Goal: Task Accomplishment & Management: Manage account settings

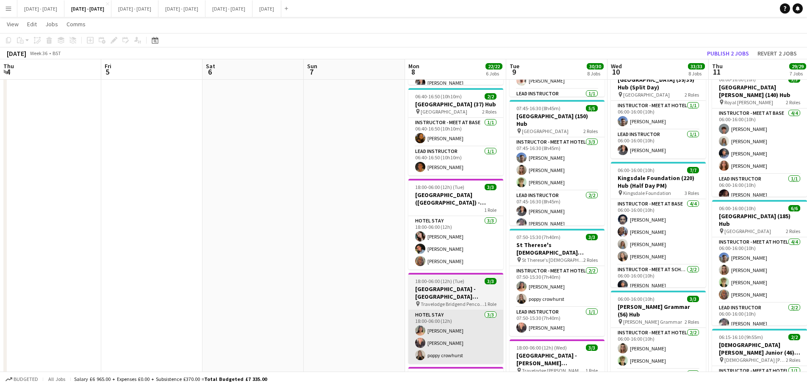
scroll to position [0, 313]
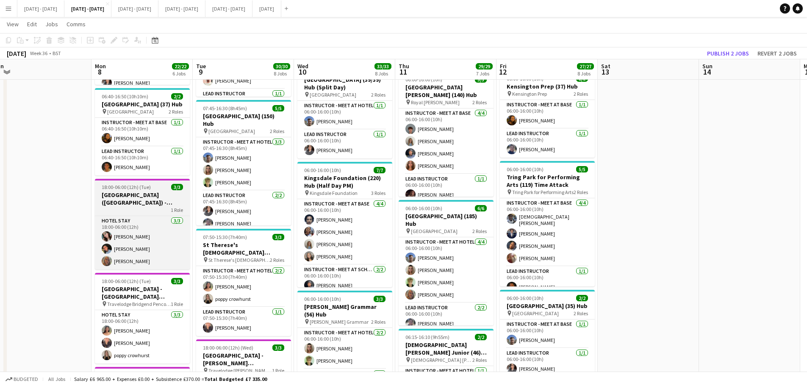
click at [170, 203] on h3 "[GEOGRAPHIC_DATA] ([GEOGRAPHIC_DATA]) - [GEOGRAPHIC_DATA] [GEOGRAPHIC_DATA]" at bounding box center [142, 198] width 95 height 15
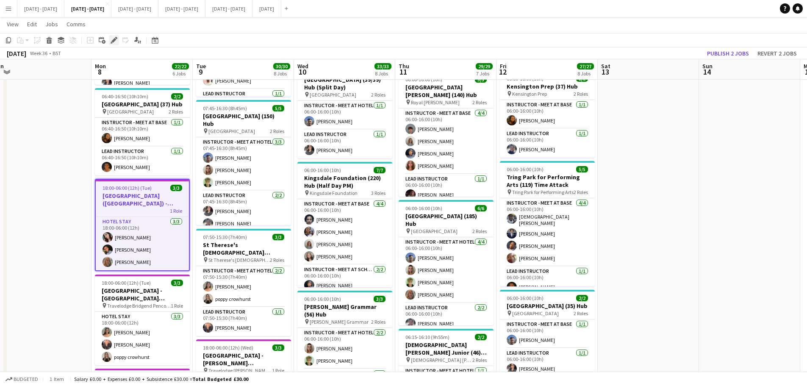
click at [114, 40] on icon at bounding box center [113, 40] width 5 height 5
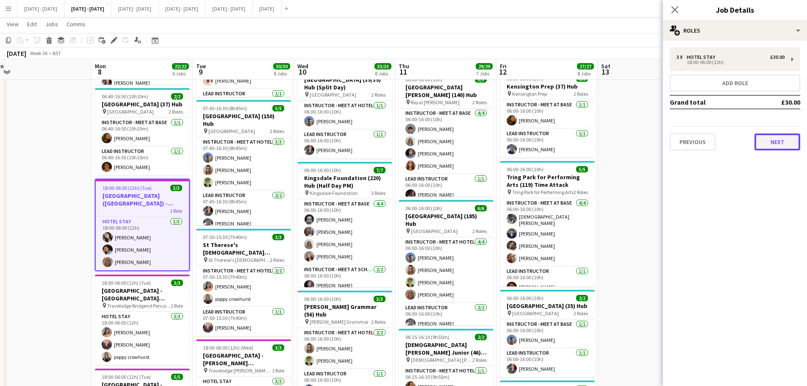
click at [780, 144] on button "Next" at bounding box center [777, 141] width 46 height 17
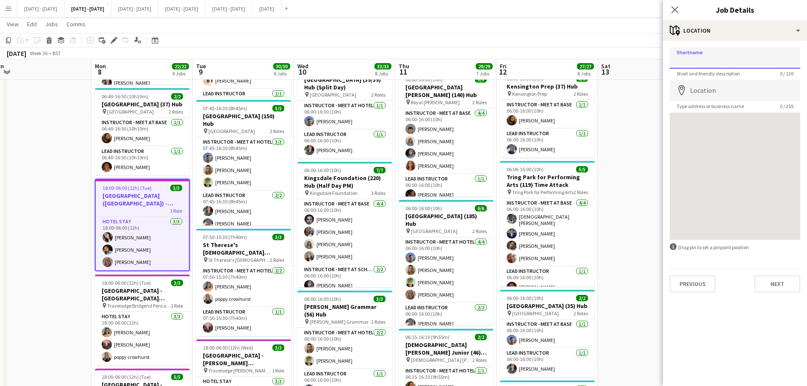
click at [735, 53] on input "Shortname" at bounding box center [734, 57] width 130 height 21
type input "**********"
click at [721, 82] on input "Location" at bounding box center [734, 90] width 130 height 21
type input "**********"
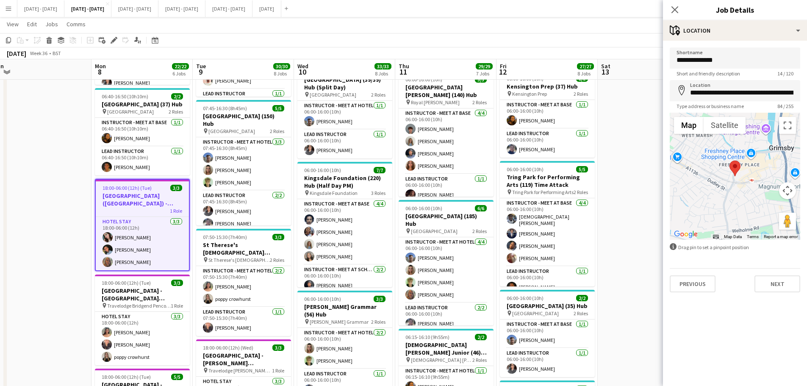
click at [130, 202] on h3 "[GEOGRAPHIC_DATA] ([GEOGRAPHIC_DATA]) - [GEOGRAPHIC_DATA] [GEOGRAPHIC_DATA]" at bounding box center [142, 199] width 93 height 15
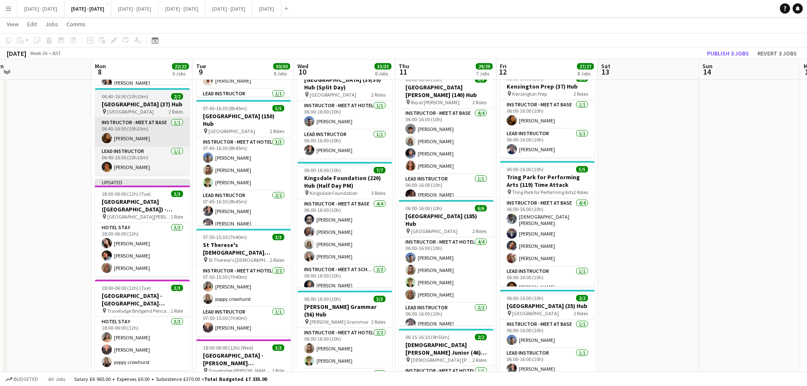
drag, startPoint x: 133, startPoint y: 202, endPoint x: 104, endPoint y: 121, distance: 86.2
click at [133, 202] on h3 "[GEOGRAPHIC_DATA] ([GEOGRAPHIC_DATA]) - [GEOGRAPHIC_DATA] [GEOGRAPHIC_DATA]" at bounding box center [142, 205] width 95 height 15
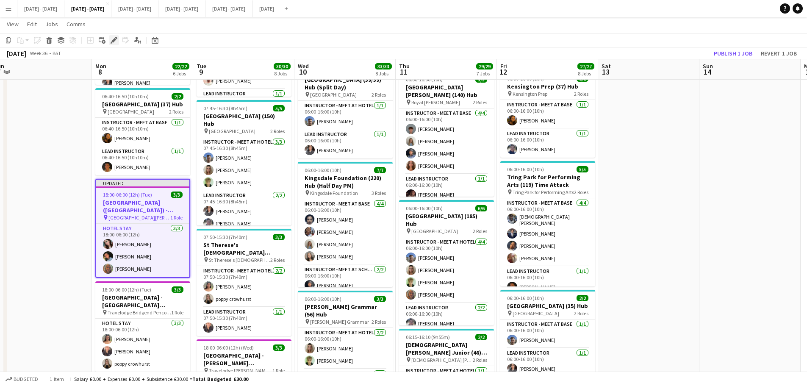
click at [114, 41] on icon at bounding box center [113, 40] width 5 height 5
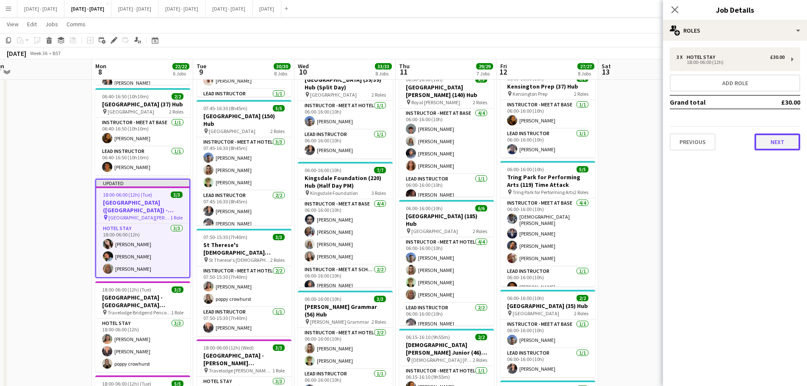
click at [788, 141] on button "Next" at bounding box center [777, 141] width 46 height 17
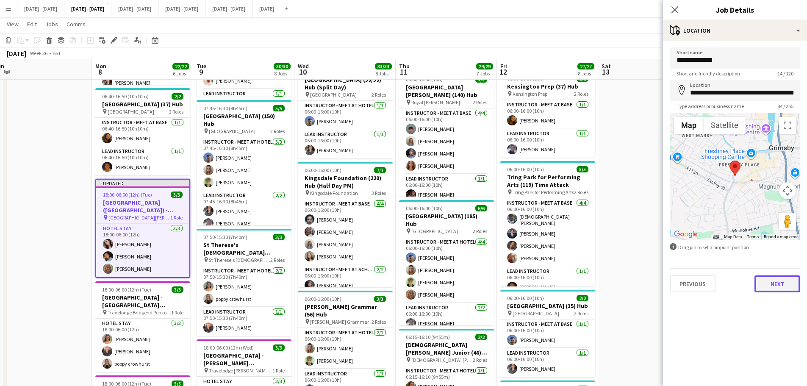
click at [775, 287] on button "Next" at bounding box center [777, 283] width 46 height 17
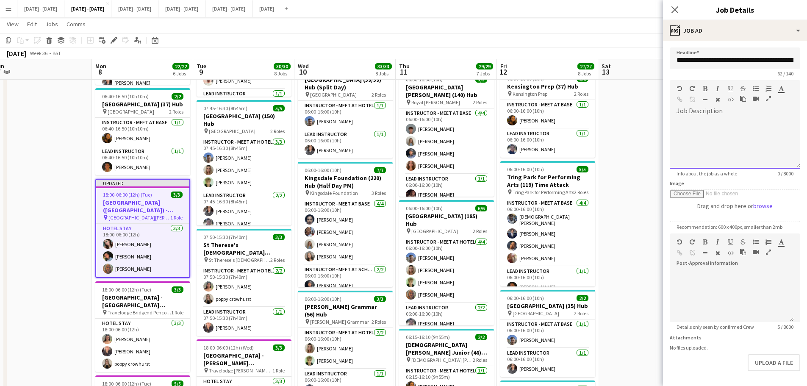
click at [718, 112] on div at bounding box center [734, 140] width 130 height 57
click at [713, 129] on div at bounding box center [731, 130] width 111 height 8
click at [714, 126] on div "**********" at bounding box center [731, 143] width 124 height 51
click at [677, 124] on div "**********" at bounding box center [731, 143] width 124 height 51
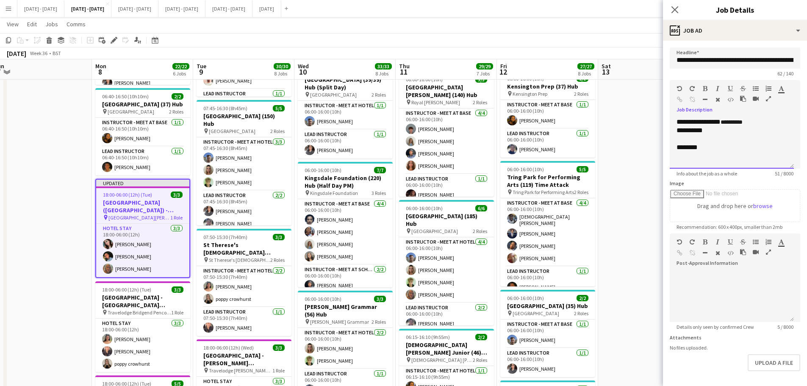
click at [722, 130] on div "**********" at bounding box center [731, 138] width 111 height 25
drag, startPoint x: 697, startPoint y: 149, endPoint x: 648, endPoint y: 144, distance: 49.3
click at [648, 144] on body "Menu Boards Boards Boards All jobs Status Workforce Workforce My Workforce Recr…" at bounding box center [403, 280] width 807 height 1069
click at [715, 149] on div "********" at bounding box center [731, 147] width 111 height 8
drag, startPoint x: 715, startPoint y: 149, endPoint x: 670, endPoint y: 150, distance: 44.9
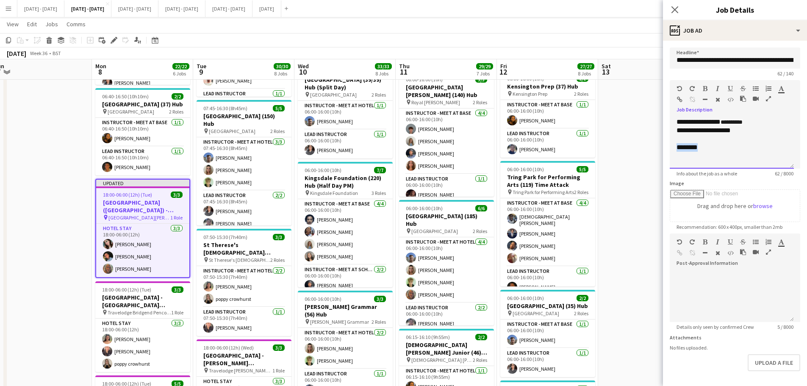
click at [670, 150] on div "**********" at bounding box center [731, 143] width 124 height 51
click at [773, 120] on div "**********" at bounding box center [731, 143] width 124 height 51
drag, startPoint x: 720, startPoint y: 130, endPoint x: 688, endPoint y: 132, distance: 32.6
click at [688, 132] on div "**********" at bounding box center [731, 143] width 124 height 51
click at [763, 127] on div "**********" at bounding box center [731, 134] width 111 height 17
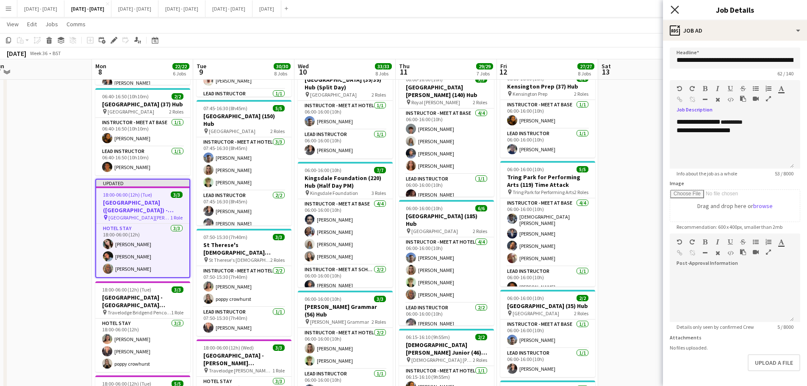
click at [676, 8] on icon "Close pop-in" at bounding box center [674, 10] width 8 height 8
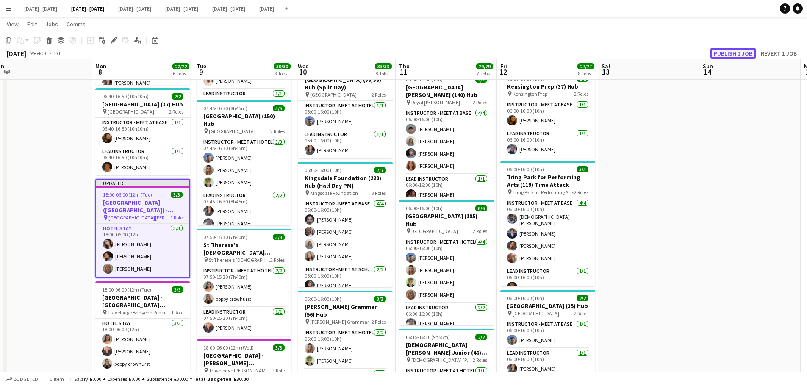
click at [730, 53] on button "Publish 1 job" at bounding box center [732, 53] width 45 height 11
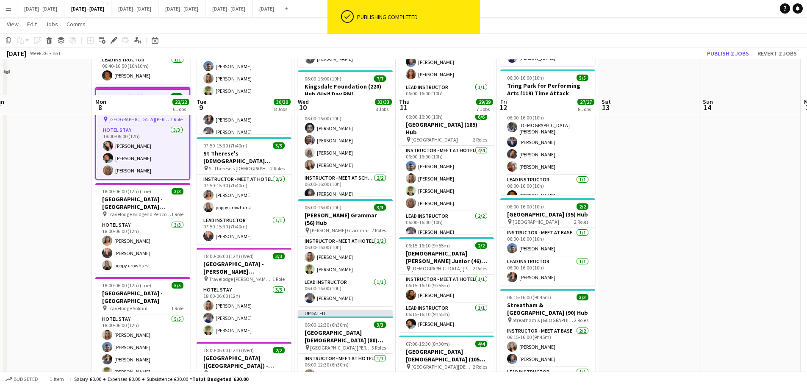
scroll to position [296, 0]
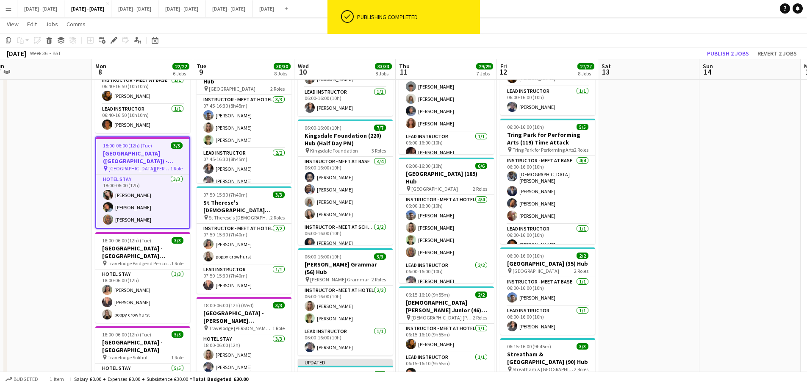
drag, startPoint x: 114, startPoint y: 39, endPoint x: 131, endPoint y: 41, distance: 17.1
click at [114, 39] on icon "Edit" at bounding box center [114, 40] width 7 height 7
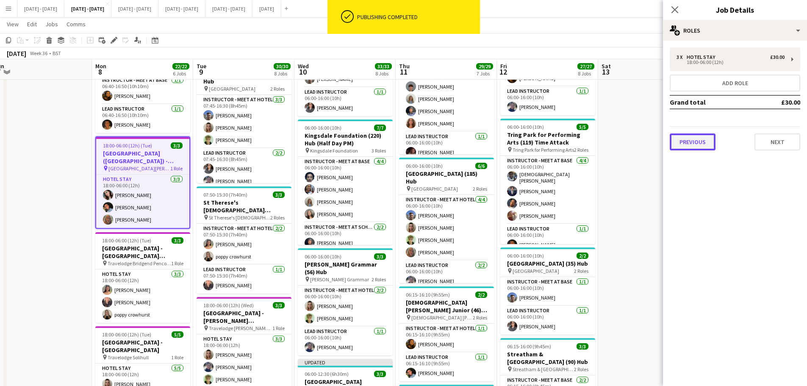
click at [698, 140] on button "Previous" at bounding box center [692, 141] width 46 height 17
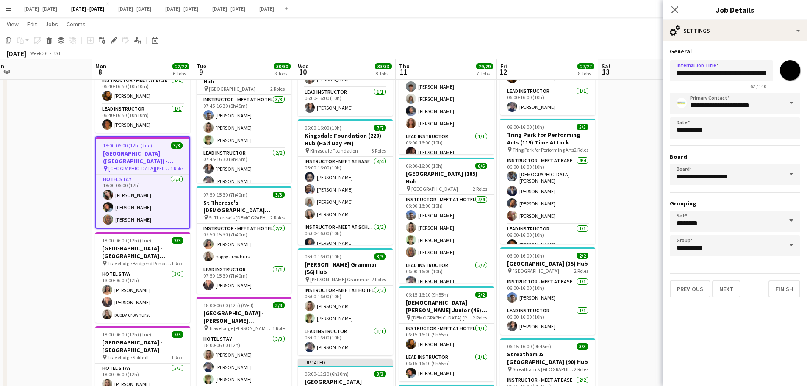
scroll to position [0, 56]
drag, startPoint x: 718, startPoint y: 73, endPoint x: 724, endPoint y: 80, distance: 9.7
click at [724, 80] on input "**********" at bounding box center [720, 70] width 103 height 21
type input "**********"
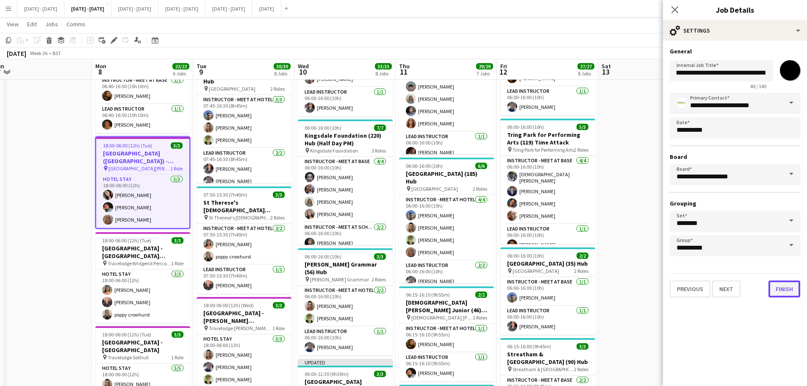
click at [785, 287] on button "Finish" at bounding box center [784, 288] width 32 height 17
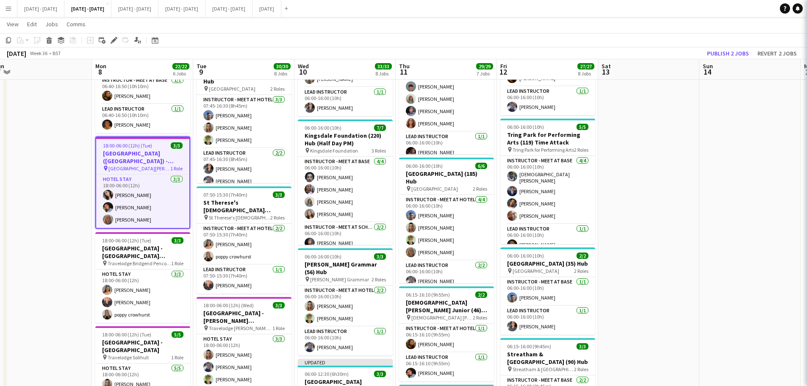
scroll to position [0, 0]
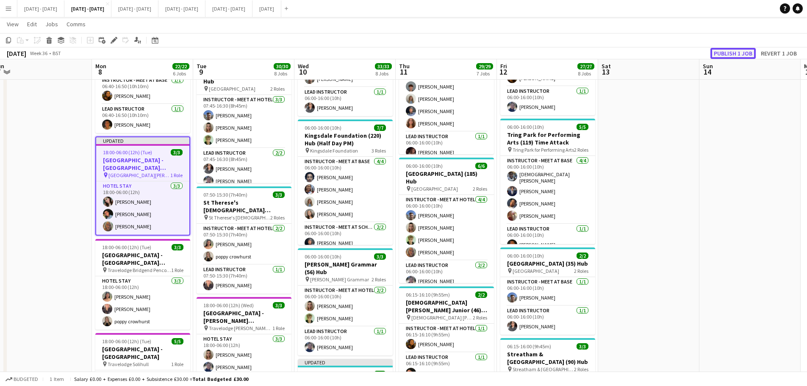
click at [743, 55] on button "Publish 1 job" at bounding box center [732, 53] width 45 height 11
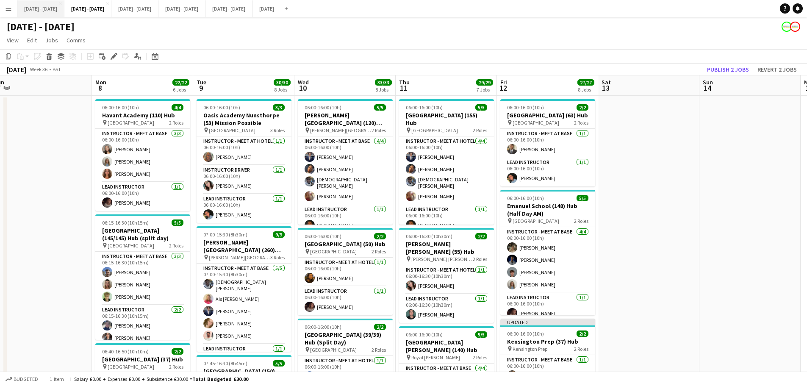
click at [31, 11] on button "[DATE] - [DATE] Close" at bounding box center [40, 8] width 47 height 17
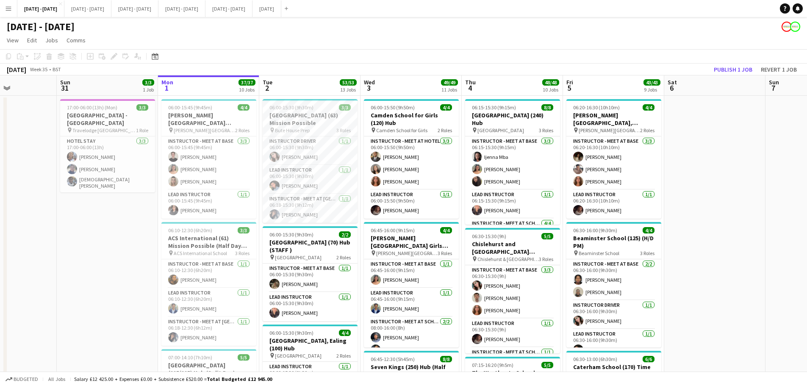
scroll to position [0, 301]
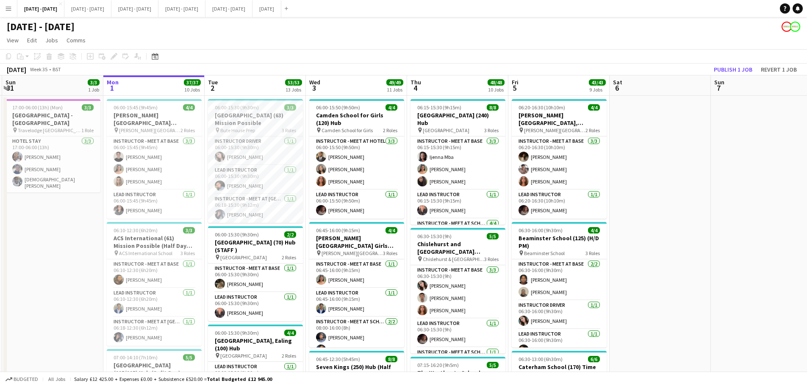
drag, startPoint x: 126, startPoint y: 292, endPoint x: 71, endPoint y: 284, distance: 55.2
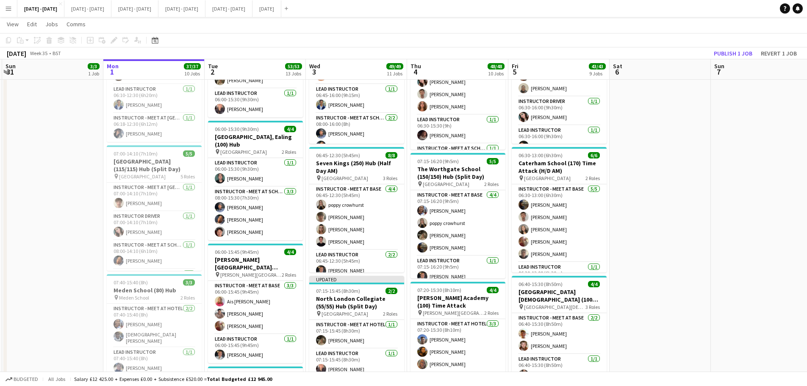
scroll to position [212, 0]
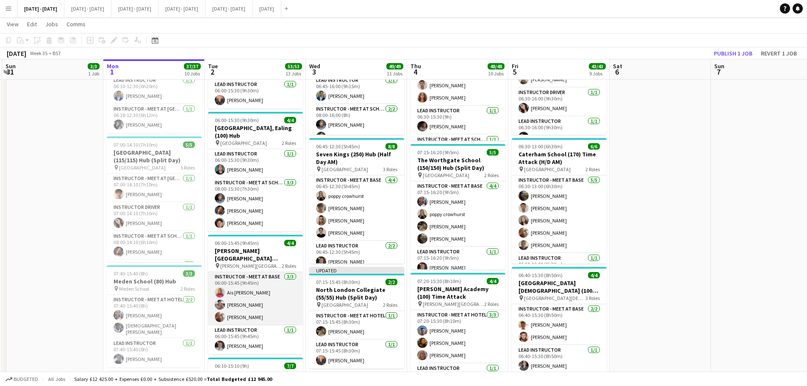
click at [248, 315] on app-card-role "Instructor - Meet at Base [DATE] 06:00-15:45 (9h45m) Ais [PERSON_NAME] [PERSON_…" at bounding box center [255, 298] width 95 height 53
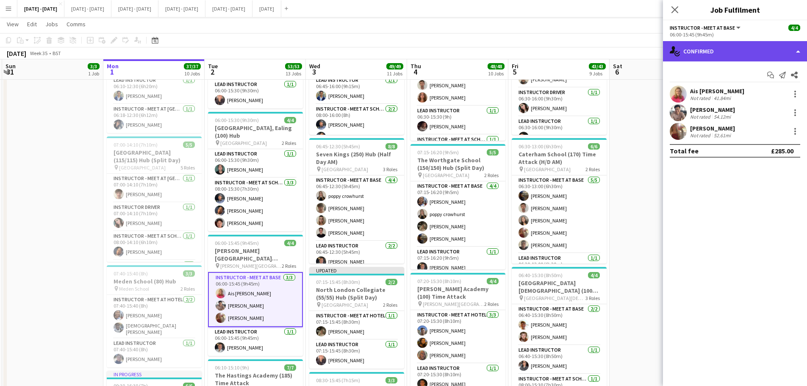
click at [773, 53] on div "single-neutral-actions-check-2 Confirmed" at bounding box center [735, 51] width 144 height 20
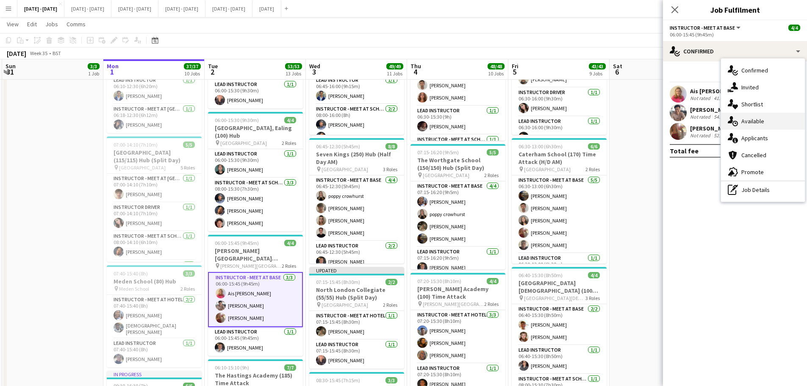
click at [765, 123] on div "single-neutral-actions-upload Available" at bounding box center [763, 121] width 84 height 17
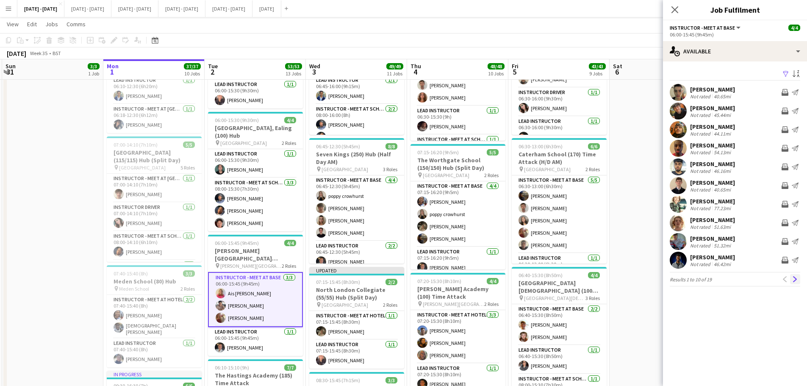
click at [796, 281] on app-icon "Next" at bounding box center [795, 279] width 6 height 6
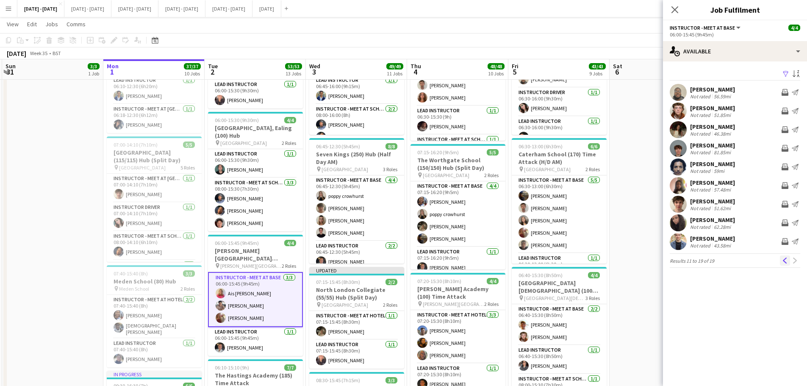
click at [782, 260] on app-icon "Previous" at bounding box center [785, 260] width 6 height 6
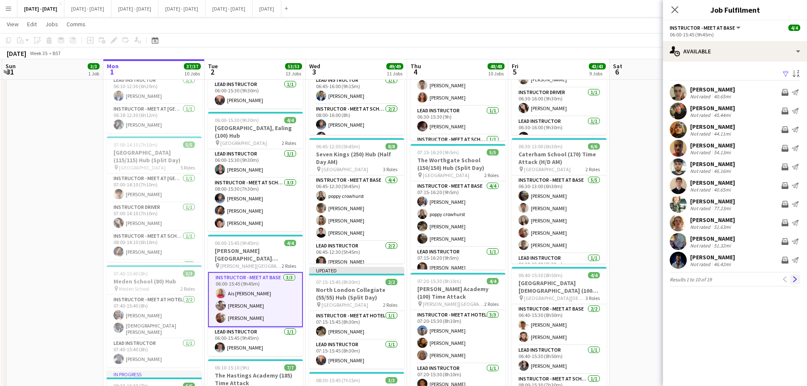
click at [794, 278] on app-icon "Next" at bounding box center [795, 279] width 6 height 6
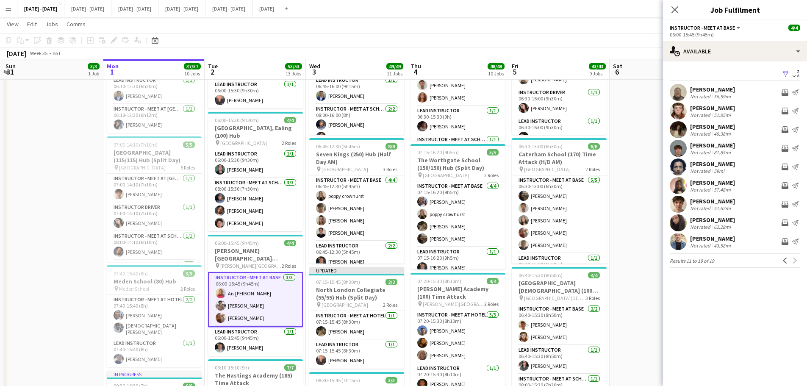
click at [698, 238] on div "[PERSON_NAME]" at bounding box center [712, 239] width 45 height 8
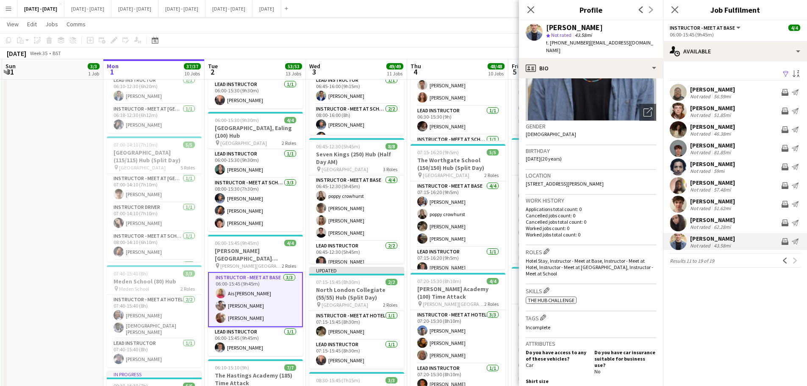
scroll to position [0, 0]
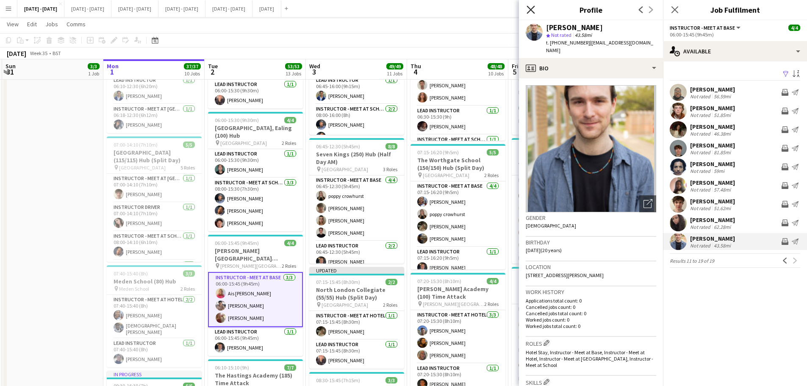
click at [534, 8] on icon "Close pop-in" at bounding box center [530, 10] width 8 height 8
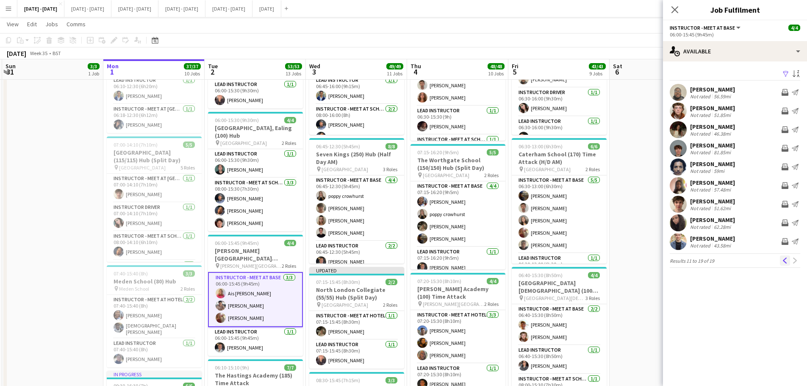
click at [783, 260] on app-icon "Previous" at bounding box center [785, 260] width 6 height 6
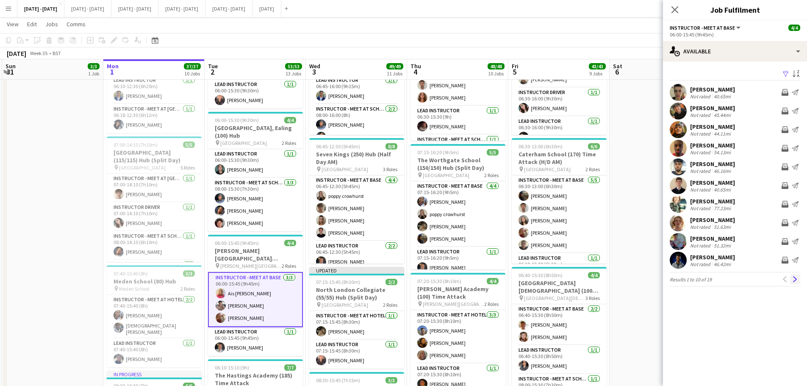
click at [791, 282] on button "Next" at bounding box center [795, 279] width 10 height 10
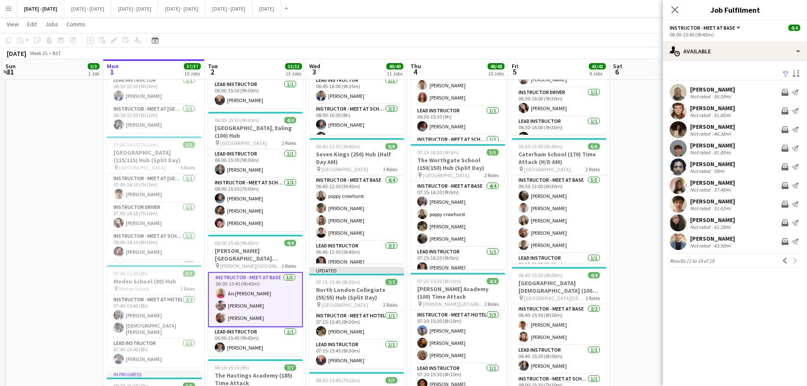
click at [794, 259] on div "Previous Next" at bounding box center [790, 260] width 20 height 10
click at [781, 260] on button "Previous" at bounding box center [785, 260] width 10 height 10
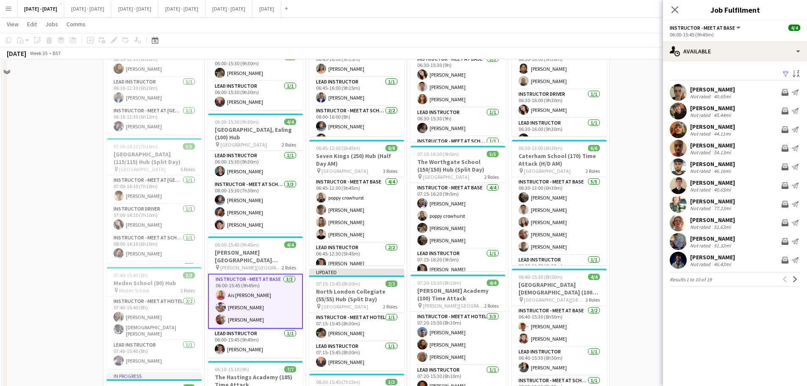
scroll to position [212, 0]
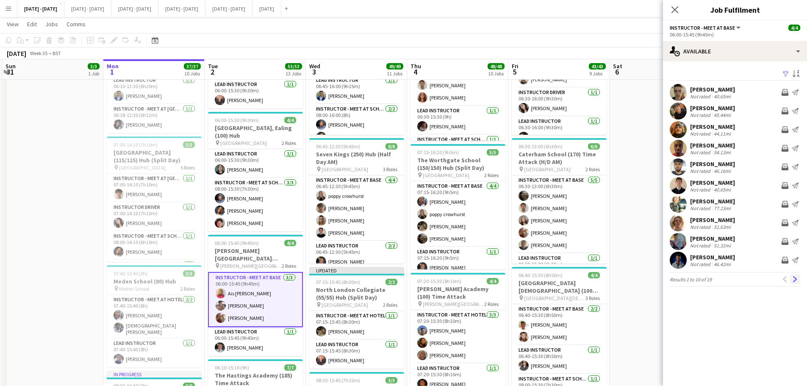
click at [795, 279] on app-icon "Next" at bounding box center [795, 279] width 6 height 6
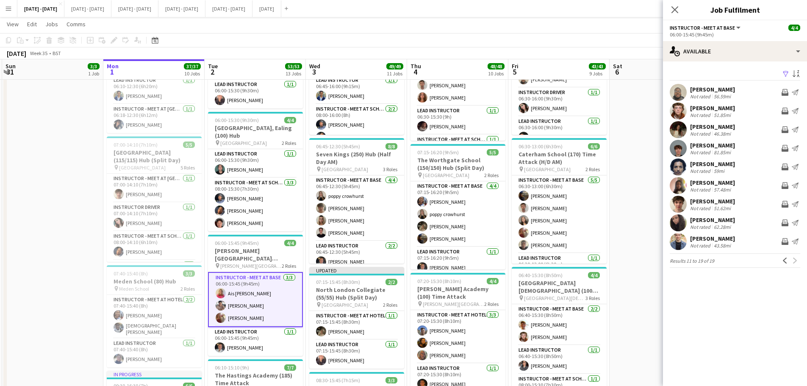
click at [675, 4] on div "Close pop-in" at bounding box center [675, 9] width 24 height 19
click at [672, 9] on icon "Close pop-in" at bounding box center [674, 10] width 8 height 8
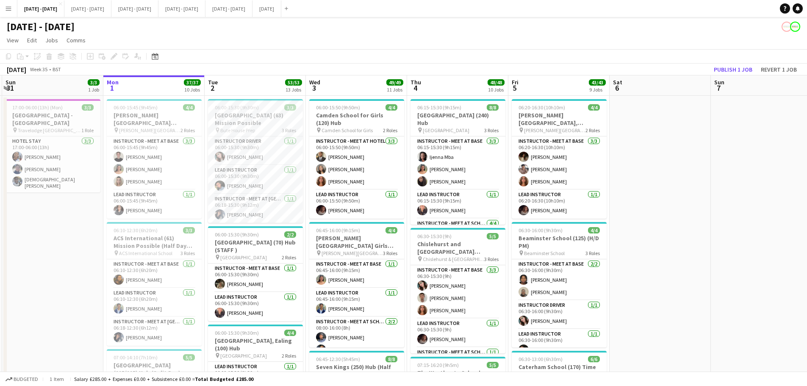
scroll to position [0, 296]
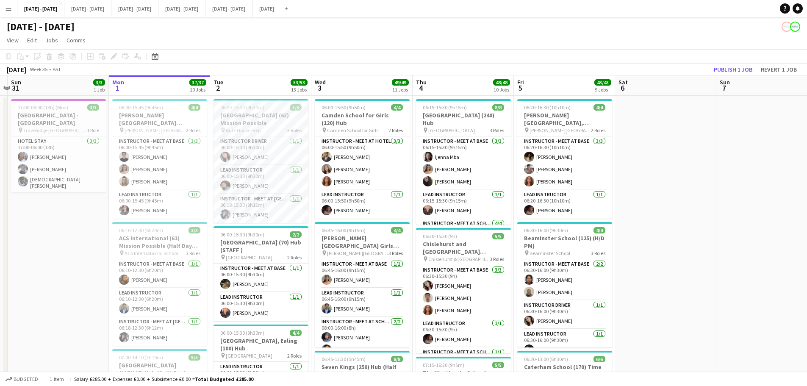
drag, startPoint x: 353, startPoint y: 124, endPoint x: 359, endPoint y: 123, distance: 5.6
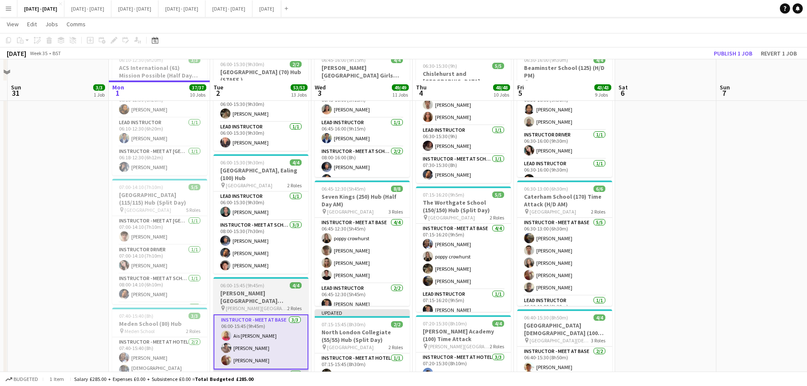
scroll to position [254, 0]
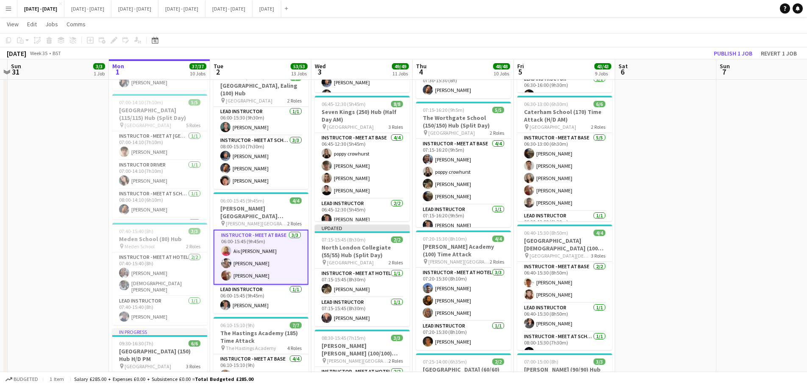
click at [254, 208] on h3 "[PERSON_NAME][GEOGRAPHIC_DATA][PERSON_NAME] (100) Time Attack" at bounding box center [260, 212] width 95 height 15
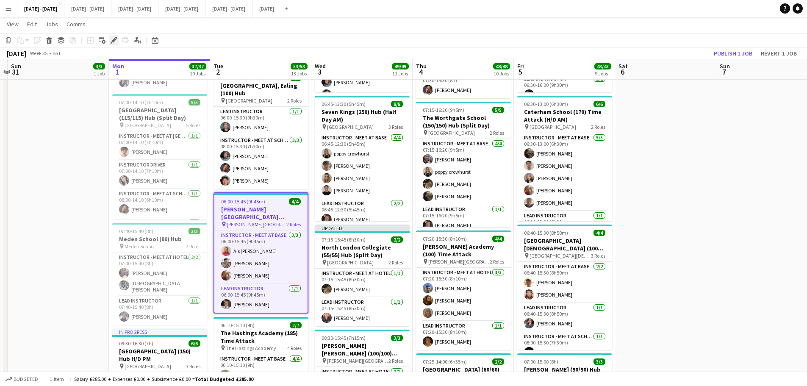
click at [109, 40] on div "Edit" at bounding box center [114, 40] width 10 height 10
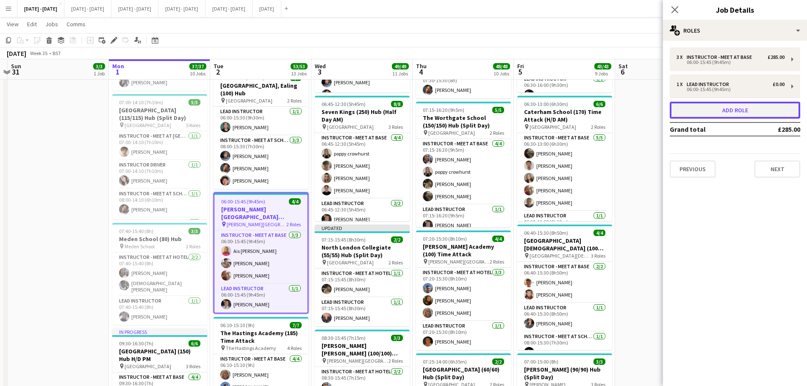
click at [749, 112] on button "Add role" at bounding box center [734, 110] width 130 height 17
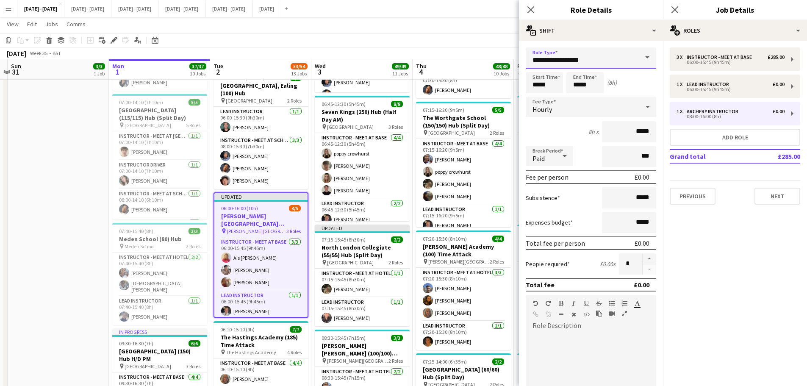
click at [615, 63] on input "**********" at bounding box center [590, 57] width 130 height 21
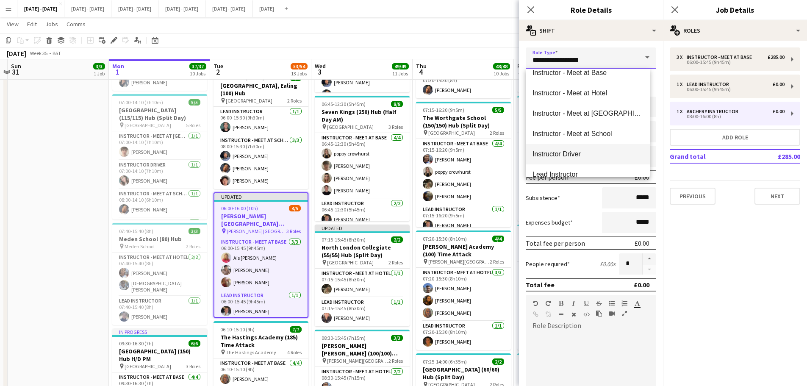
scroll to position [212, 0]
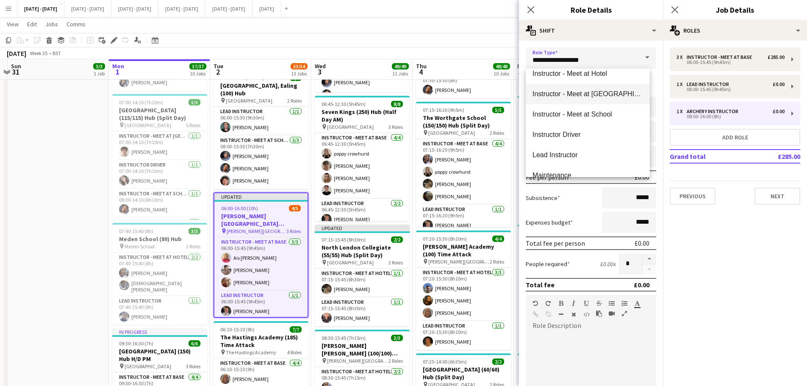
click at [614, 89] on mat-option "Instructor - Meet at [GEOGRAPHIC_DATA]" at bounding box center [587, 94] width 124 height 20
type input "**********"
type input "******"
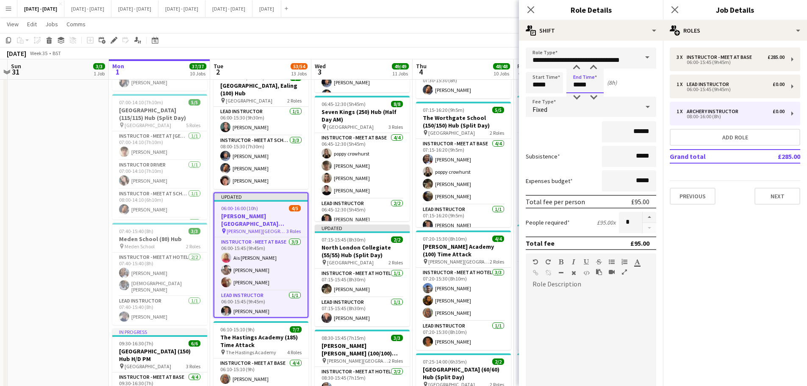
drag, startPoint x: 595, startPoint y: 86, endPoint x: 546, endPoint y: 83, distance: 48.7
click at [556, 87] on div "Start Time ***** End Time ***** (8h)" at bounding box center [590, 82] width 130 height 21
type input "*****"
click at [550, 87] on input "*****" at bounding box center [543, 82] width 37 height 21
type input "*****"
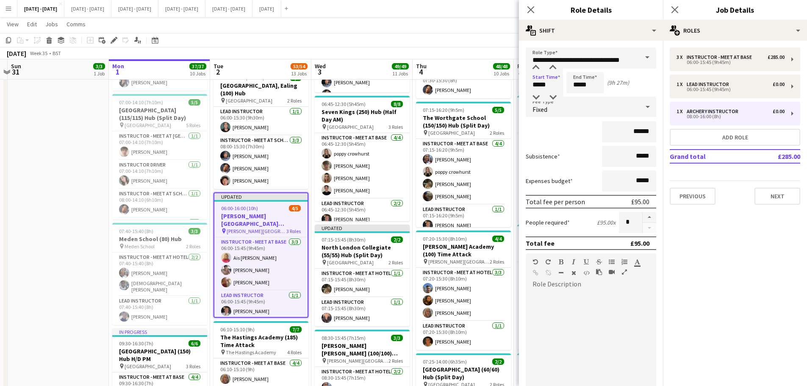
click at [559, 113] on div "Fixed" at bounding box center [581, 107] width 113 height 20
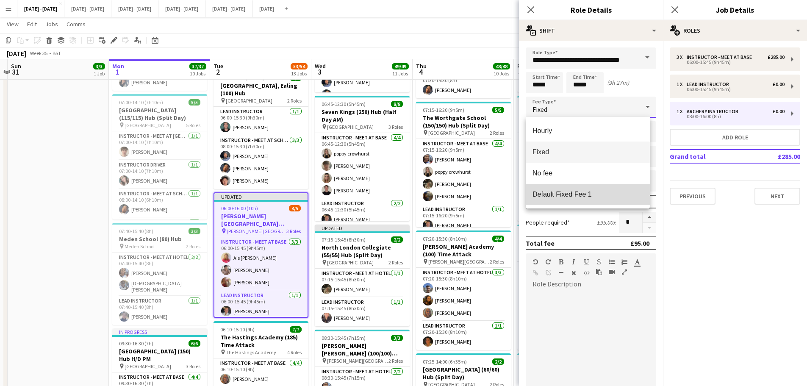
click at [567, 198] on span "Default Fixed Fee 1" at bounding box center [587, 194] width 111 height 8
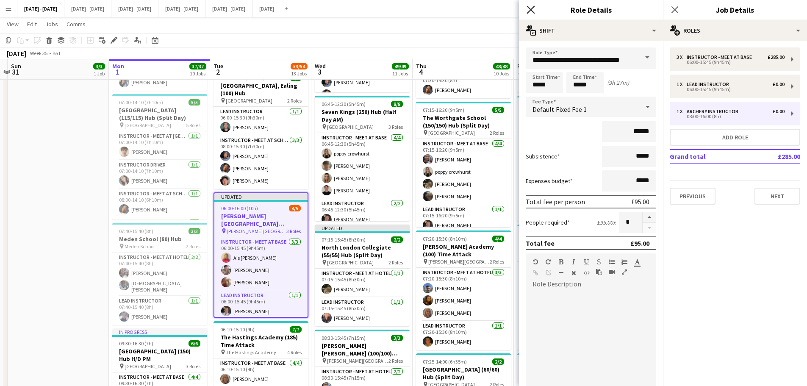
drag, startPoint x: 529, startPoint y: 8, endPoint x: 686, endPoint y: 36, distance: 159.1
click at [530, 8] on icon at bounding box center [530, 10] width 8 height 8
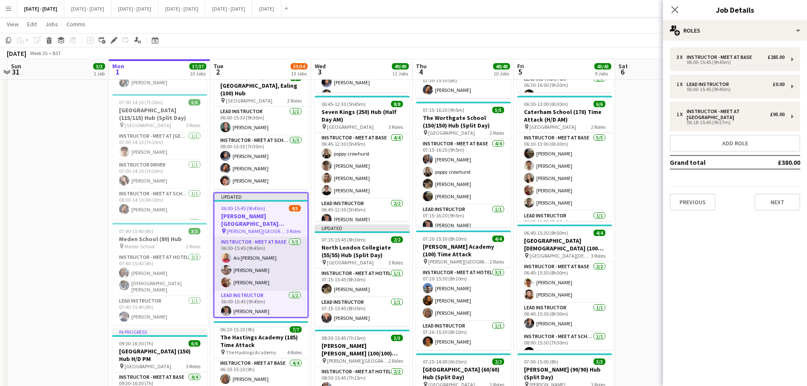
click at [269, 278] on app-card-role "Instructor - Meet at Base [DATE] 06:00-15:45 (9h45m) Ais [PERSON_NAME] [PERSON_…" at bounding box center [260, 263] width 93 height 53
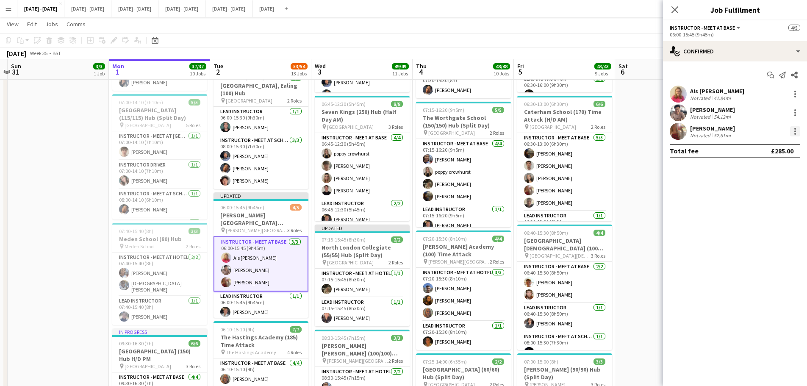
click at [799, 129] on div at bounding box center [795, 131] width 10 height 10
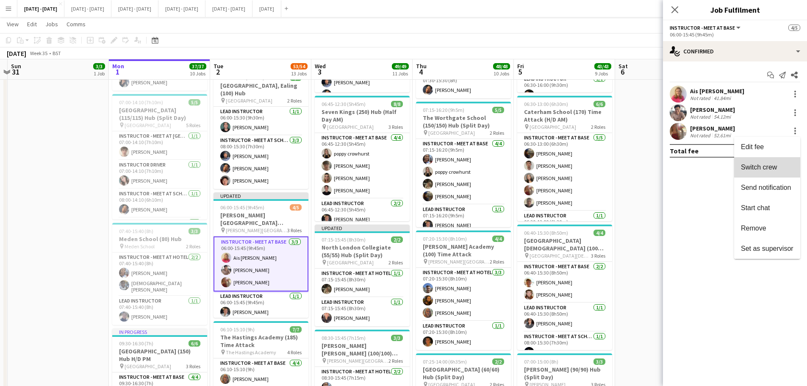
click at [776, 161] on button "Switch crew" at bounding box center [767, 167] width 66 height 20
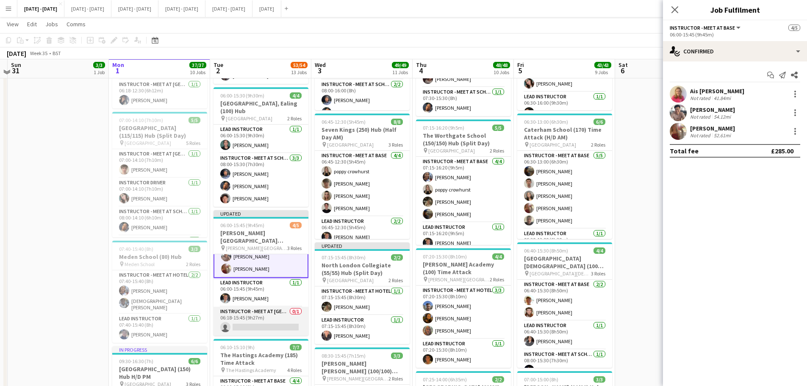
click at [258, 323] on app-card-role "Instructor - Meet at Pick Up Point 0/1 06:18-15:45 (9h27m) single-neutral-actio…" at bounding box center [260, 321] width 95 height 29
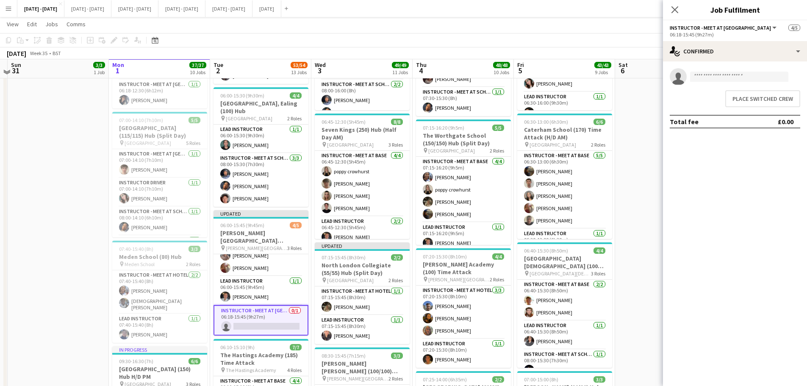
scroll to position [30, 0]
click at [762, 106] on button "Place switched crew" at bounding box center [762, 98] width 75 height 17
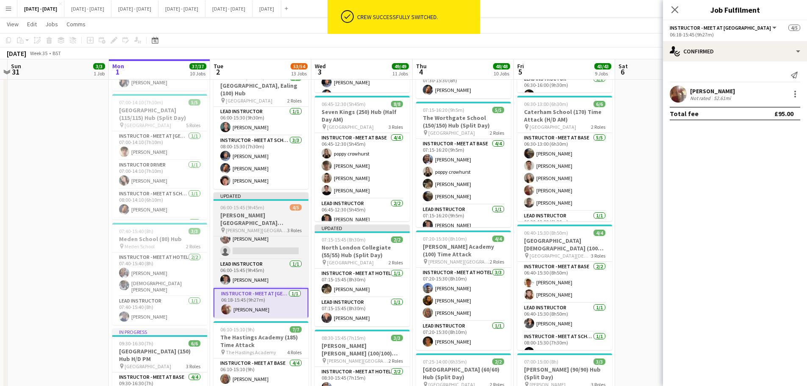
click at [233, 220] on h3 "[PERSON_NAME][GEOGRAPHIC_DATA][PERSON_NAME] (100) Time Attack" at bounding box center [260, 218] width 95 height 15
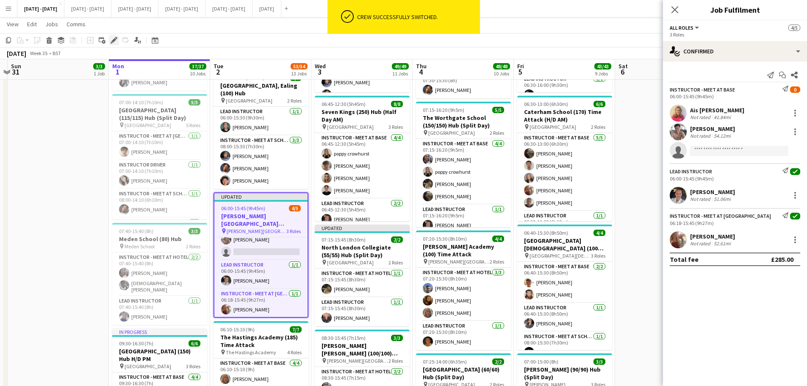
click at [109, 39] on div "Edit" at bounding box center [114, 40] width 10 height 10
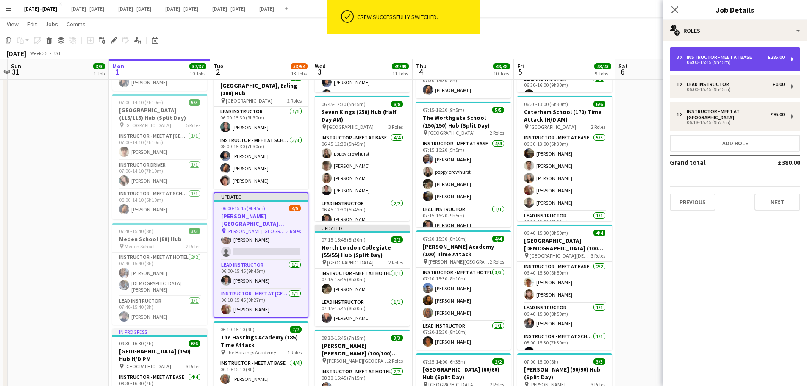
click at [730, 54] on div "Instructor - Meet at Base" at bounding box center [720, 57] width 69 height 6
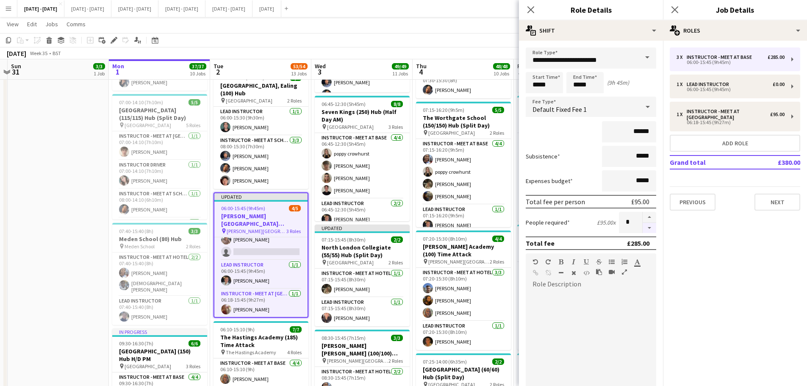
click at [645, 225] on button "button" at bounding box center [649, 228] width 14 height 11
type input "*"
drag, startPoint x: 532, startPoint y: 8, endPoint x: 327, endPoint y: 120, distance: 233.9
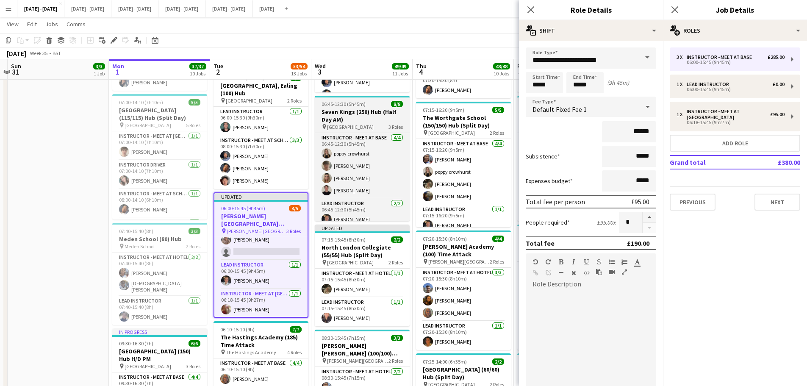
click at [532, 8] on icon at bounding box center [530, 9] width 7 height 7
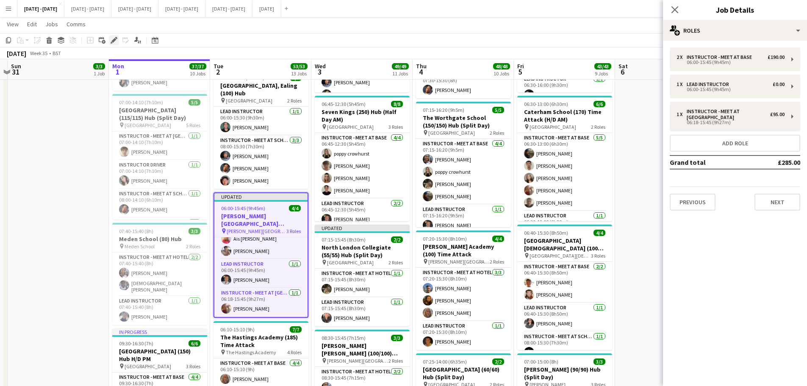
click at [109, 39] on div "Edit" at bounding box center [114, 40] width 10 height 10
click at [755, 195] on button "Next" at bounding box center [777, 202] width 46 height 17
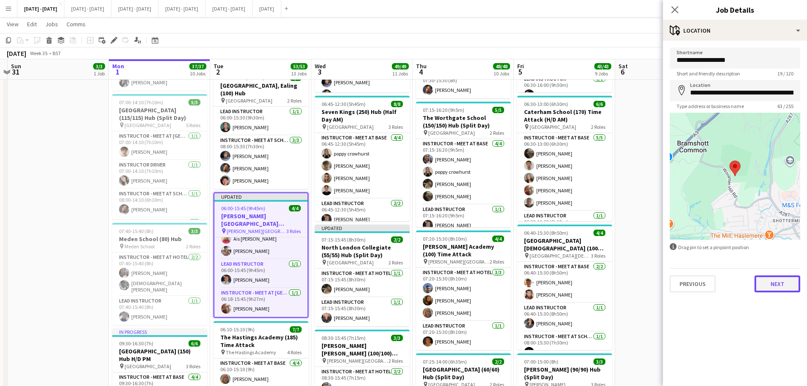
click at [777, 278] on button "Next" at bounding box center [777, 283] width 46 height 17
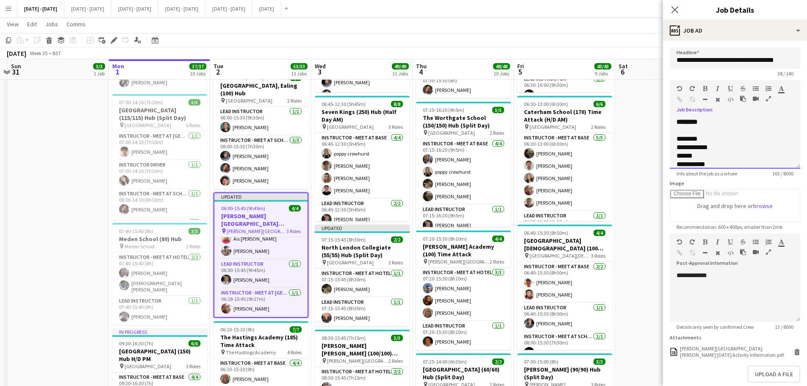
click at [711, 129] on div "**********" at bounding box center [734, 143] width 130 height 51
click at [726, 161] on div "********" at bounding box center [728, 164] width 104 height 8
click at [703, 128] on div at bounding box center [731, 132] width 111 height 8
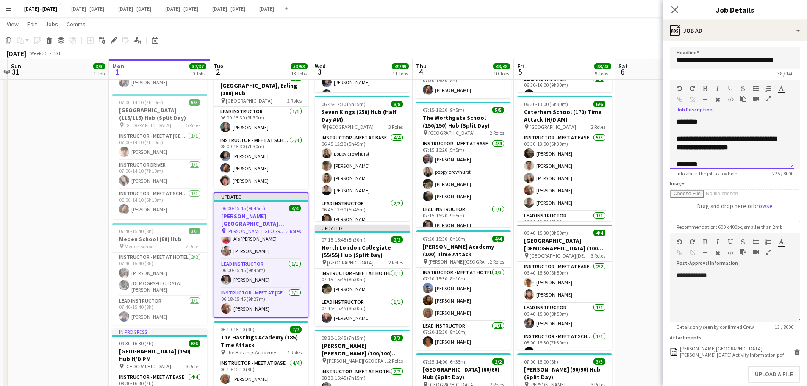
click at [762, 144] on div "**********" at bounding box center [731, 186] width 111 height 102
click at [675, 10] on icon "Close pop-in" at bounding box center [674, 10] width 8 height 8
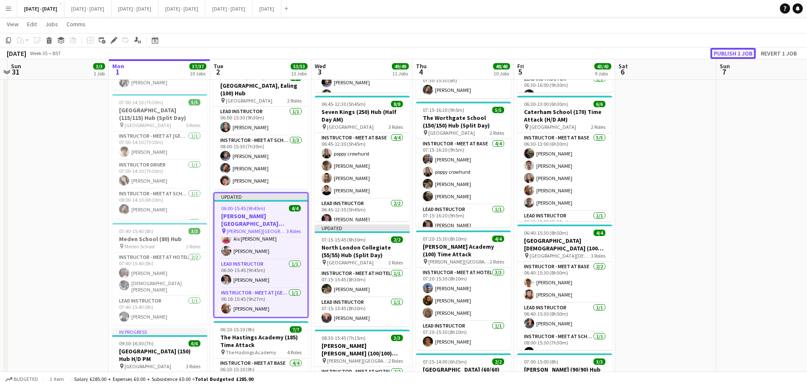
click at [738, 53] on button "Publish 1 job" at bounding box center [732, 53] width 45 height 11
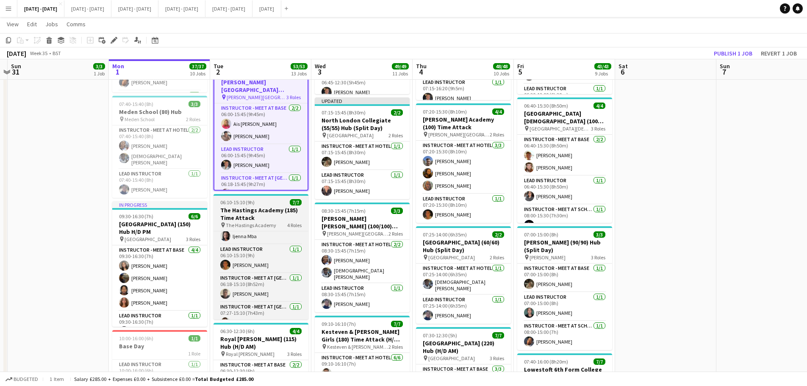
scroll to position [49, 0]
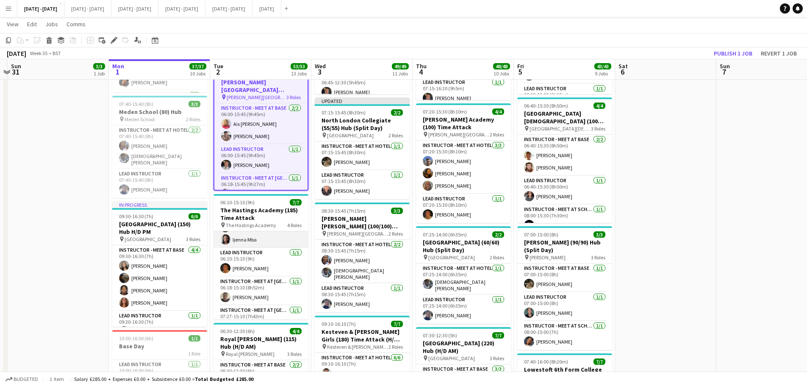
click at [238, 239] on app-card-role "Instructor - Meet at Base [DATE] 06:10-15:10 (9h) [PERSON_NAME] [PERSON_NAME] […" at bounding box center [260, 215] width 95 height 66
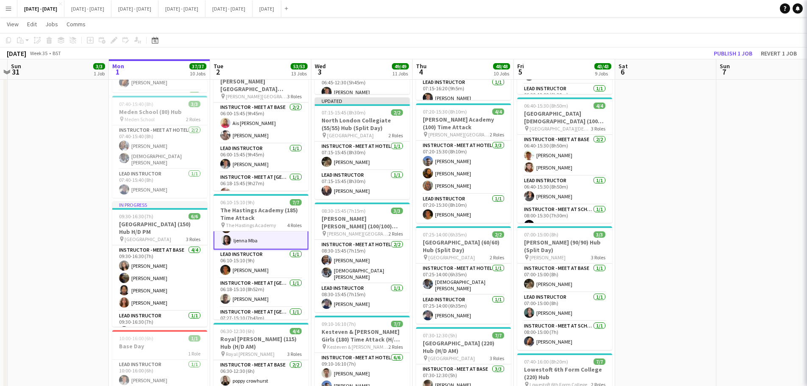
scroll to position [50, 0]
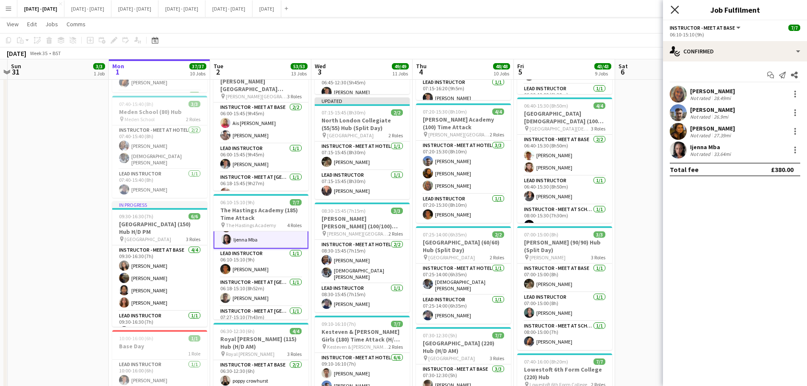
click at [676, 10] on icon "Close pop-in" at bounding box center [674, 10] width 8 height 8
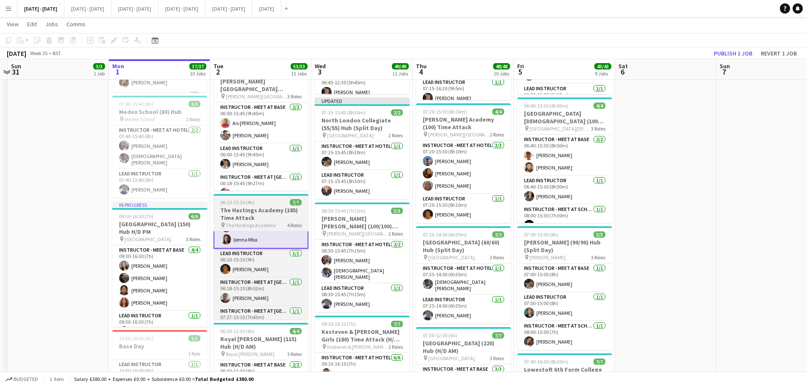
click at [259, 216] on h3 "The Hastings Academy (185) Time Attack" at bounding box center [260, 213] width 95 height 15
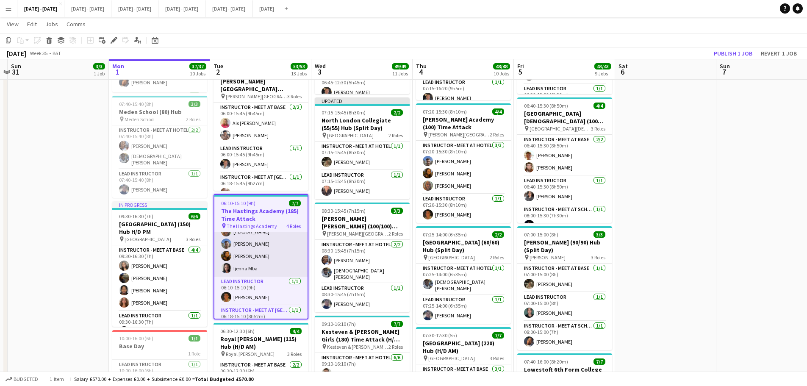
scroll to position [7, 0]
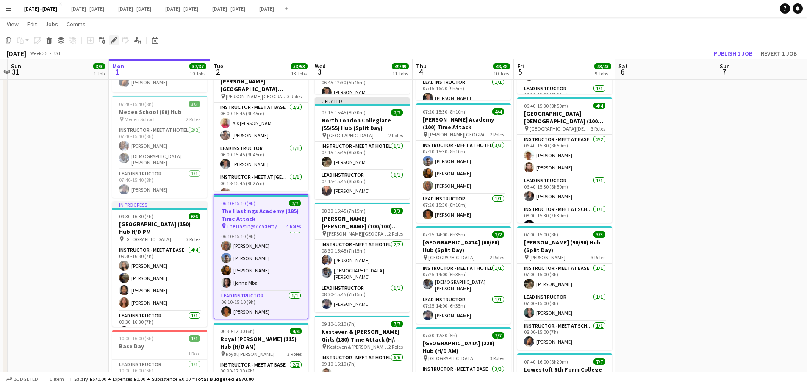
click at [113, 40] on icon at bounding box center [113, 40] width 5 height 5
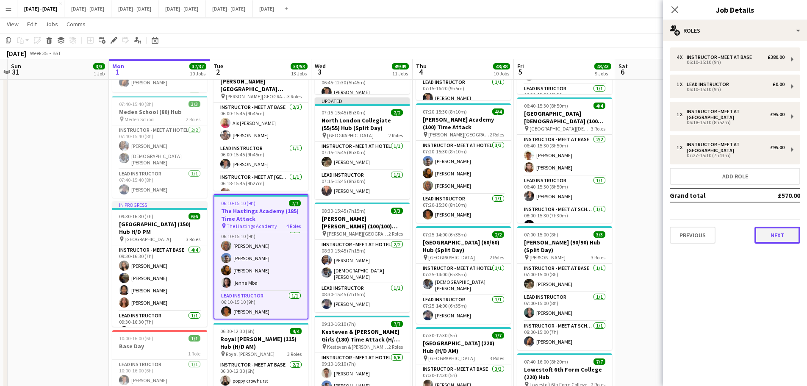
click at [775, 241] on button "Next" at bounding box center [777, 235] width 46 height 17
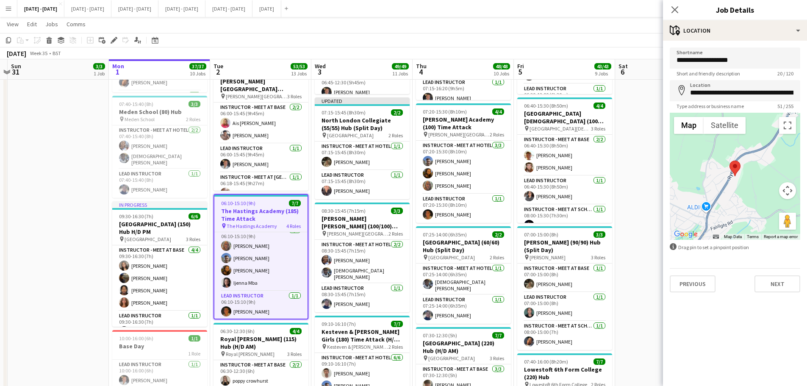
click at [785, 299] on mat-expansion-panel "**********" at bounding box center [735, 213] width 144 height 345
click at [784, 283] on button "Next" at bounding box center [777, 283] width 46 height 17
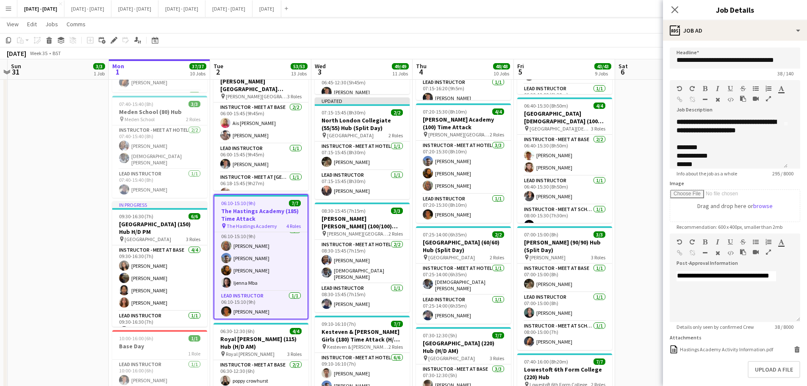
scroll to position [0, 0]
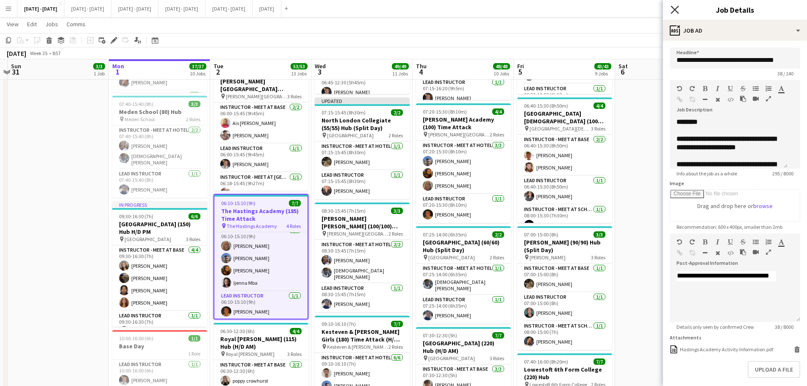
click at [676, 8] on icon "Close pop-in" at bounding box center [674, 10] width 8 height 8
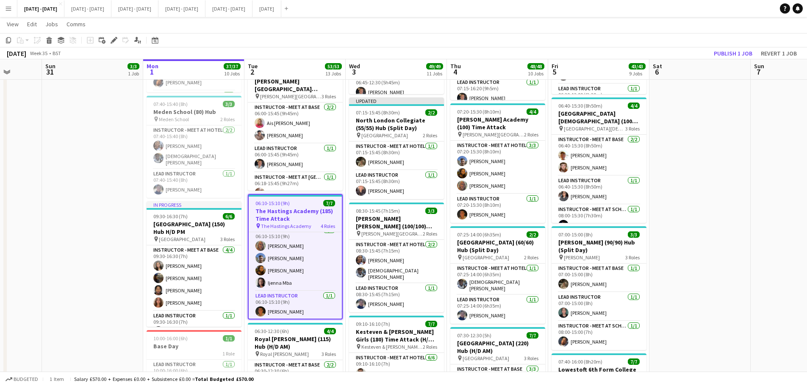
scroll to position [0, 260]
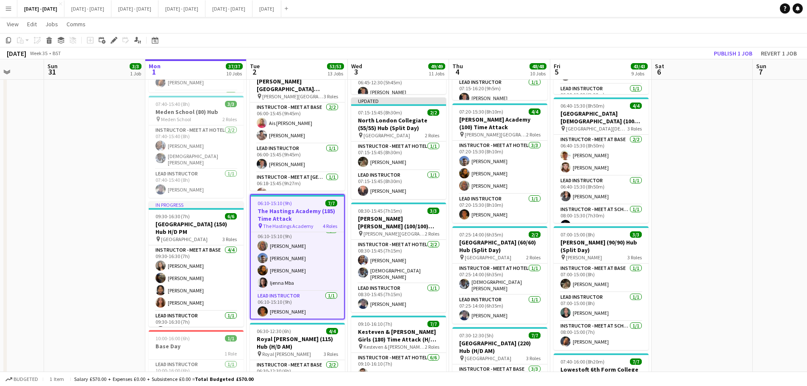
drag, startPoint x: 692, startPoint y: 265, endPoint x: 710, endPoint y: 265, distance: 17.8
click at [274, 280] on app-card-role "Instructor - Meet at Base [DATE] 06:10-15:10 (9h) [PERSON_NAME] [PERSON_NAME] […" at bounding box center [297, 258] width 93 height 66
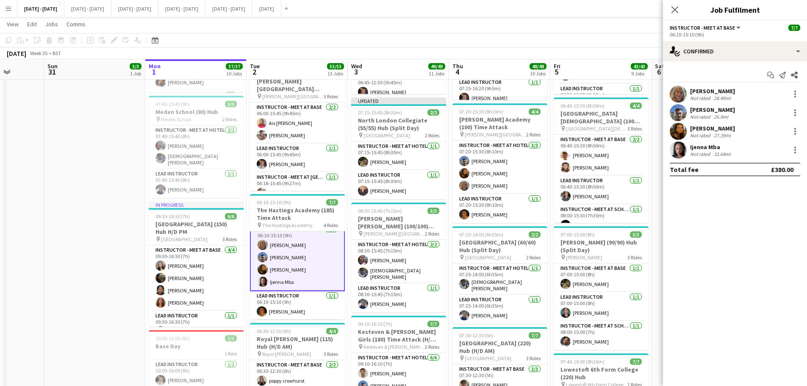
click at [708, 147] on div "Ijenna Mba" at bounding box center [711, 147] width 42 height 8
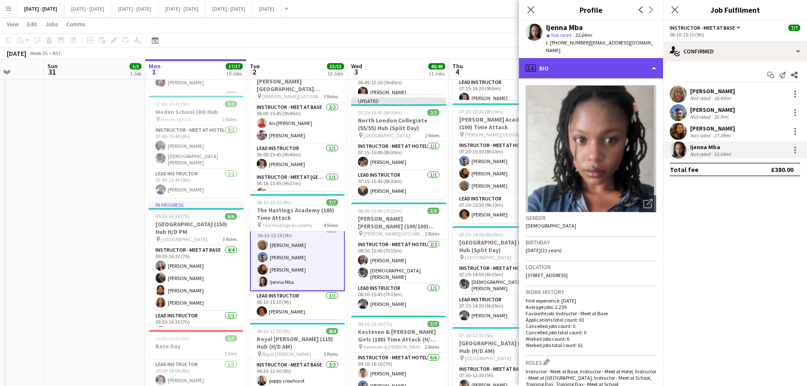
click at [653, 58] on div "profile Bio" at bounding box center [591, 68] width 144 height 20
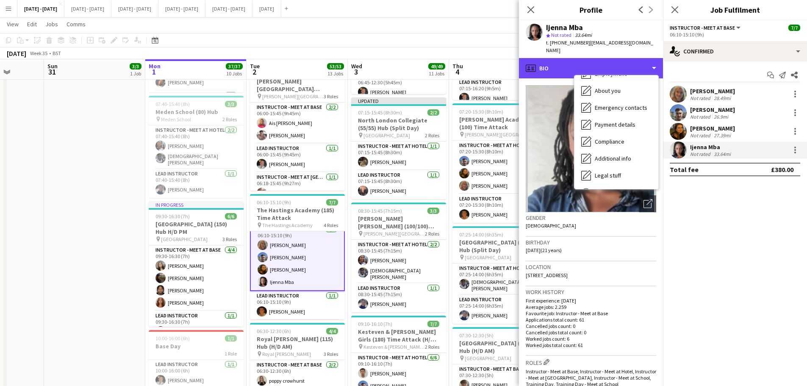
scroll to position [80, 0]
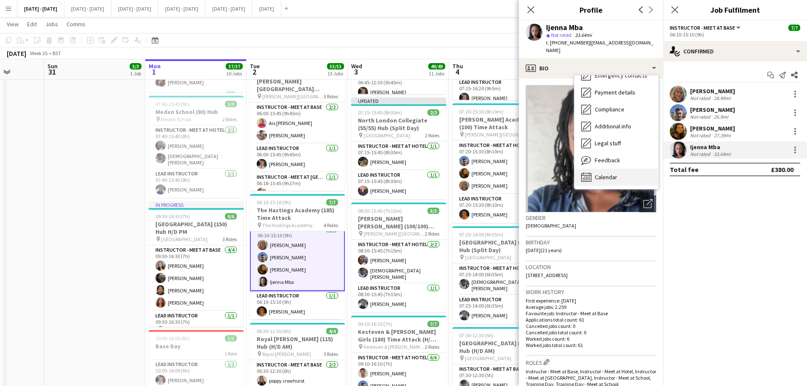
click at [617, 169] on div "Calendar Calendar" at bounding box center [616, 177] width 84 height 17
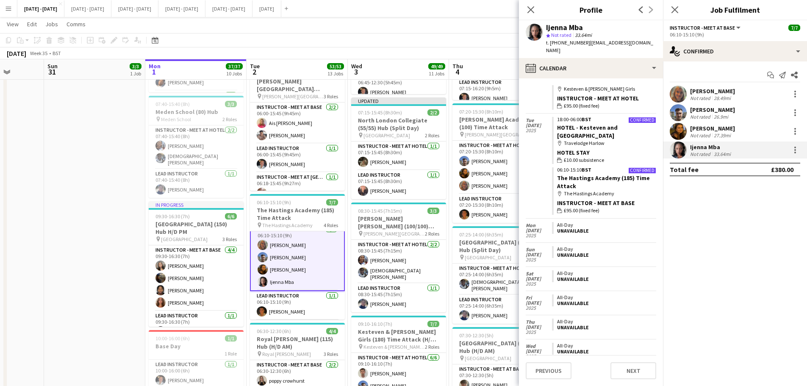
scroll to position [2266, 0]
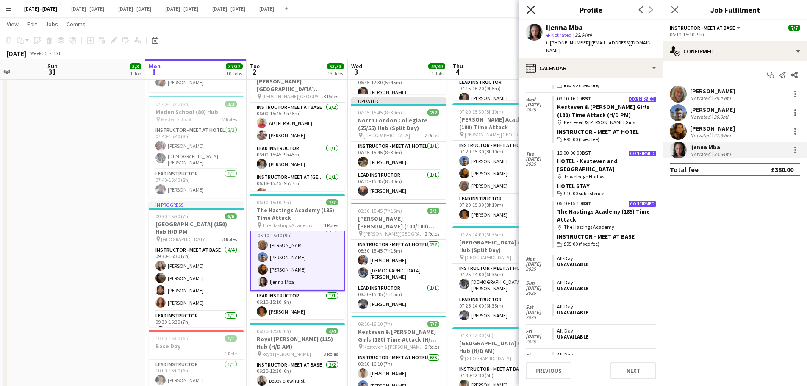
click at [532, 8] on icon at bounding box center [530, 10] width 8 height 8
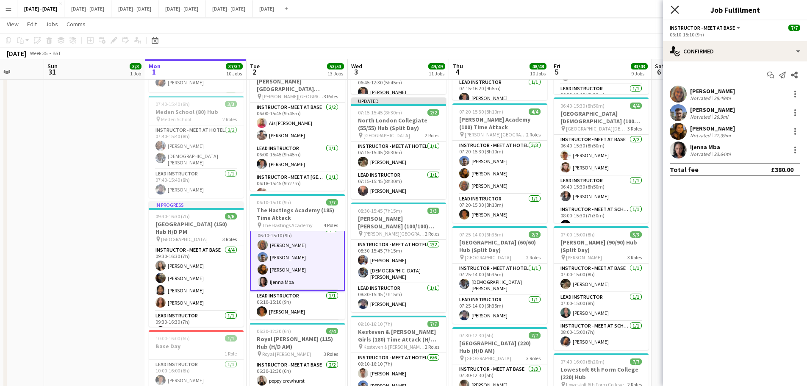
click at [675, 10] on icon at bounding box center [674, 10] width 8 height 8
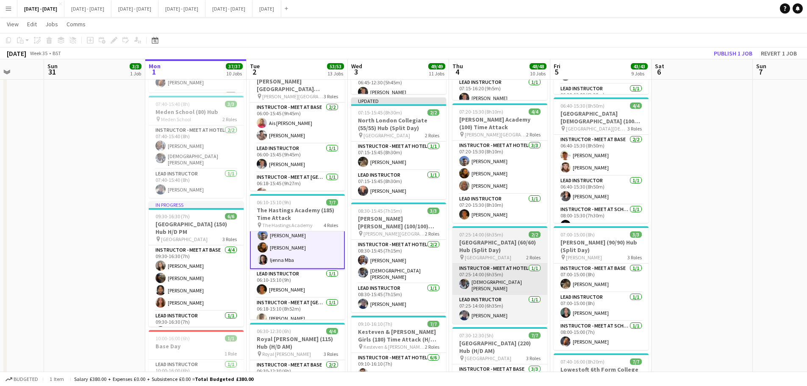
scroll to position [42, 0]
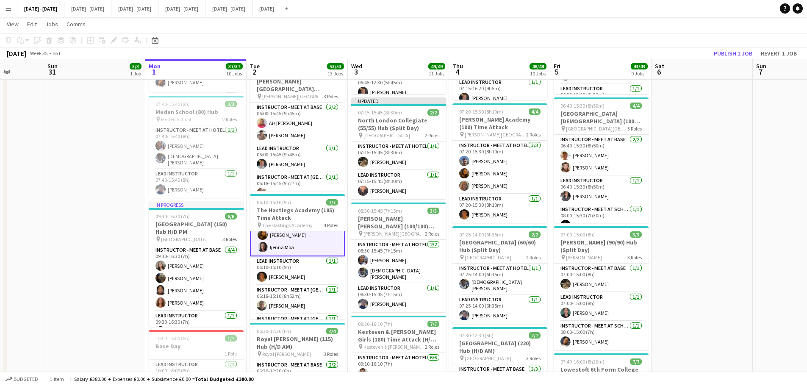
click at [273, 246] on app-card-role "Instructor - Meet at Base [DATE] 06:10-15:10 (9h) [PERSON_NAME] [PERSON_NAME] […" at bounding box center [297, 222] width 95 height 67
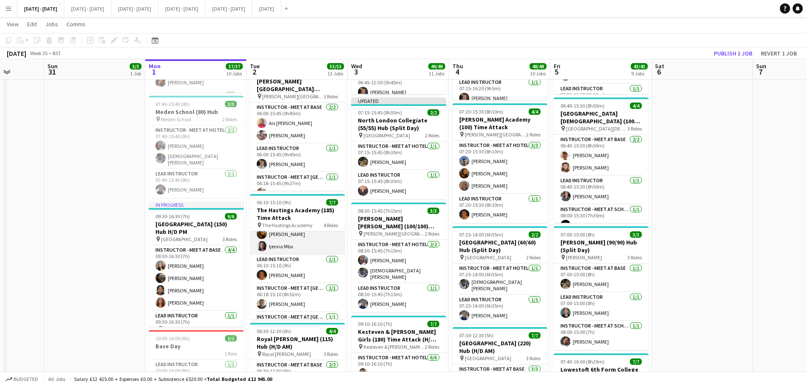
scroll to position [41, 0]
click at [281, 246] on app-card-role "Instructor - Meet at Base [DATE] 06:10-15:10 (9h) [PERSON_NAME] [PERSON_NAME] […" at bounding box center [297, 223] width 95 height 66
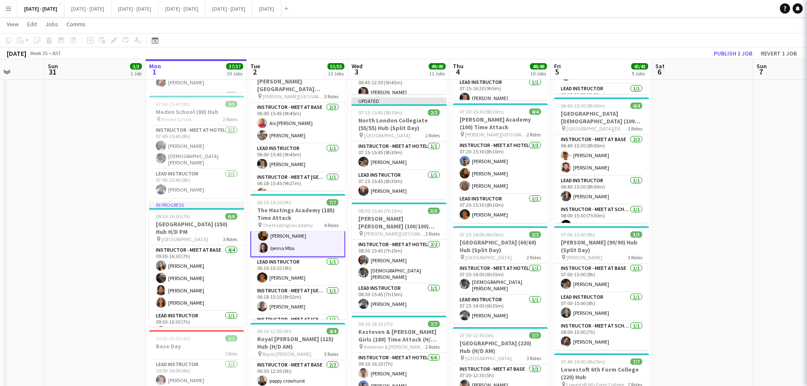
scroll to position [42, 0]
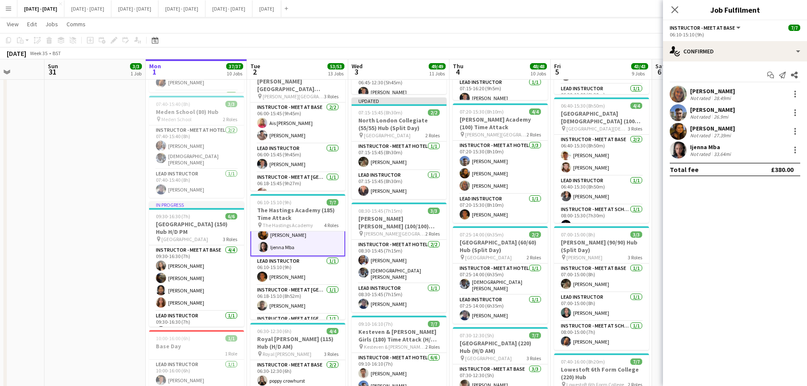
click at [705, 146] on div "Ijenna Mba" at bounding box center [711, 147] width 42 height 8
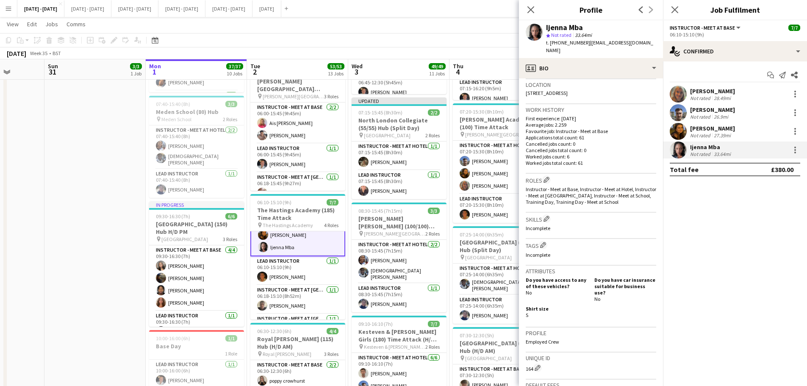
scroll to position [254, 0]
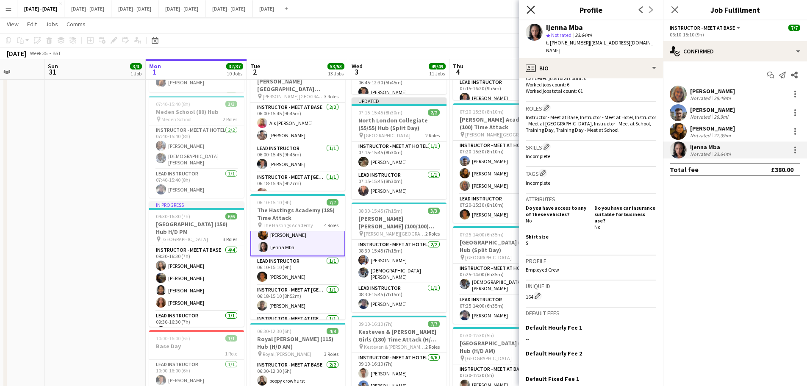
click at [530, 11] on icon "Close pop-in" at bounding box center [530, 10] width 8 height 8
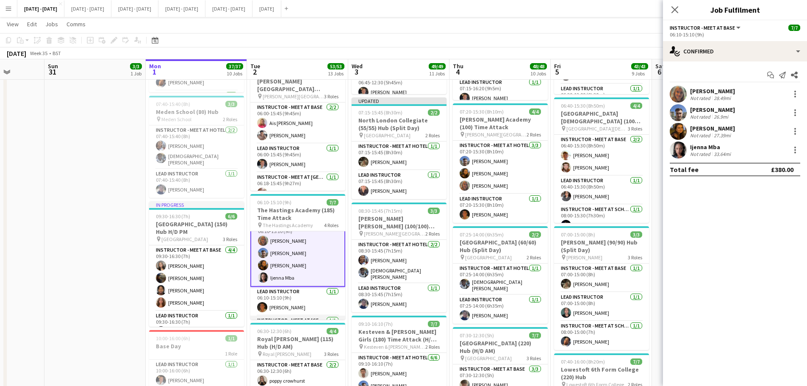
scroll to position [0, 0]
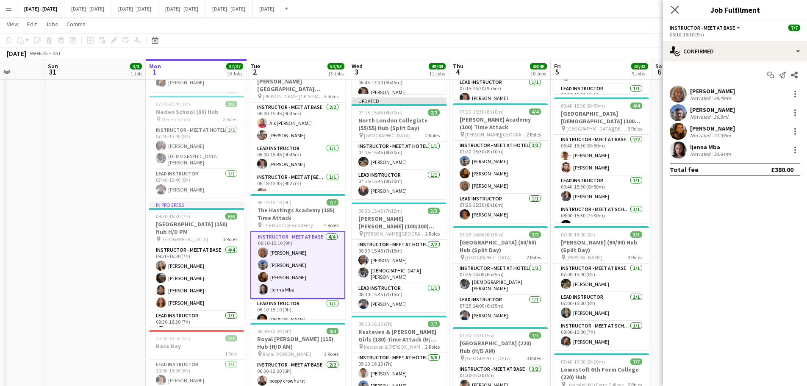
click at [677, 14] on icon "Close pop-in" at bounding box center [674, 10] width 8 height 8
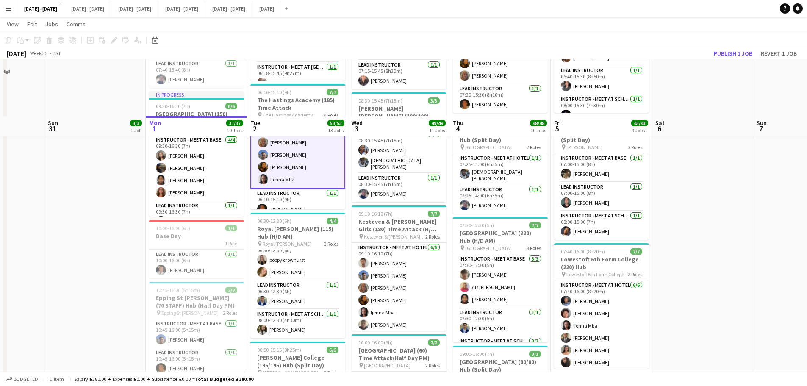
scroll to position [466, 0]
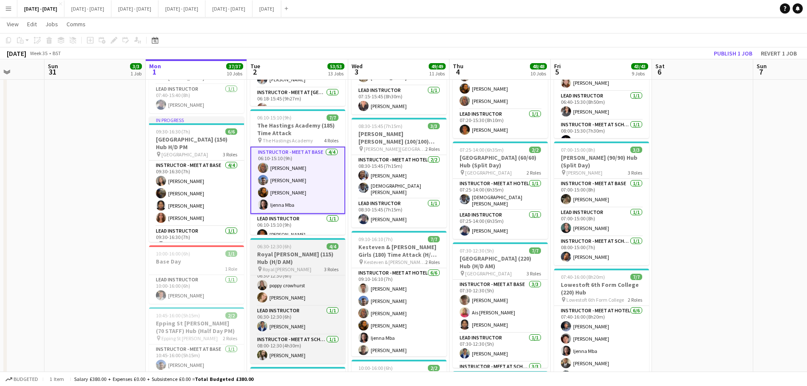
click at [279, 258] on h3 "Royal [PERSON_NAME] (115) Hub (H/D AM)" at bounding box center [297, 257] width 95 height 15
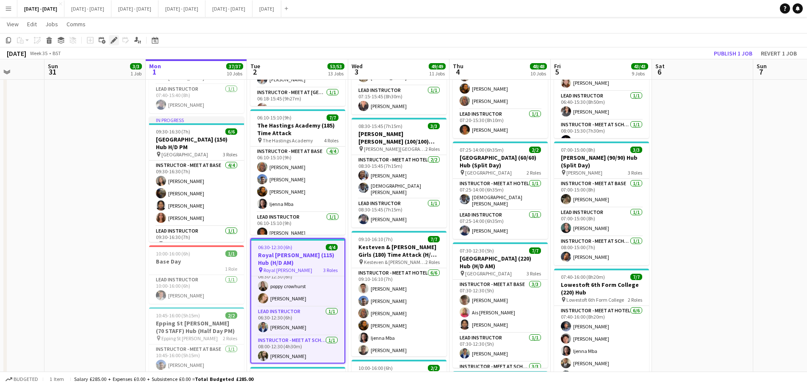
click at [111, 38] on icon "Edit" at bounding box center [114, 40] width 7 height 7
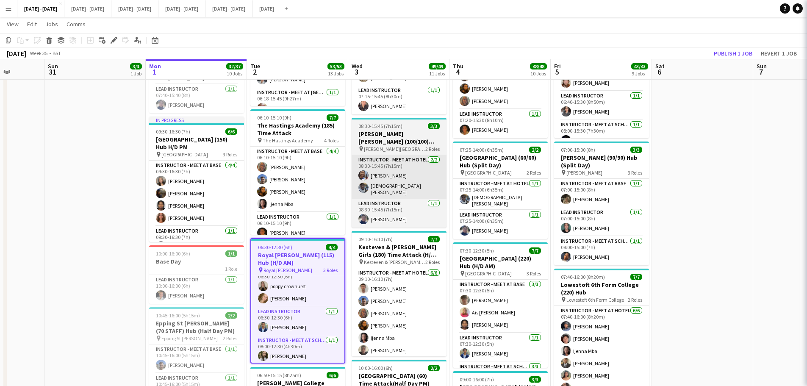
type input "**********"
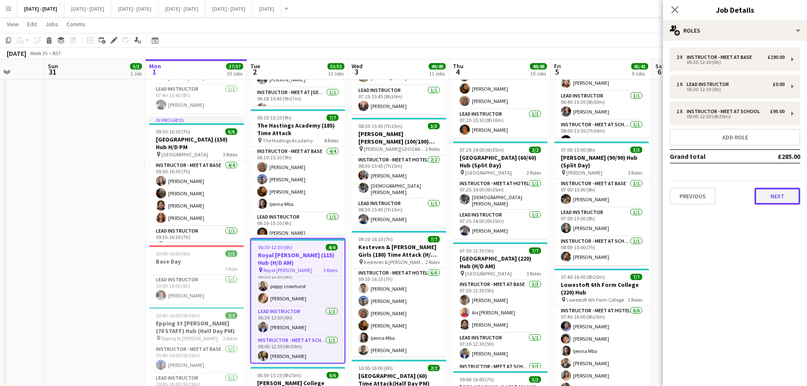
click at [790, 201] on button "Next" at bounding box center [777, 196] width 46 height 17
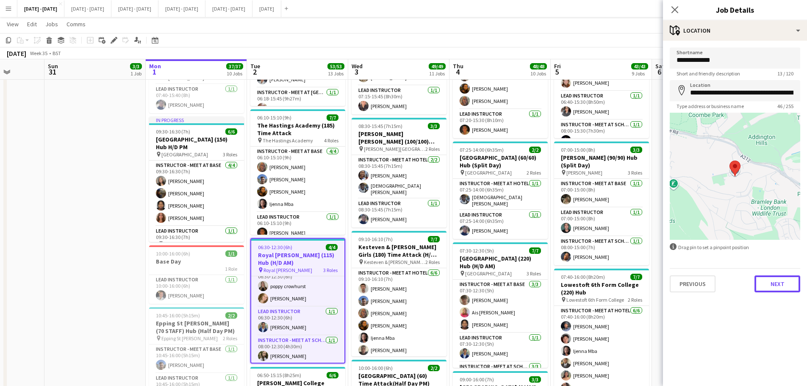
click at [791, 290] on button "Next" at bounding box center [777, 283] width 46 height 17
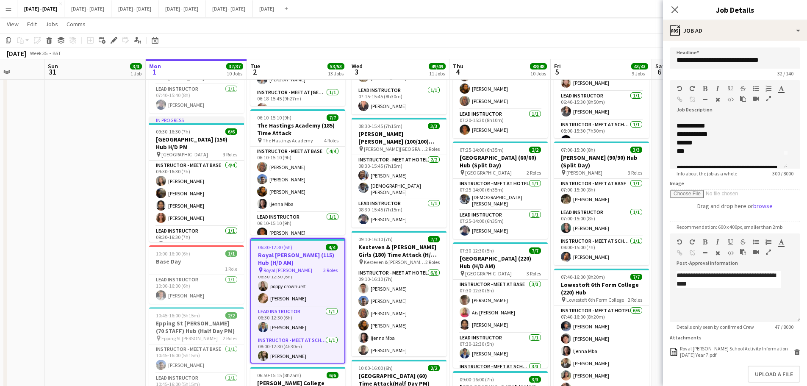
scroll to position [0, 0]
click at [719, 131] on div "**********" at bounding box center [728, 143] width 118 height 51
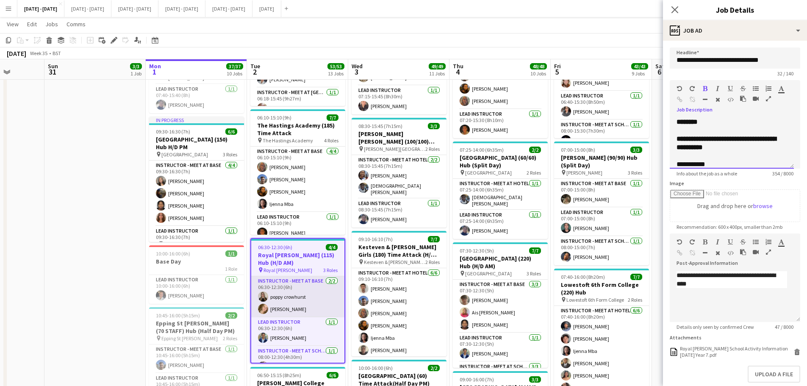
scroll to position [12, 0]
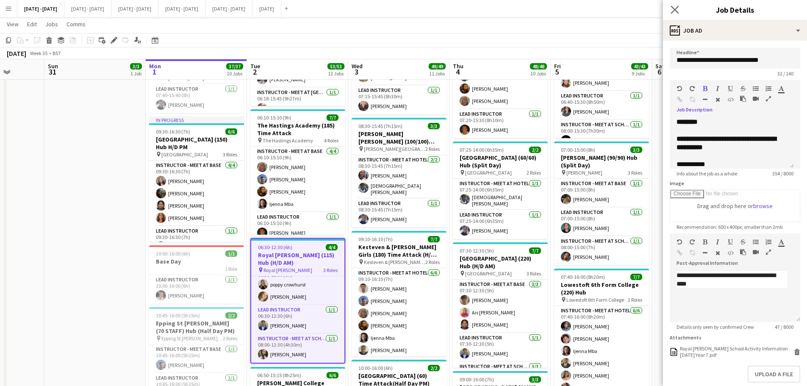
click at [673, 10] on icon "Close pop-in" at bounding box center [674, 10] width 8 height 8
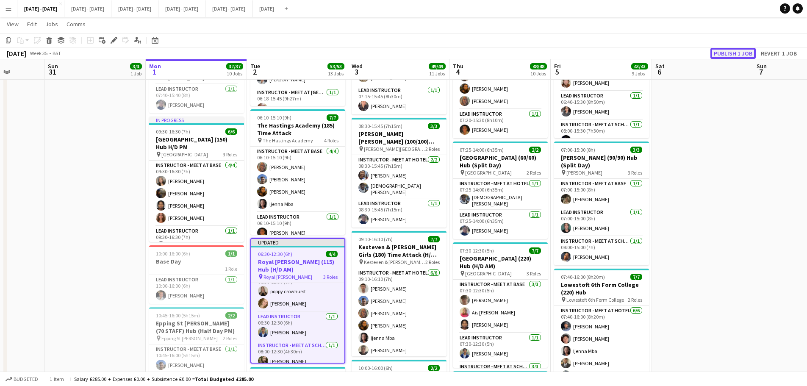
click at [738, 55] on button "Publish 1 job" at bounding box center [732, 53] width 45 height 11
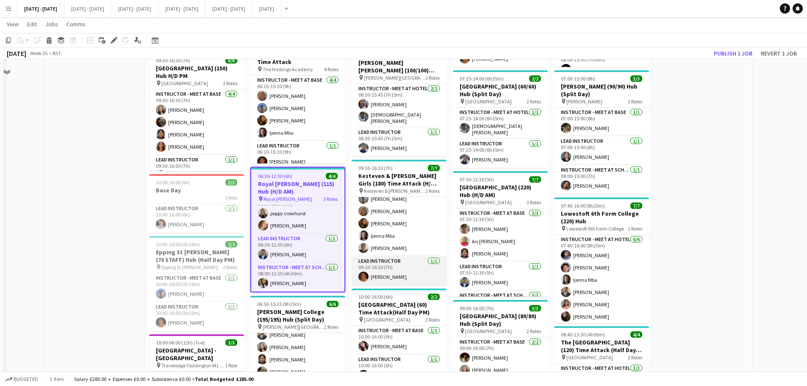
scroll to position [550, 0]
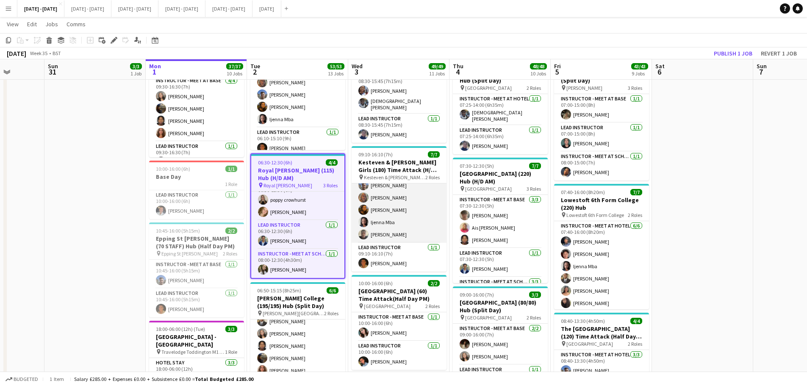
click at [394, 231] on app-card-role "Instructor - Meet at Hotel [DATE] 09:10-16:10 (7h) [PERSON_NAME] [PERSON_NAME] …" at bounding box center [398, 197] width 95 height 90
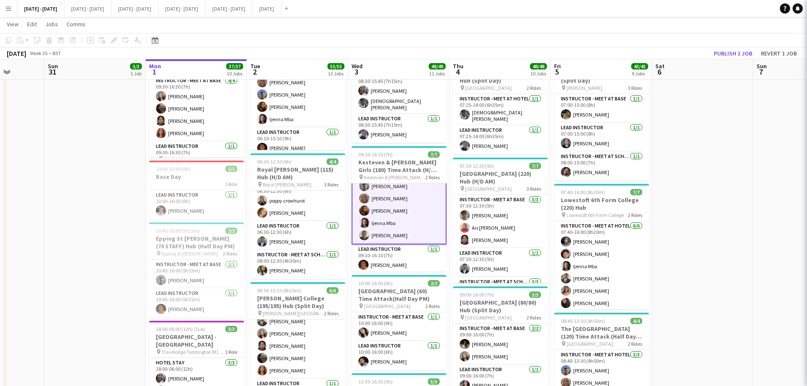
scroll to position [32, 0]
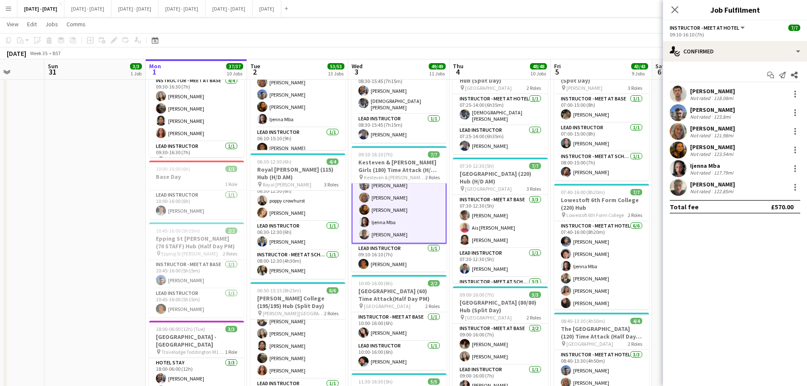
click at [722, 186] on div "[PERSON_NAME]" at bounding box center [712, 184] width 45 height 8
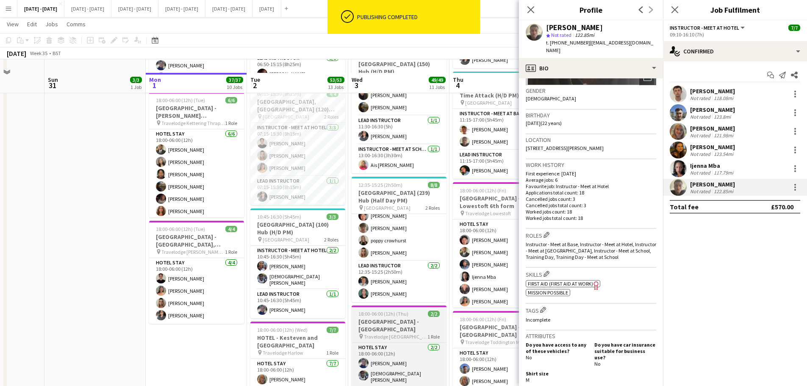
scroll to position [889, 0]
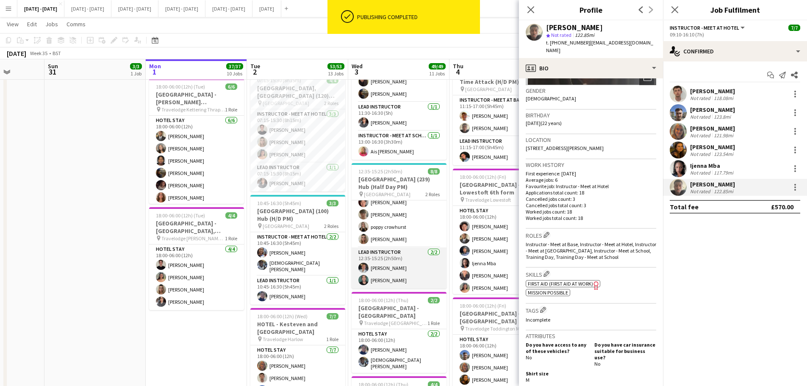
click at [389, 279] on app-card-role "Lead Instructor [DATE] 12:35-15:25 (2h50m) [PERSON_NAME] Bin [PERSON_NAME]" at bounding box center [398, 267] width 95 height 41
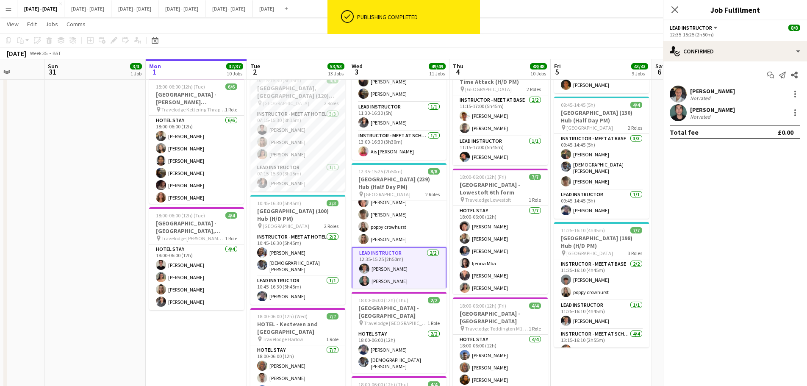
scroll to position [31, 0]
click at [795, 112] on div at bounding box center [795, 113] width 2 height 2
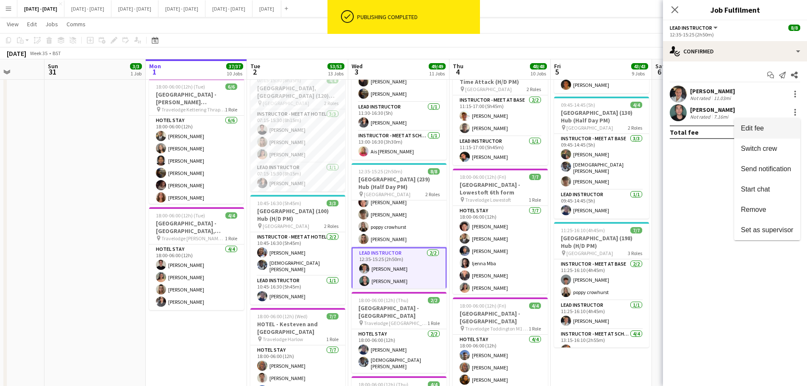
click at [776, 129] on span "Edit fee" at bounding box center [767, 128] width 53 height 8
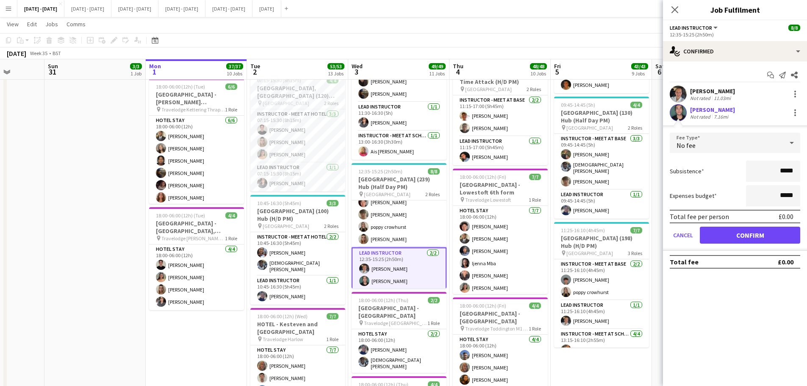
click at [763, 133] on div "No fee" at bounding box center [725, 143] width 113 height 20
click at [719, 188] on span "Fixed" at bounding box center [734, 188] width 117 height 8
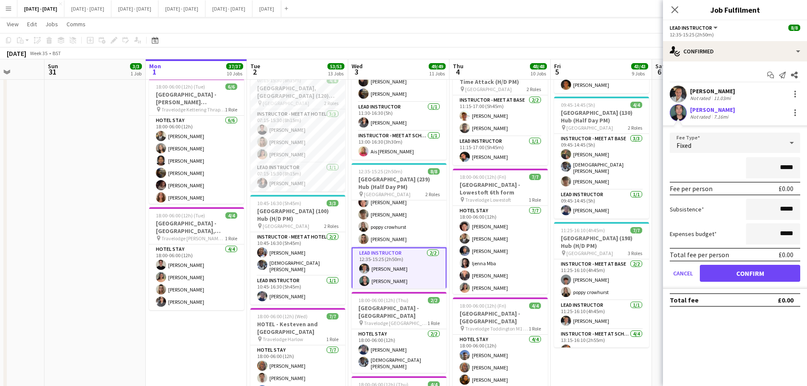
click at [781, 169] on input "*****" at bounding box center [773, 167] width 54 height 21
type input "*******"
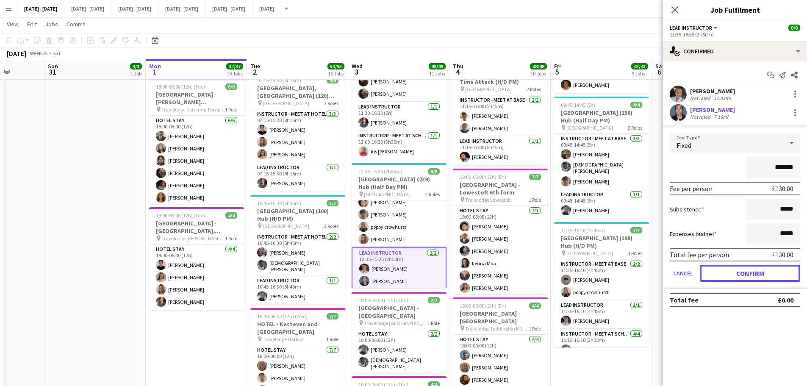
drag, startPoint x: 762, startPoint y: 271, endPoint x: 758, endPoint y: 260, distance: 12.3
click at [762, 272] on button "Confirm" at bounding box center [750, 273] width 100 height 17
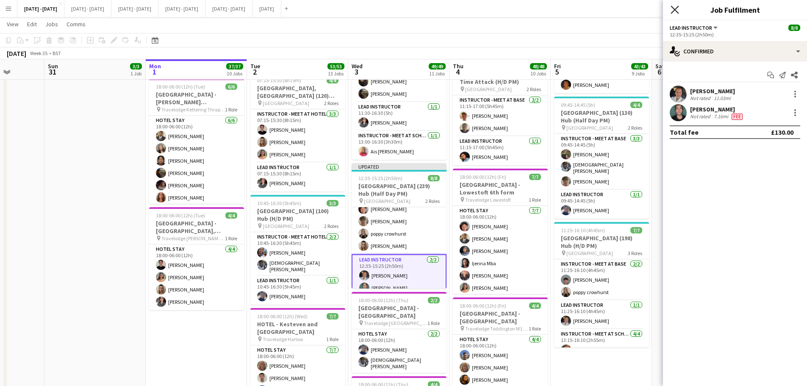
click at [675, 11] on icon at bounding box center [674, 10] width 8 height 8
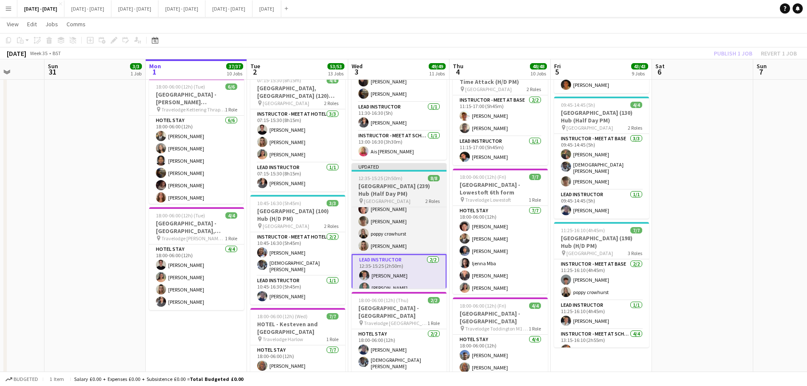
click at [406, 185] on h3 "[GEOGRAPHIC_DATA] (239) Hub (Half Day PM)" at bounding box center [398, 189] width 95 height 15
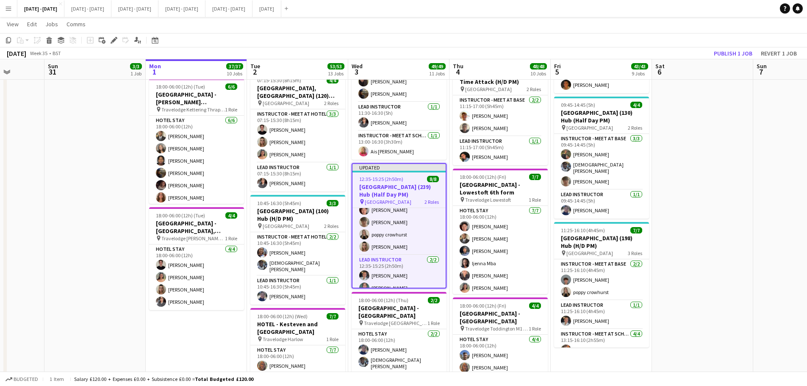
drag, startPoint x: 112, startPoint y: 40, endPoint x: 184, endPoint y: 78, distance: 82.0
click at [112, 40] on icon "Edit" at bounding box center [114, 40] width 7 height 7
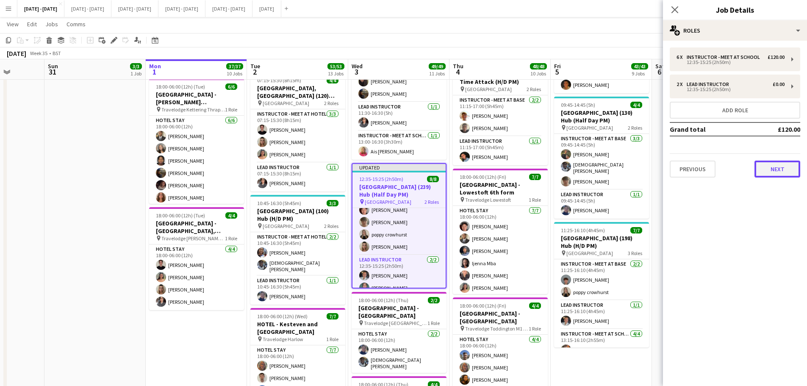
click at [782, 169] on button "Next" at bounding box center [777, 168] width 46 height 17
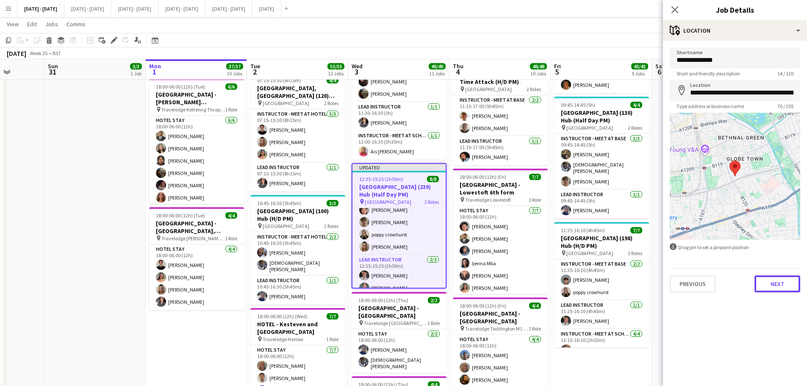
drag, startPoint x: 774, startPoint y: 277, endPoint x: 748, endPoint y: 262, distance: 30.7
click at [775, 277] on button "Next" at bounding box center [777, 283] width 46 height 17
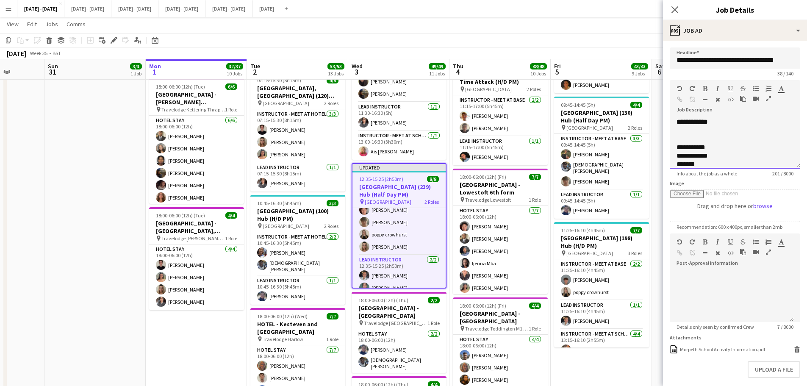
click at [733, 121] on div "**********" at bounding box center [734, 143] width 130 height 51
click at [686, 159] on div at bounding box center [731, 156] width 111 height 8
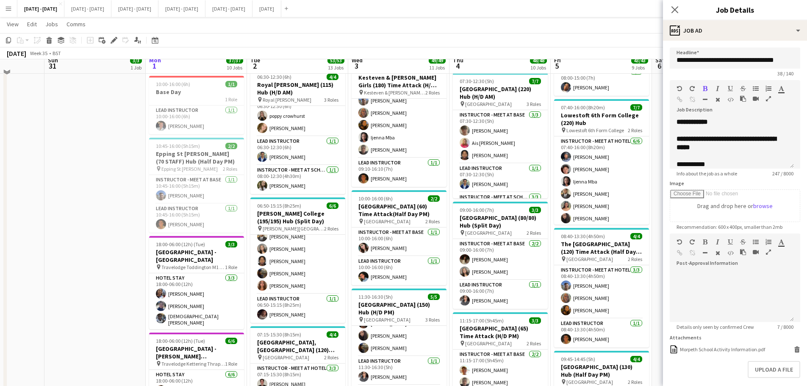
scroll to position [593, 0]
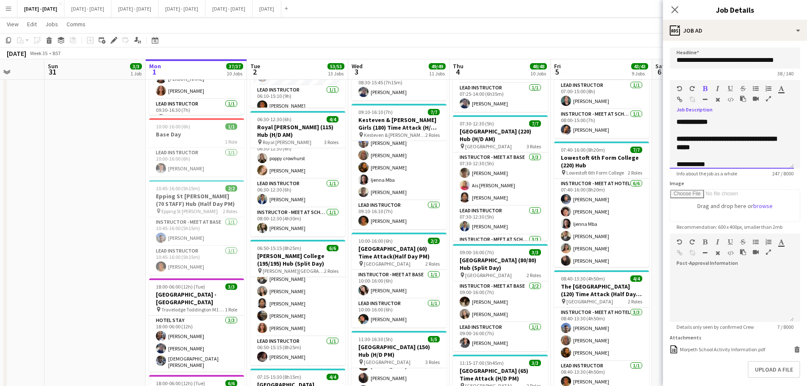
drag, startPoint x: 687, startPoint y: 136, endPoint x: 780, endPoint y: 148, distance: 93.0
click at [780, 148] on div "**********" at bounding box center [731, 202] width 111 height 135
copy b "**********"
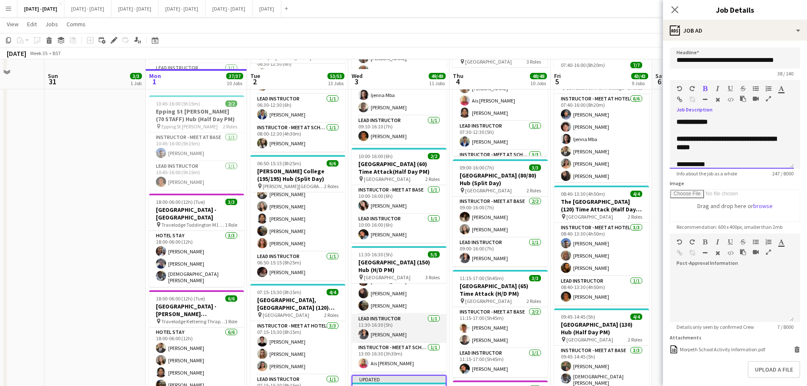
scroll to position [805, 0]
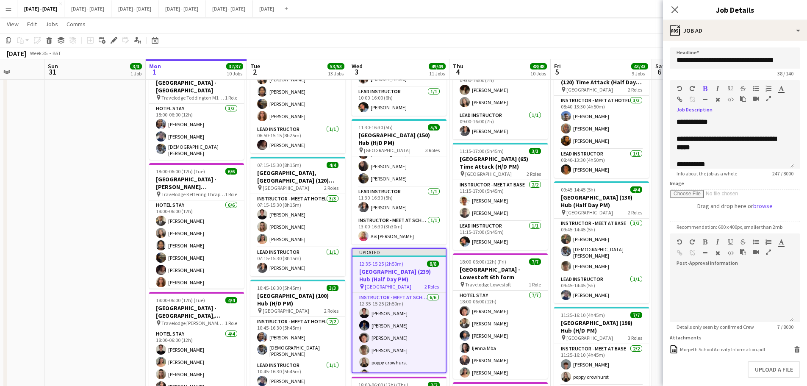
click at [405, 270] on h3 "[GEOGRAPHIC_DATA] (239) Hub (Half Day PM)" at bounding box center [398, 275] width 93 height 15
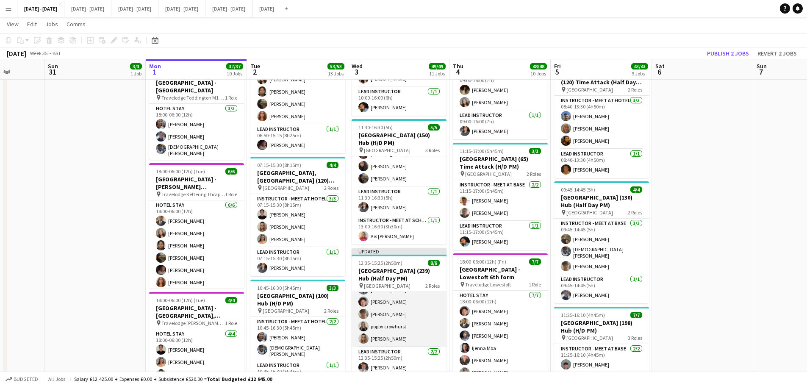
scroll to position [50, 0]
click at [387, 357] on app-card-role "Lead Instructor [DATE] 12:35-15:25 (2h50m) [PERSON_NAME] Bin [PERSON_NAME]" at bounding box center [398, 352] width 95 height 41
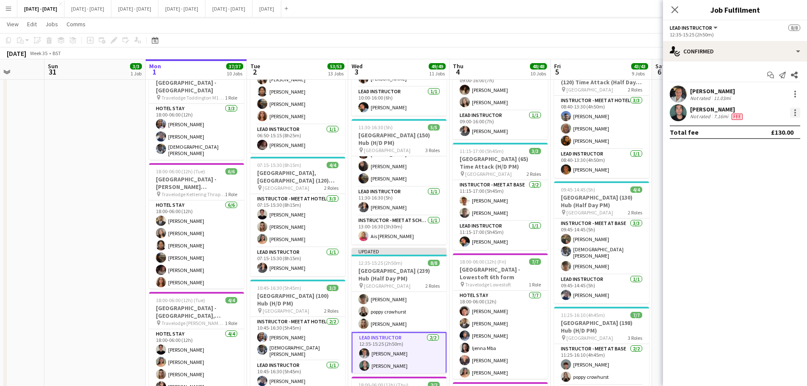
click at [798, 111] on div at bounding box center [795, 113] width 10 height 10
click at [757, 125] on span "Edit fee" at bounding box center [752, 127] width 23 height 7
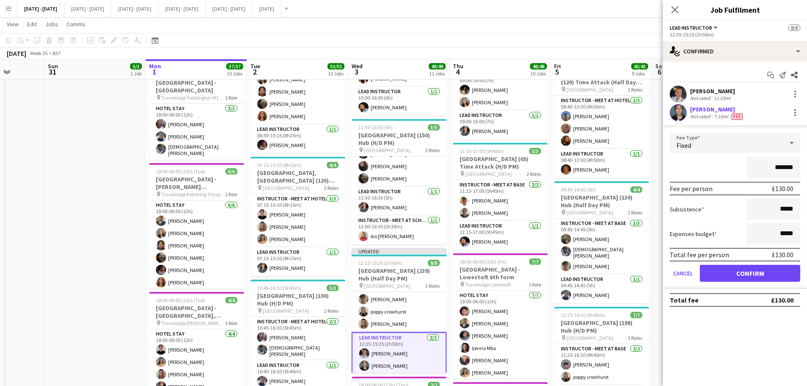
click at [780, 171] on input "*******" at bounding box center [773, 167] width 54 height 21
type input "*****"
click at [758, 274] on button "Confirm" at bounding box center [750, 273] width 100 height 17
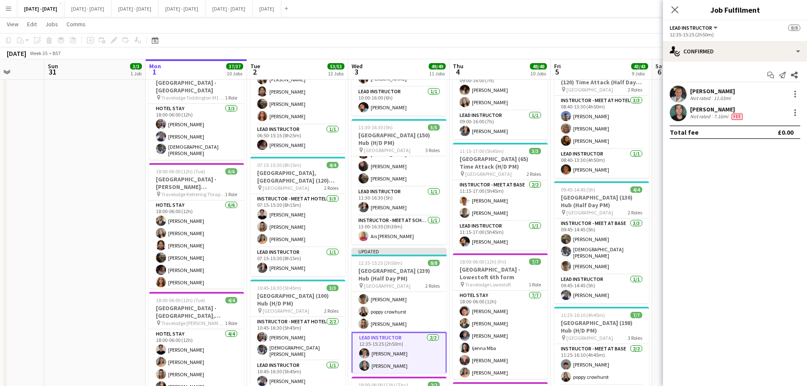
click at [679, 3] on div "Close pop-in" at bounding box center [675, 9] width 24 height 19
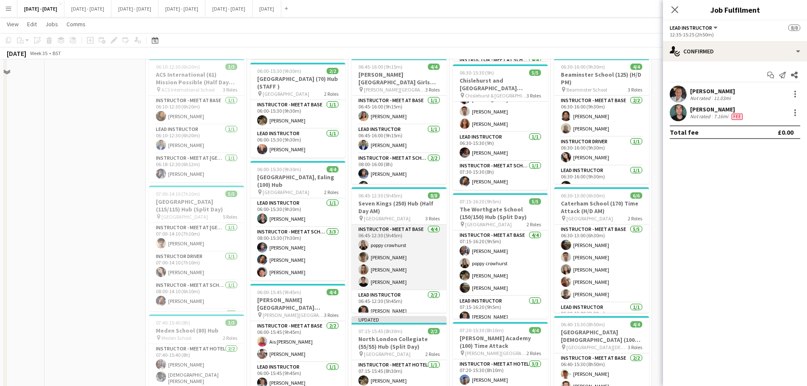
scroll to position [85, 0]
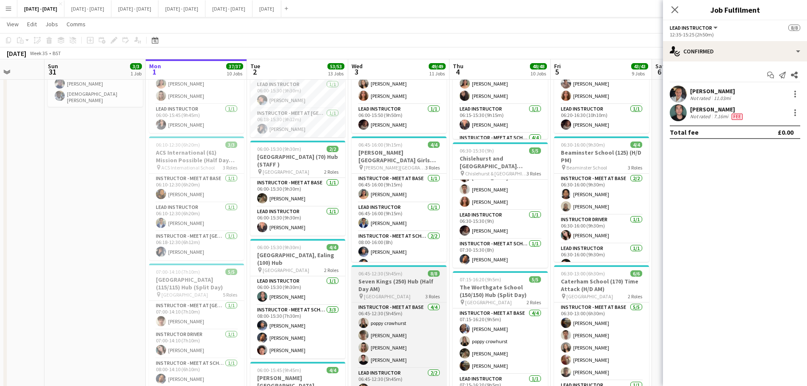
click at [398, 284] on h3 "Seven Kings (250) Hub (Half Day AM)" at bounding box center [398, 284] width 95 height 15
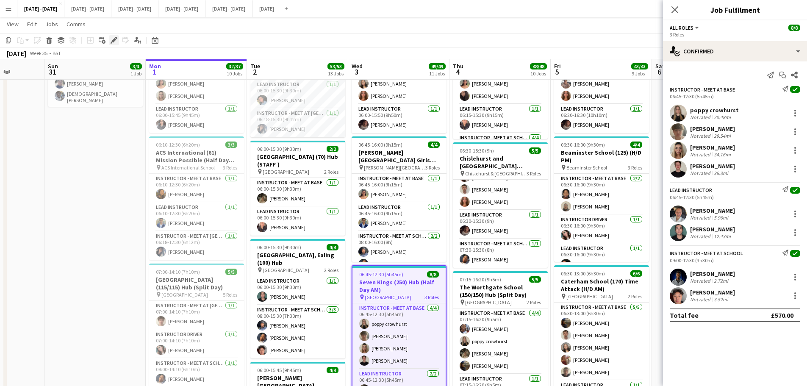
click at [110, 36] on div "Edit" at bounding box center [114, 40] width 10 height 10
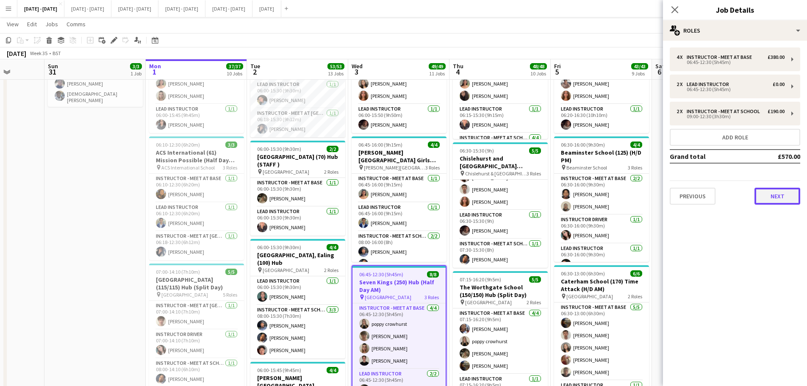
click at [763, 195] on button "Next" at bounding box center [777, 196] width 46 height 17
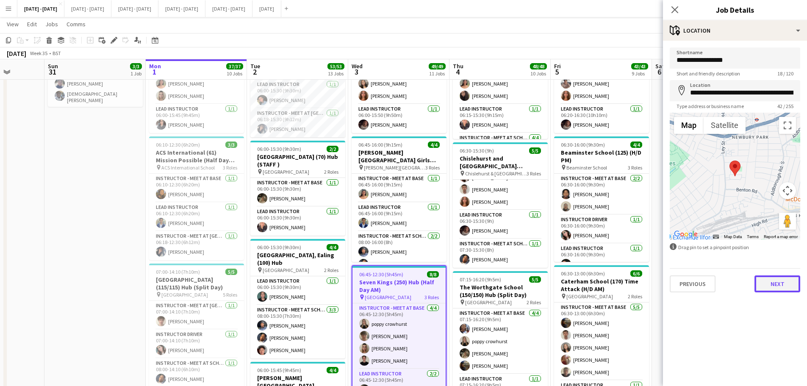
click at [770, 286] on button "Next" at bounding box center [777, 283] width 46 height 17
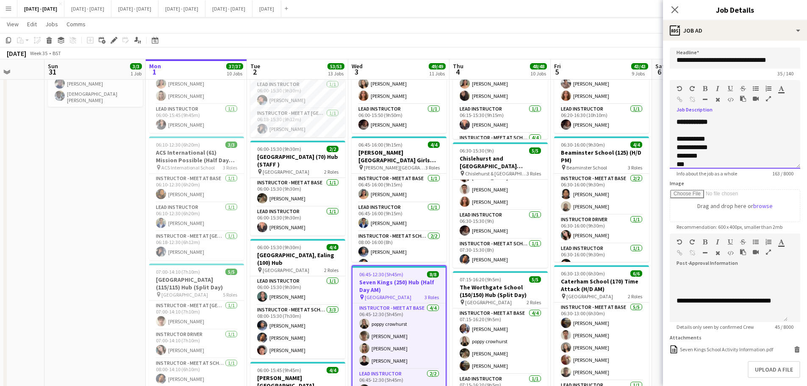
click at [725, 133] on div "**********" at bounding box center [734, 143] width 130 height 51
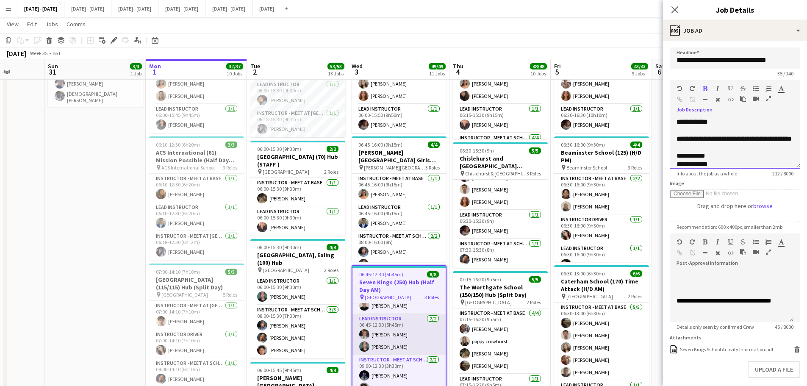
scroll to position [61, 0]
click at [401, 337] on app-card-role "Lead Instructor [DATE] 06:45-12:30 (5h45m) [PERSON_NAME] Bin [PERSON_NAME]" at bounding box center [398, 327] width 93 height 41
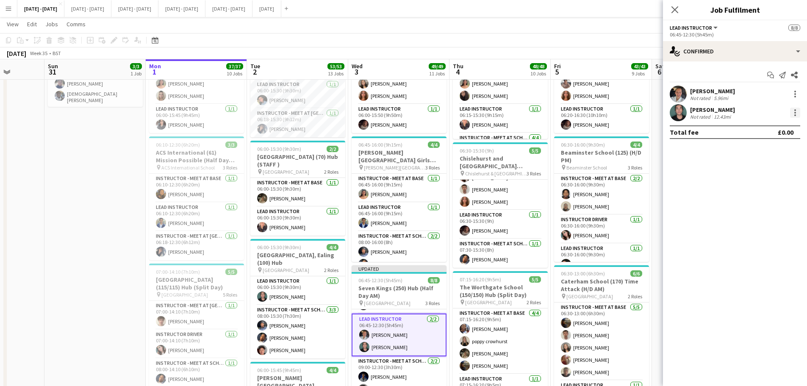
click at [794, 111] on div at bounding box center [795, 110] width 2 height 2
click at [771, 127] on span "Edit fee" at bounding box center [767, 128] width 53 height 8
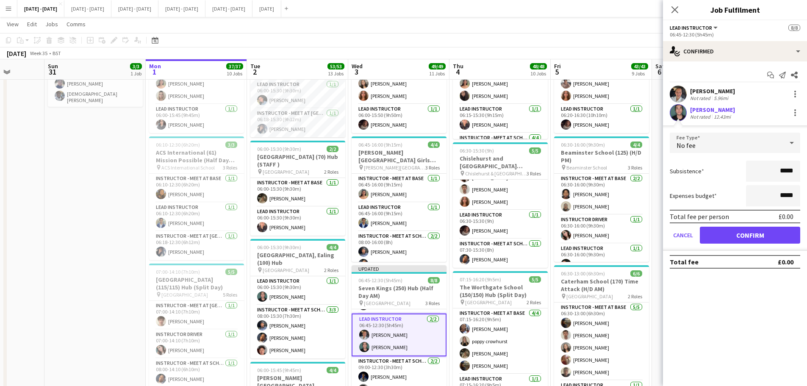
click at [771, 137] on div "No fee" at bounding box center [725, 143] width 113 height 20
click at [691, 184] on span "Fixed" at bounding box center [734, 188] width 117 height 8
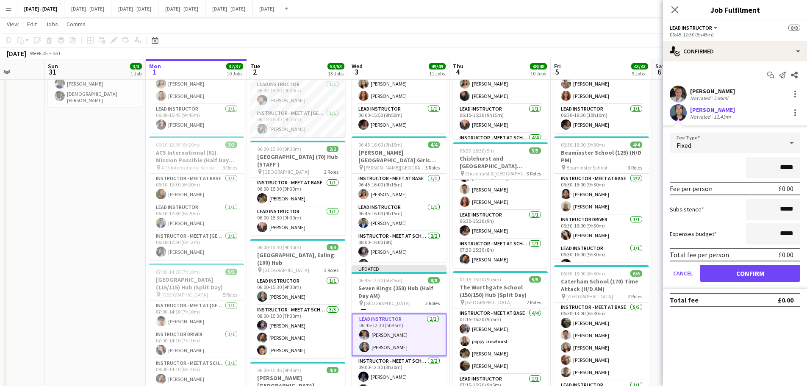
click at [780, 170] on input "*****" at bounding box center [773, 167] width 54 height 21
type input "**"
type input "*******"
click at [748, 269] on button "Confirm" at bounding box center [750, 273] width 100 height 17
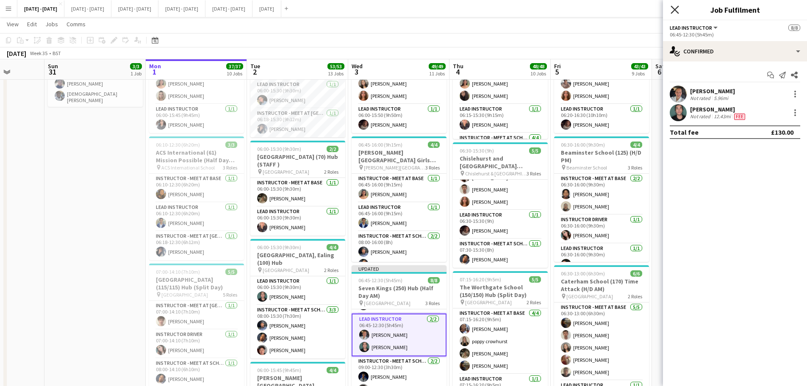
click at [676, 8] on icon at bounding box center [674, 10] width 8 height 8
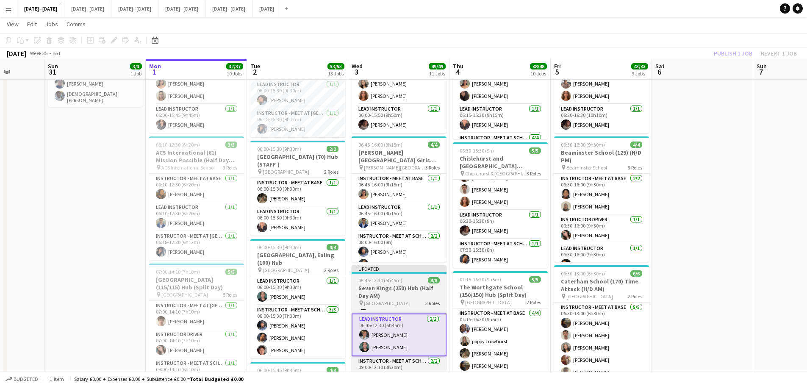
click at [382, 296] on h3 "Seven Kings (250) Hub (Half Day AM)" at bounding box center [398, 291] width 95 height 15
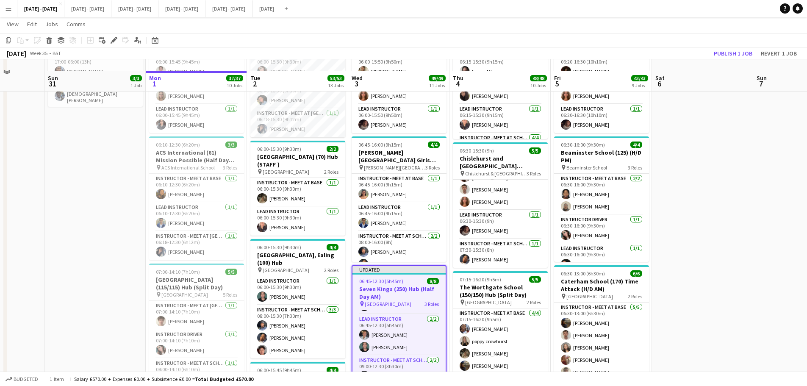
scroll to position [127, 0]
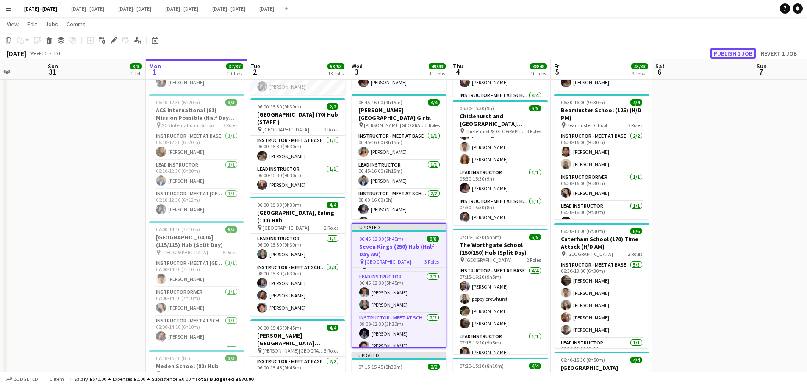
click at [729, 53] on button "Publish 1 job" at bounding box center [732, 53] width 45 height 11
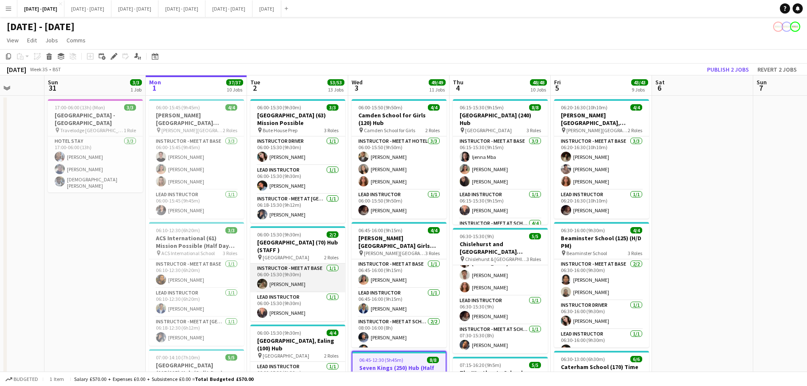
scroll to position [85, 0]
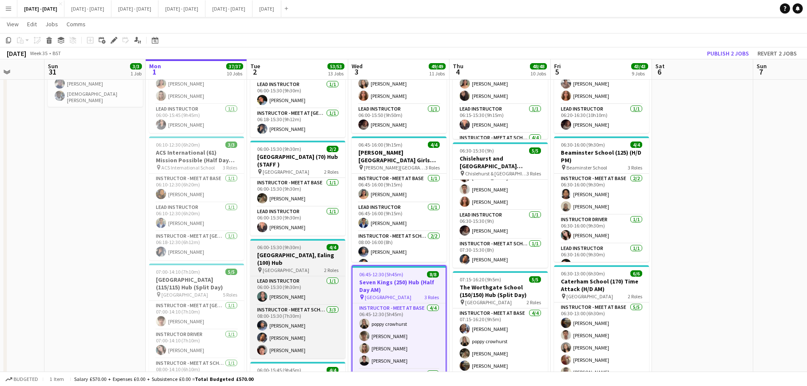
click at [284, 261] on h3 "[GEOGRAPHIC_DATA], Ealing (100) Hub" at bounding box center [297, 258] width 95 height 15
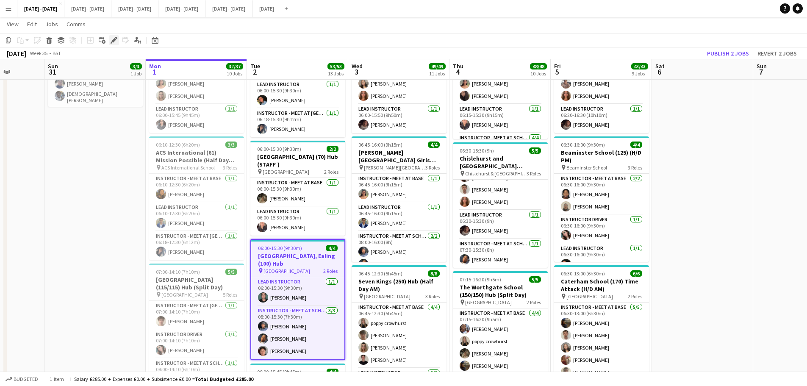
click at [115, 42] on icon "Edit" at bounding box center [114, 40] width 7 height 7
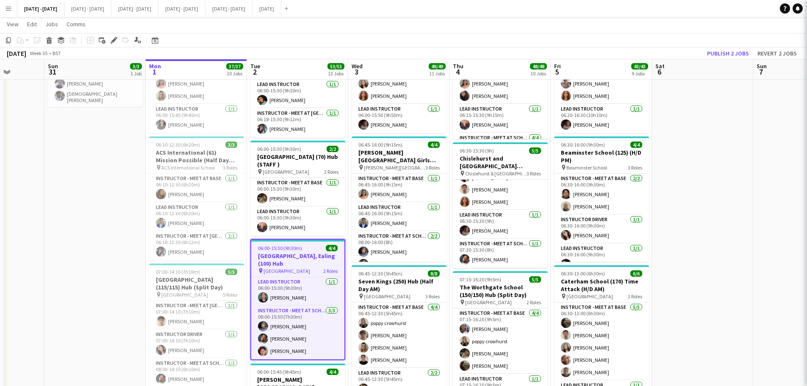
type input "**********"
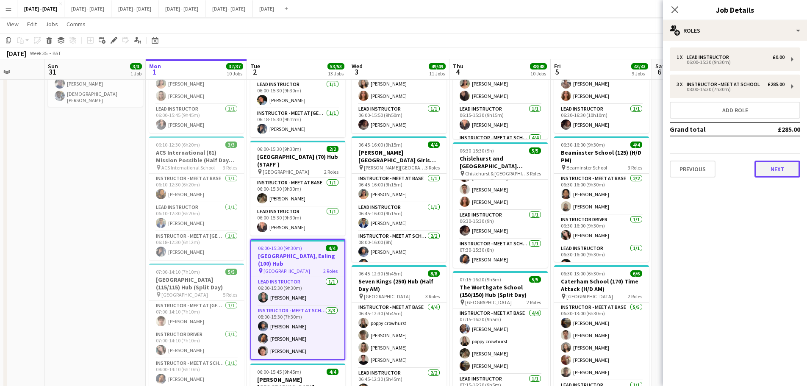
click at [790, 165] on button "Next" at bounding box center [777, 168] width 46 height 17
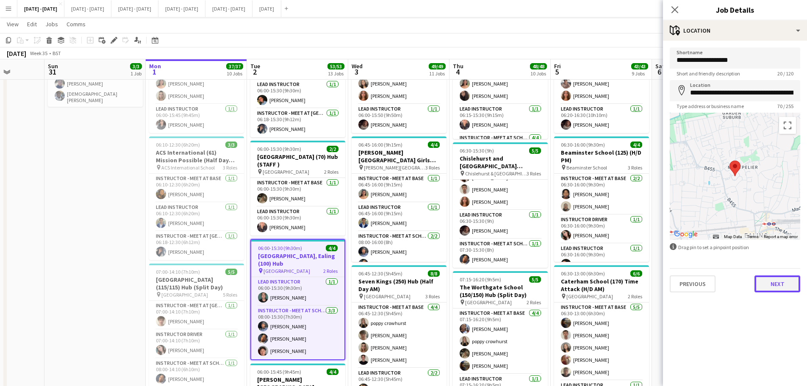
click at [779, 281] on button "Next" at bounding box center [777, 283] width 46 height 17
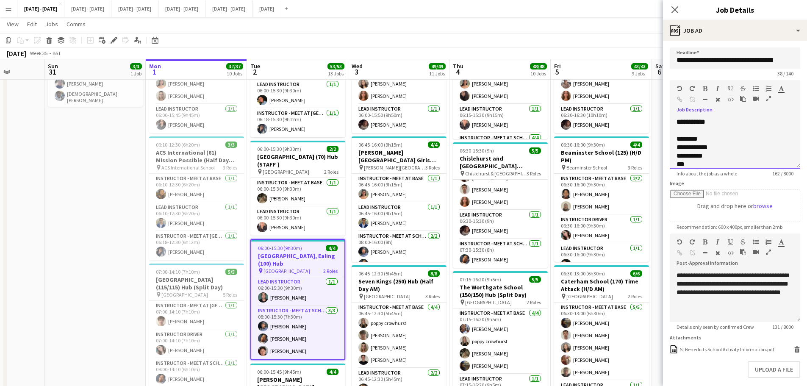
click at [717, 126] on div at bounding box center [734, 130] width 117 height 8
click at [671, 8] on icon "Close pop-in" at bounding box center [674, 10] width 8 height 8
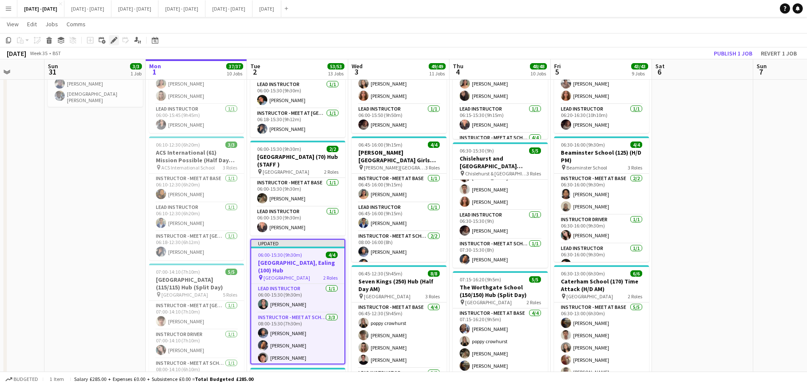
click at [113, 39] on icon "Edit" at bounding box center [114, 40] width 7 height 7
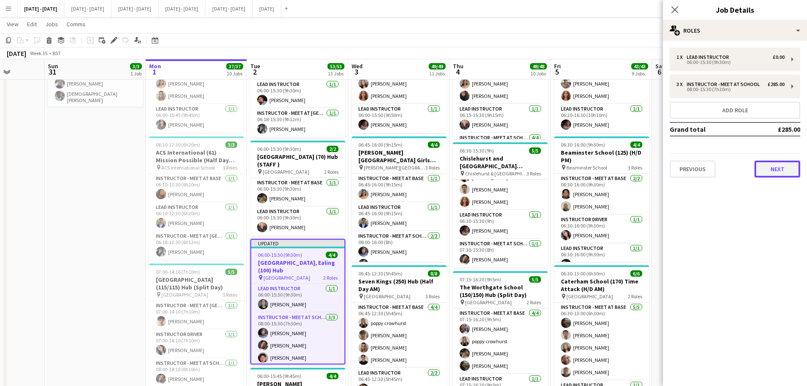
click at [783, 165] on button "Next" at bounding box center [777, 168] width 46 height 17
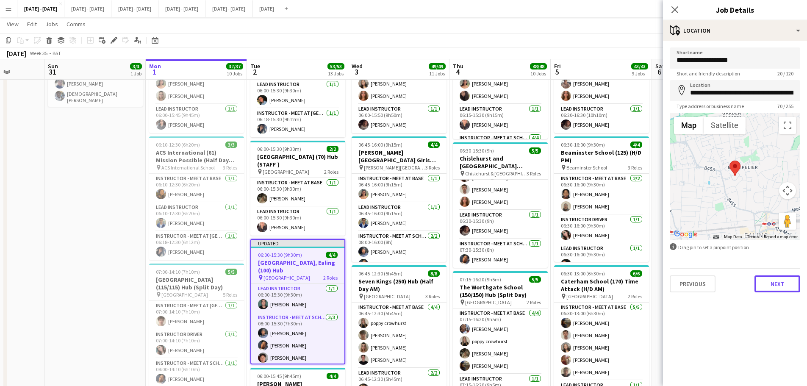
click at [781, 283] on button "Next" at bounding box center [777, 283] width 46 height 17
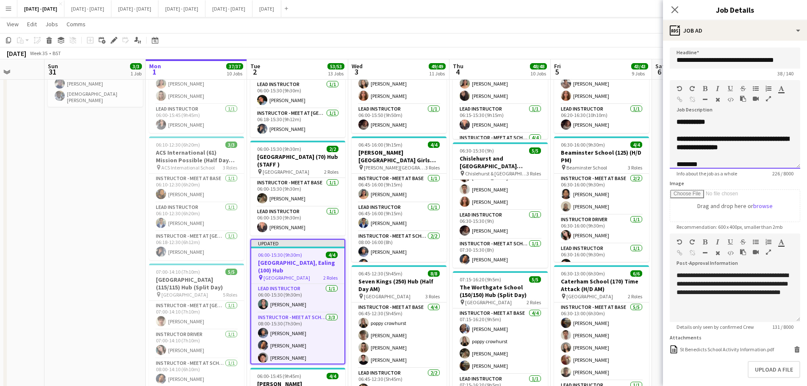
drag, startPoint x: 741, startPoint y: 122, endPoint x: 741, endPoint y: 127, distance: 4.7
click at [741, 125] on div "**********" at bounding box center [734, 140] width 130 height 57
click at [738, 131] on div "**********" at bounding box center [734, 143] width 130 height 51
click at [673, 9] on icon "Close pop-in" at bounding box center [674, 10] width 8 height 8
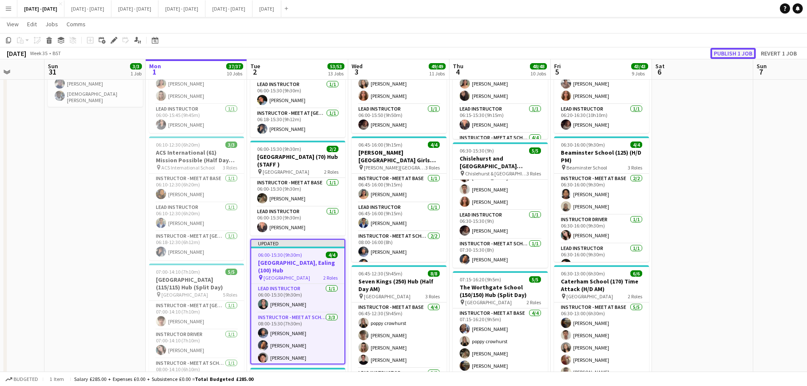
click at [742, 52] on button "Publish 1 job" at bounding box center [732, 53] width 45 height 11
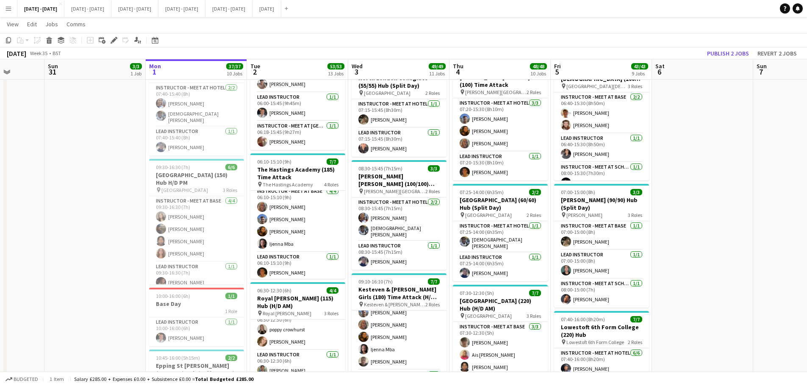
scroll to position [0, 0]
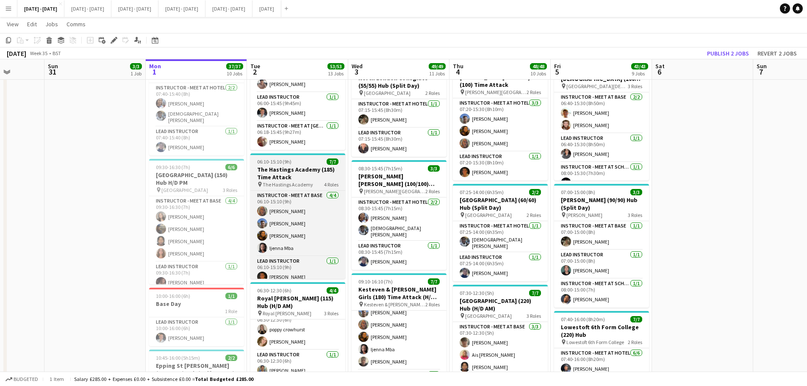
click at [276, 164] on span "06:10-15:10 (9h)" at bounding box center [274, 161] width 34 height 6
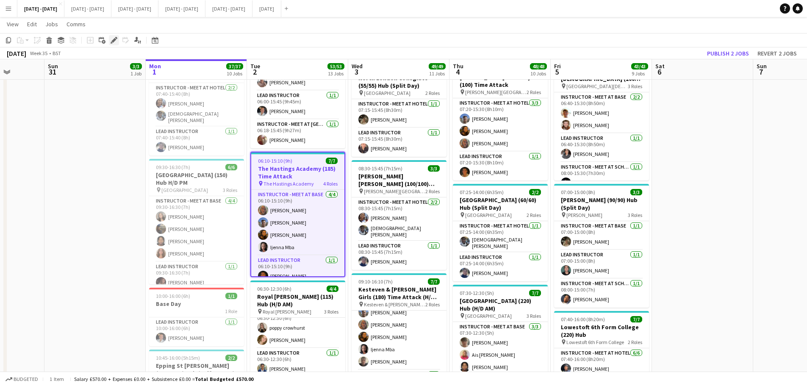
click at [112, 41] on icon at bounding box center [113, 40] width 5 height 5
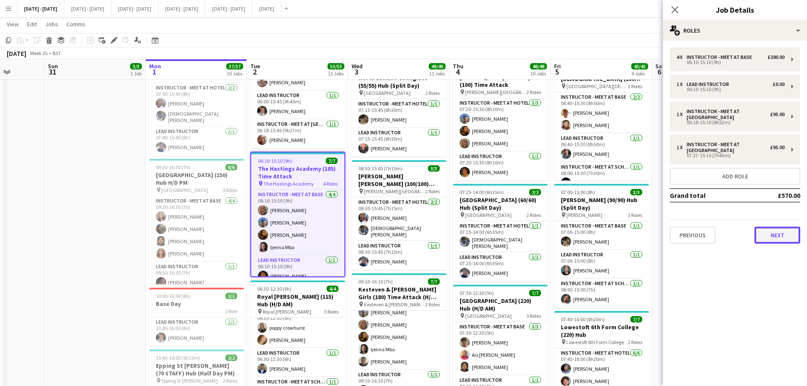
click at [775, 233] on button "Next" at bounding box center [777, 235] width 46 height 17
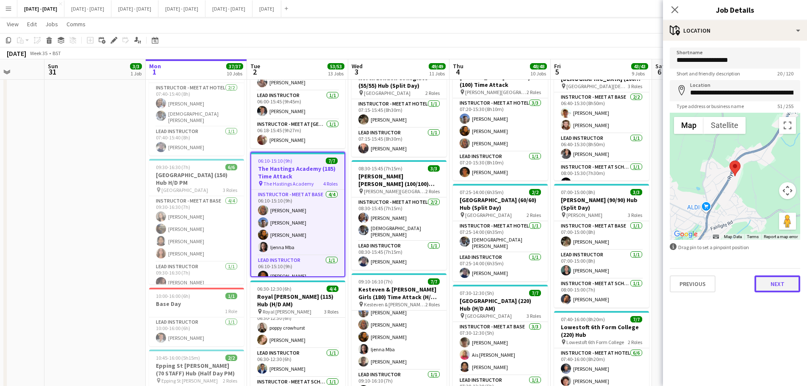
click at [774, 290] on button "Next" at bounding box center [777, 283] width 46 height 17
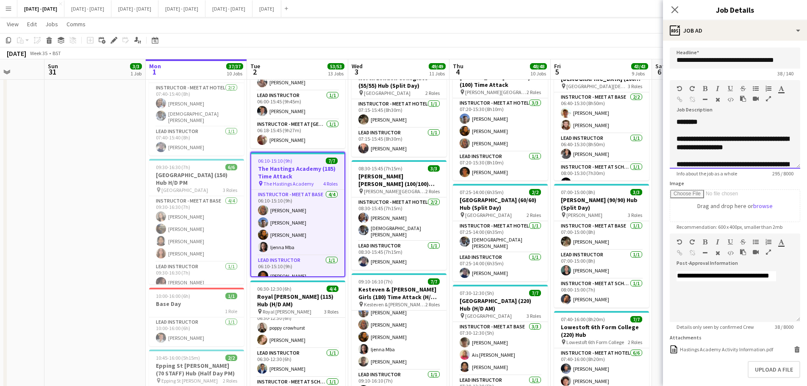
click at [715, 130] on div "**********" at bounding box center [734, 143] width 130 height 51
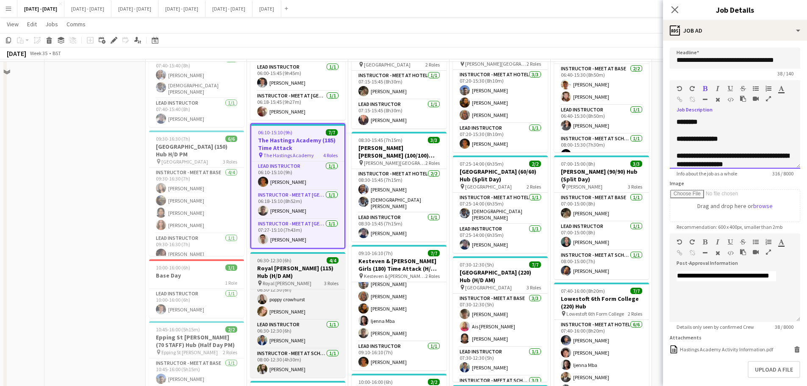
scroll to position [466, 0]
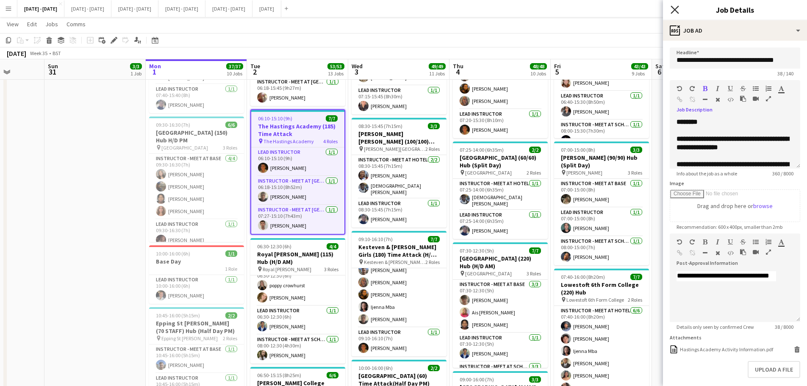
click at [678, 10] on app-icon "Close pop-in" at bounding box center [675, 10] width 12 height 12
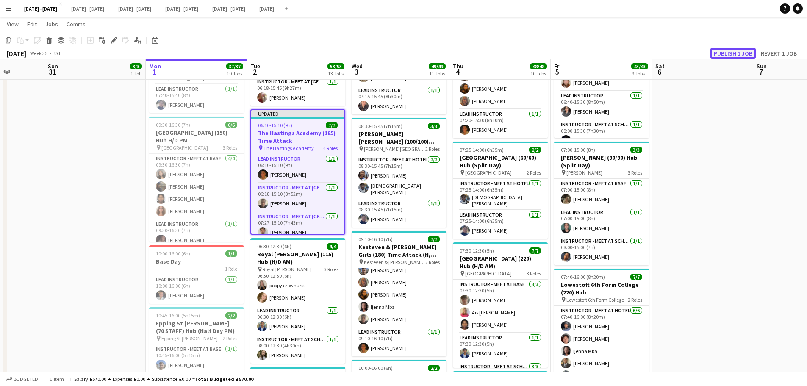
click at [727, 55] on button "Publish 1 job" at bounding box center [732, 53] width 45 height 11
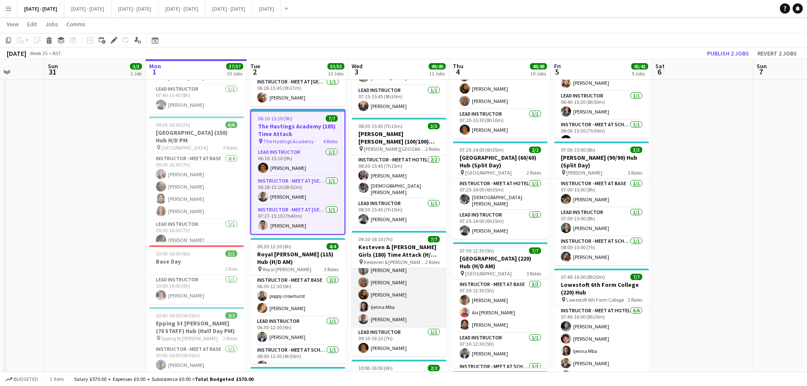
click at [400, 318] on app-card-role "Instructor - Meet at Hotel [DATE] 09:10-16:10 (7h) [PERSON_NAME] [PERSON_NAME] …" at bounding box center [398, 282] width 95 height 90
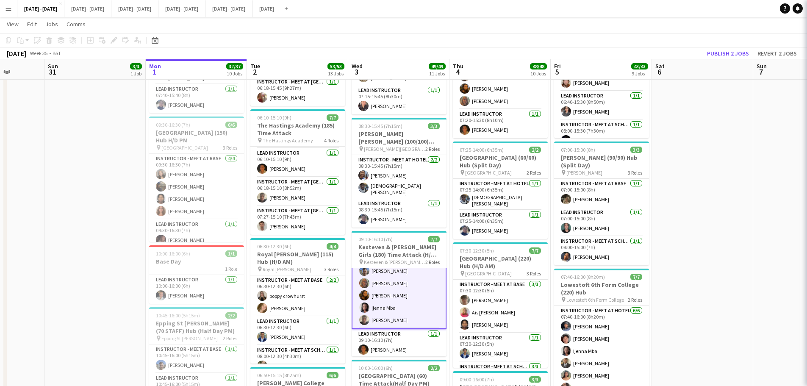
scroll to position [32, 0]
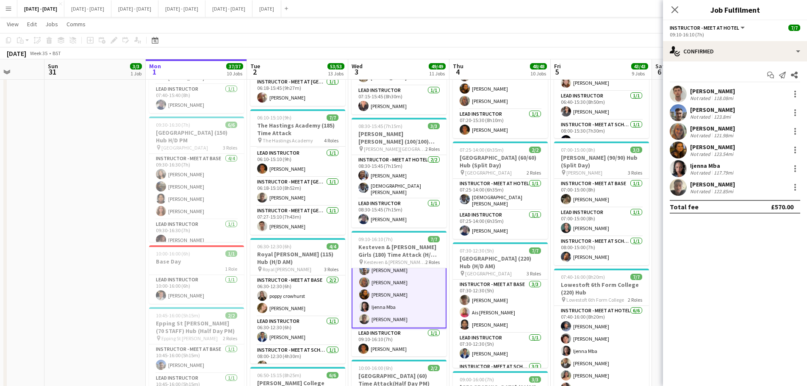
click at [715, 184] on div "[PERSON_NAME]" at bounding box center [712, 184] width 45 height 8
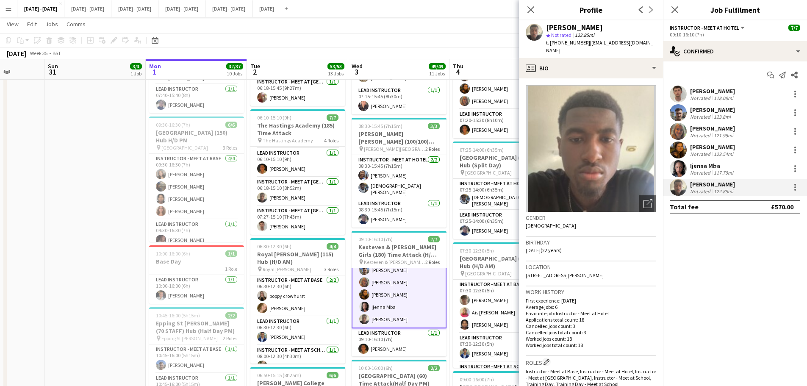
drag, startPoint x: 641, startPoint y: 42, endPoint x: 589, endPoint y: 45, distance: 52.6
click at [589, 45] on div "[PERSON_NAME] star Not rated 122.85mi t. [PHONE_NUMBER] | [EMAIL_ADDRESS][DOMAI…" at bounding box center [591, 39] width 144 height 38
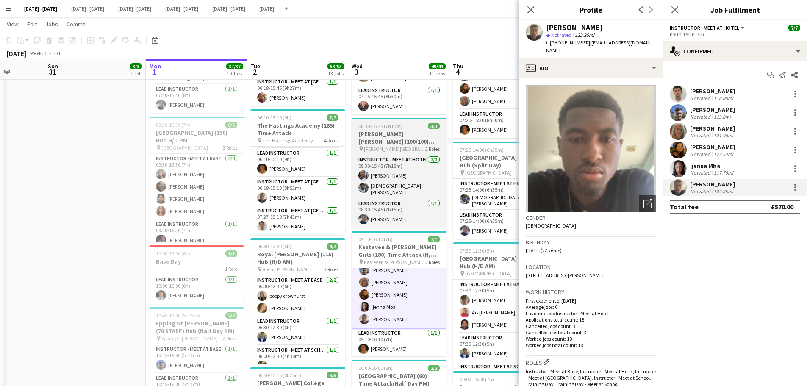
copy span "[EMAIL_ADDRESS][DOMAIN_NAME]"
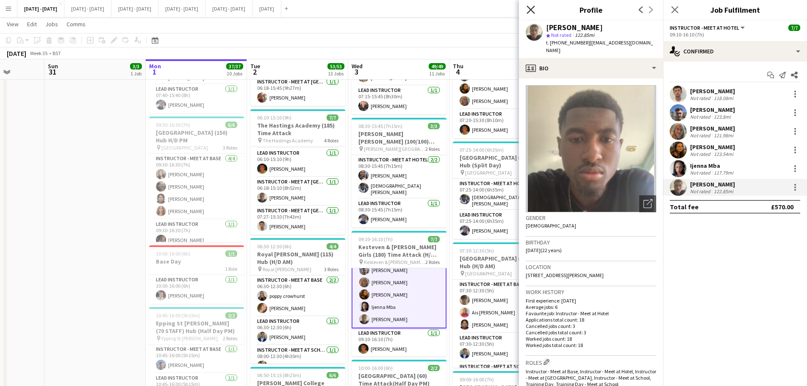
click at [530, 10] on icon at bounding box center [530, 10] width 8 height 8
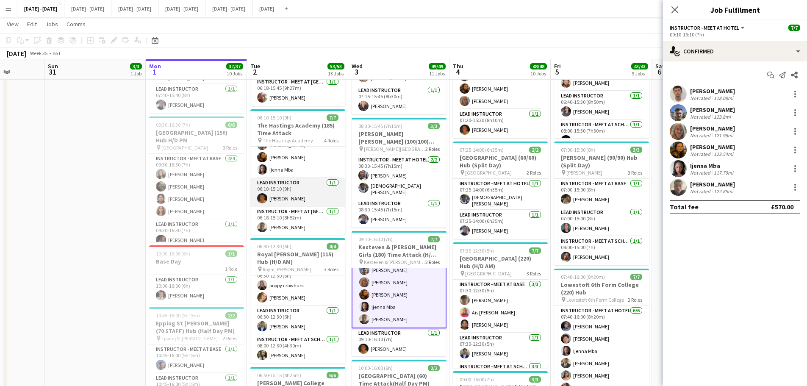
scroll to position [0, 0]
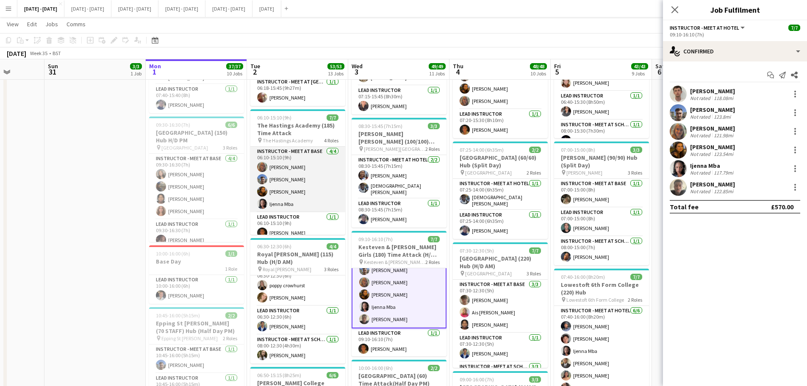
click at [287, 205] on app-card-role "Instructor - Meet at Base [DATE] 06:10-15:10 (9h) [PERSON_NAME] [PERSON_NAME] […" at bounding box center [297, 180] width 95 height 66
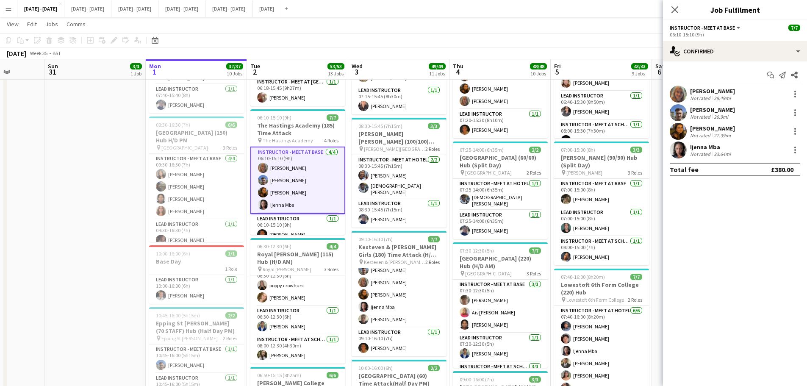
scroll to position [31, 0]
click at [695, 146] on div "Ijenna Mba" at bounding box center [711, 147] width 42 height 8
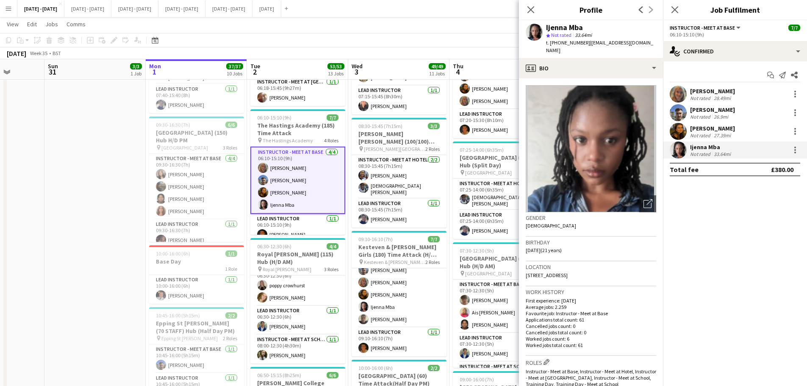
drag, startPoint x: 630, startPoint y: 42, endPoint x: 586, endPoint y: 46, distance: 43.4
click at [586, 46] on div "Ijenna Mba star Not rated 33.64mi t. [PHONE_NUMBER] | [EMAIL_ADDRESS][DOMAIN_NA…" at bounding box center [591, 39] width 144 height 38
copy span "[EMAIL_ADDRESS][DOMAIN_NAME]"
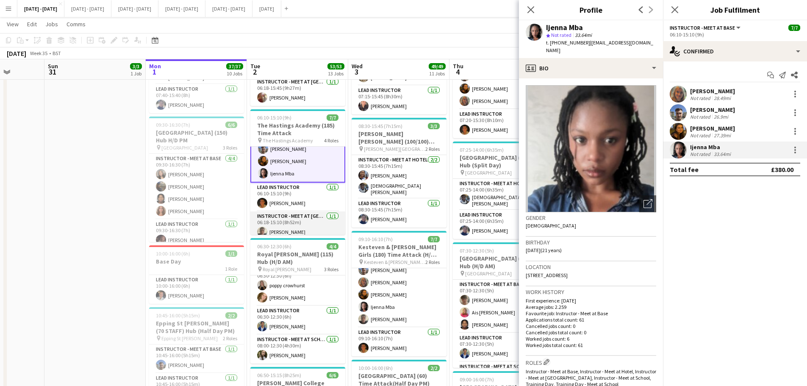
scroll to position [42, 0]
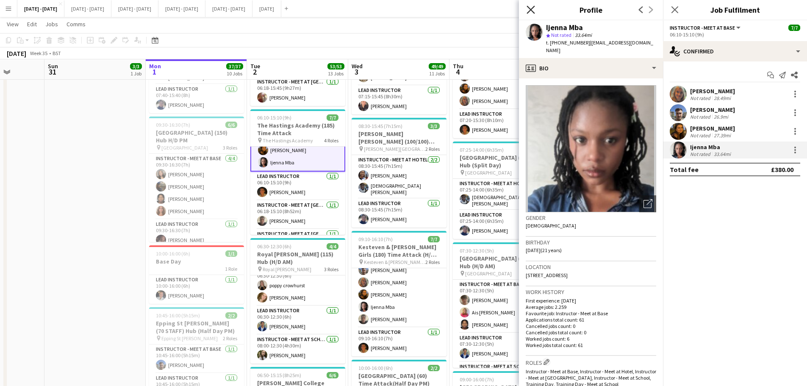
click at [531, 8] on icon "Close pop-in" at bounding box center [530, 10] width 8 height 8
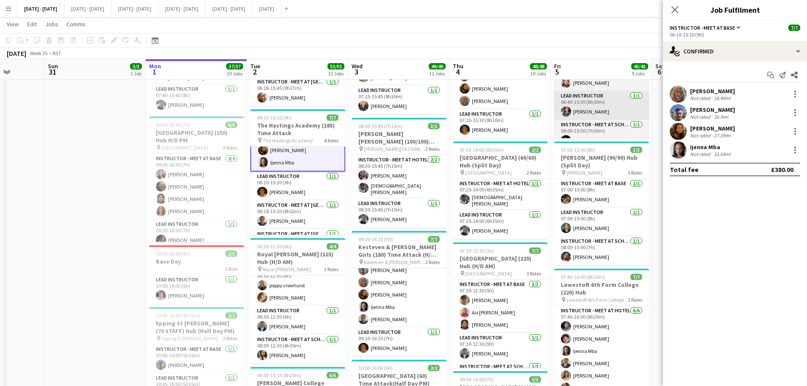
drag, startPoint x: 678, startPoint y: 9, endPoint x: 554, endPoint y: 93, distance: 149.4
click at [678, 9] on icon "Close pop-in" at bounding box center [674, 9] width 7 height 7
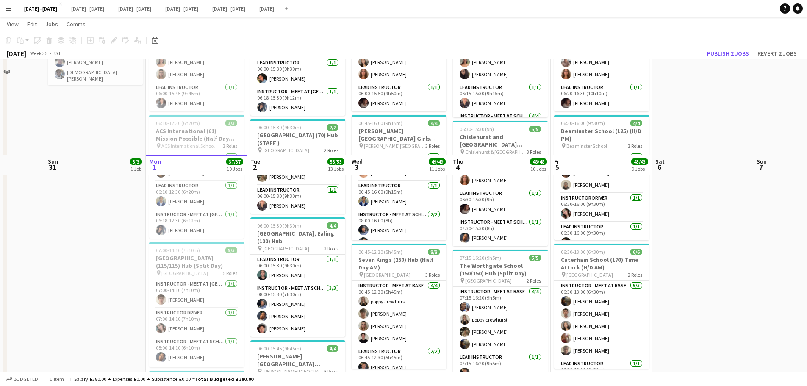
scroll to position [85, 0]
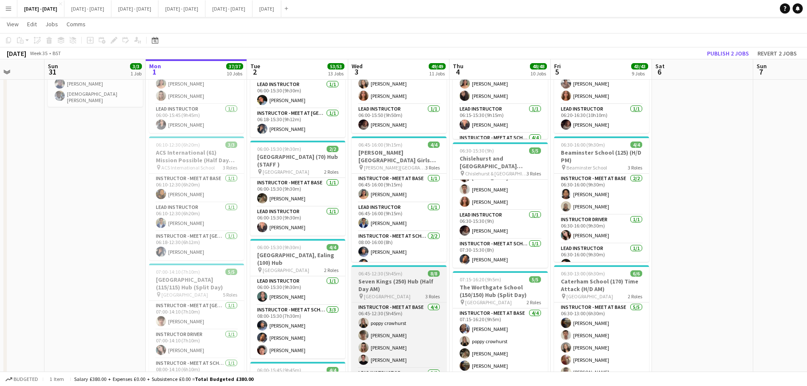
click at [398, 290] on h3 "Seven Kings (250) Hub (Half Day AM)" at bounding box center [398, 284] width 95 height 15
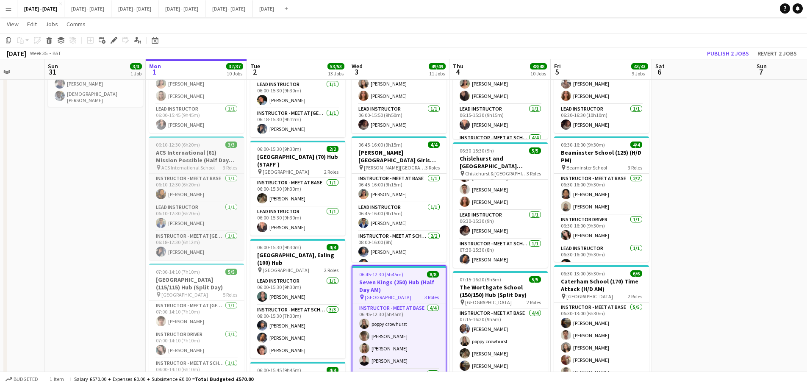
scroll to position [41, 0]
click at [113, 41] on icon at bounding box center [113, 40] width 5 height 5
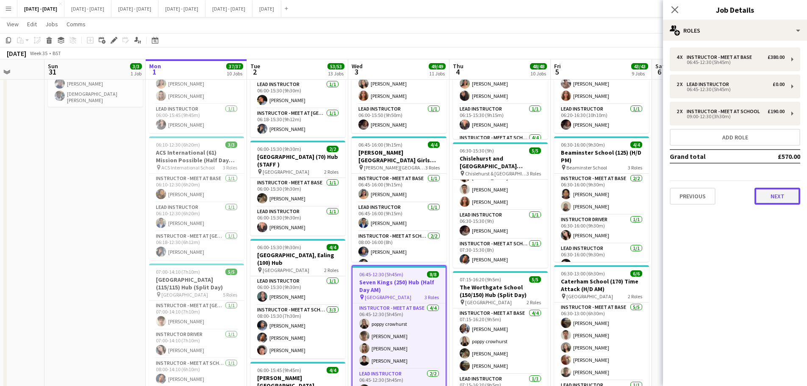
click at [781, 193] on button "Next" at bounding box center [777, 196] width 46 height 17
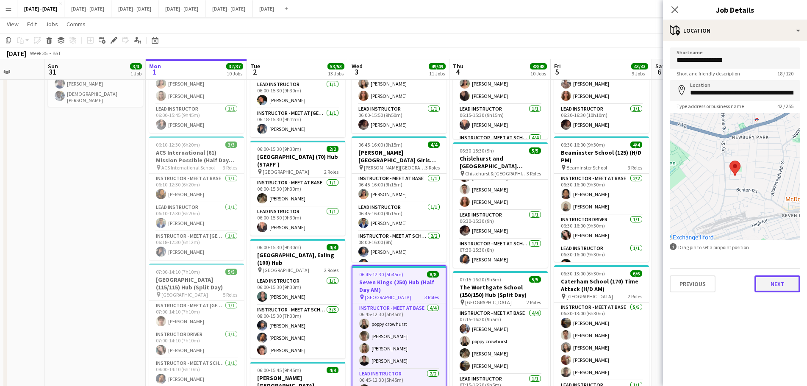
click at [782, 283] on button "Next" at bounding box center [777, 283] width 46 height 17
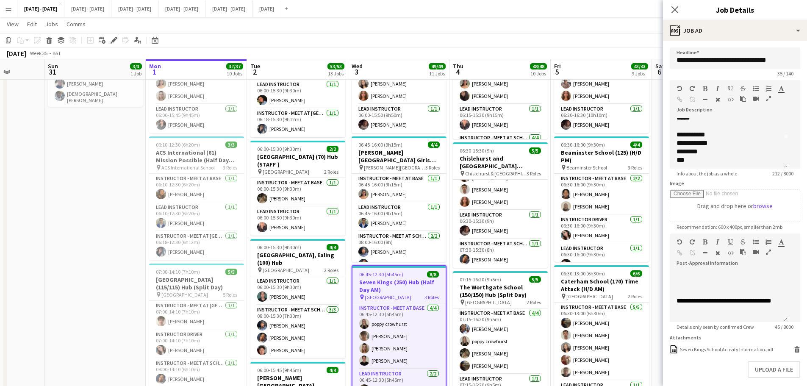
scroll to position [42, 0]
click at [676, 10] on icon "Close pop-in" at bounding box center [674, 10] width 8 height 8
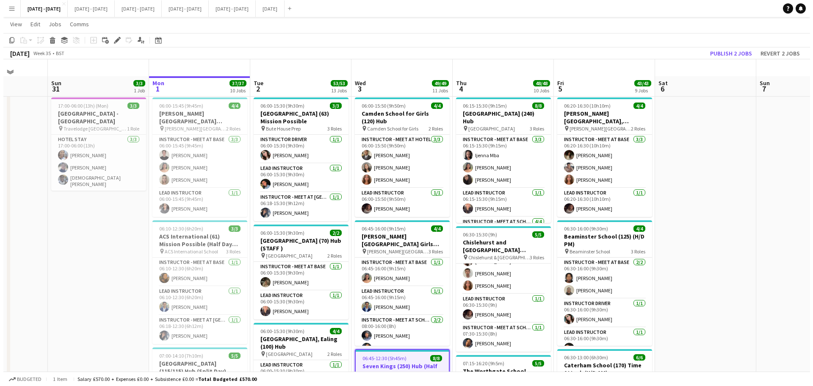
scroll to position [0, 0]
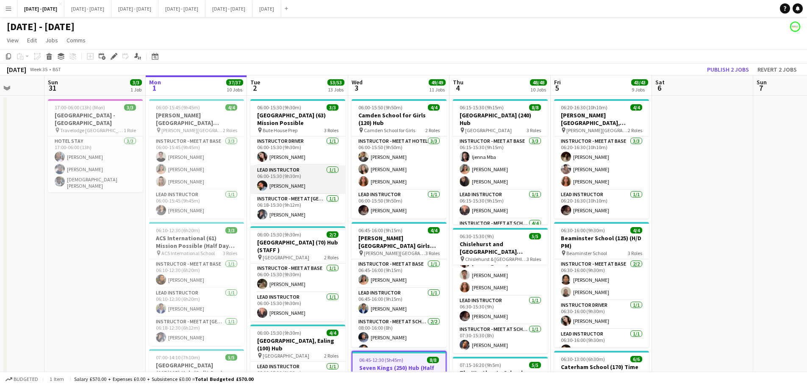
click at [282, 182] on app-card-role "Lead Instructor [DATE] 06:00-15:30 (9h30m) [PERSON_NAME]" at bounding box center [297, 179] width 95 height 29
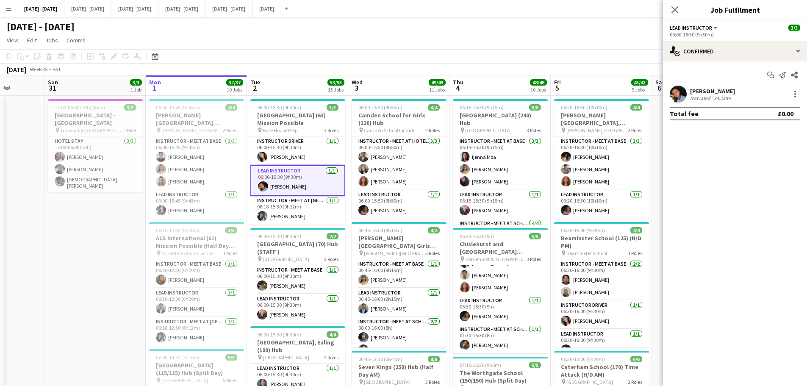
click at [710, 91] on div "[PERSON_NAME]" at bounding box center [712, 91] width 45 height 8
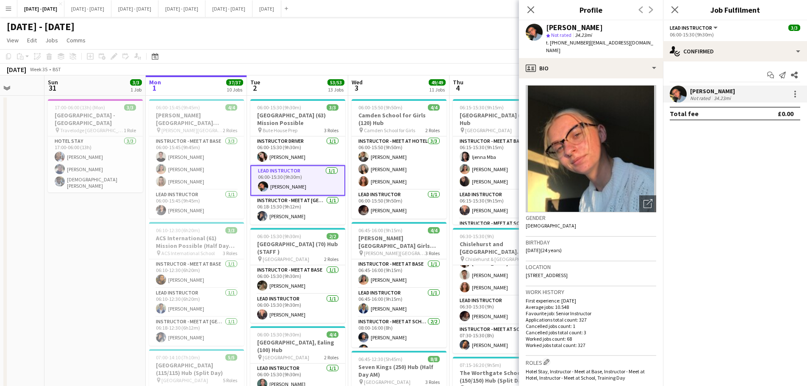
drag, startPoint x: 645, startPoint y: 44, endPoint x: 589, endPoint y: 47, distance: 56.4
click at [589, 47] on div "[PERSON_NAME] star Not rated 34.23mi t. [PHONE_NUMBER] | [EMAIL_ADDRESS][DOMAIN…" at bounding box center [591, 39] width 144 height 38
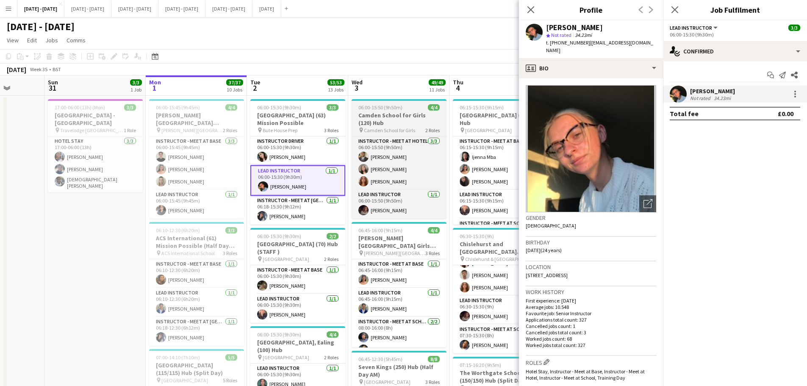
copy span "[EMAIL_ADDRESS][DOMAIN_NAME]"
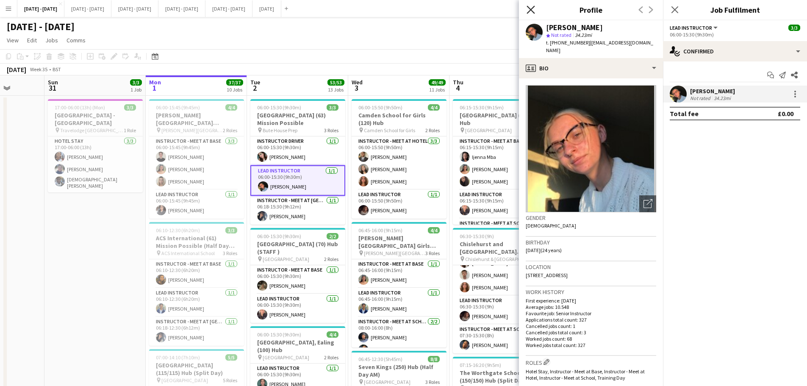
click at [530, 8] on icon at bounding box center [530, 10] width 8 height 8
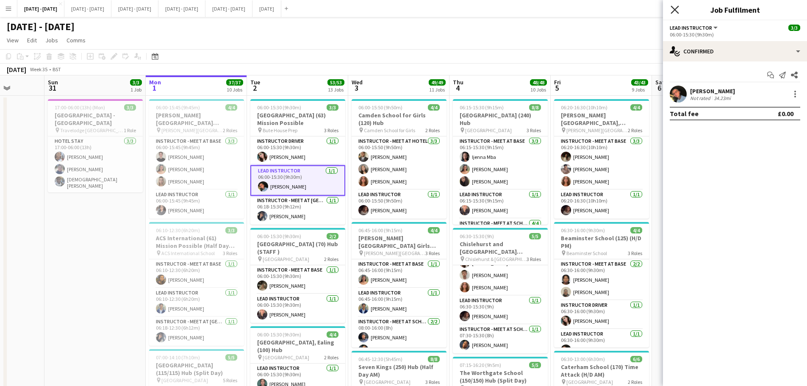
click at [673, 10] on icon "Close pop-in" at bounding box center [674, 10] width 8 height 8
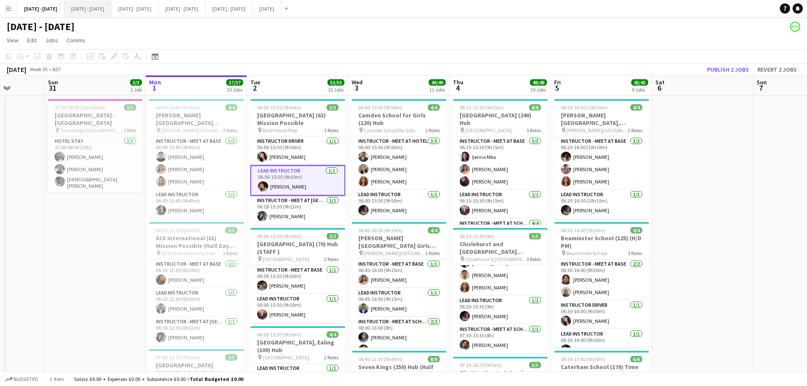
click at [97, 14] on button "[DATE] - [DATE] Close" at bounding box center [87, 8] width 47 height 17
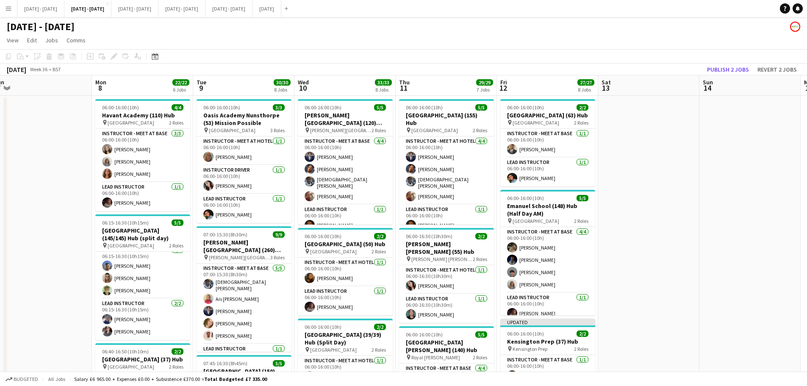
click at [145, 111] on app-job-card "06:00-16:00 (10h) 4/4 Havant Academy (110) Hub pin Havant Academy 2 Roles Instr…" at bounding box center [142, 155] width 95 height 112
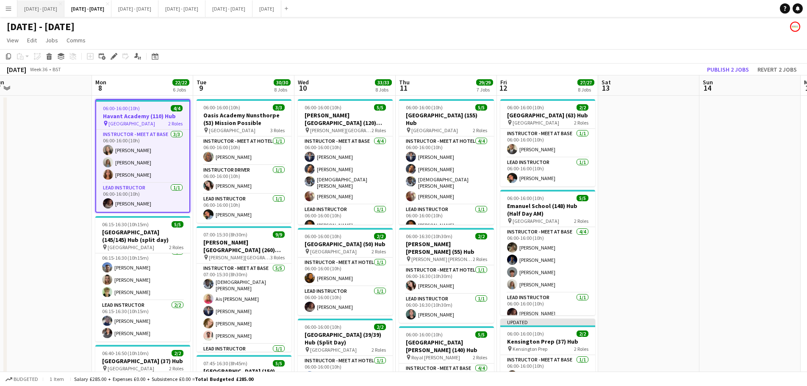
click at [50, 8] on button "[DATE] - [DATE] Close" at bounding box center [40, 8] width 47 height 17
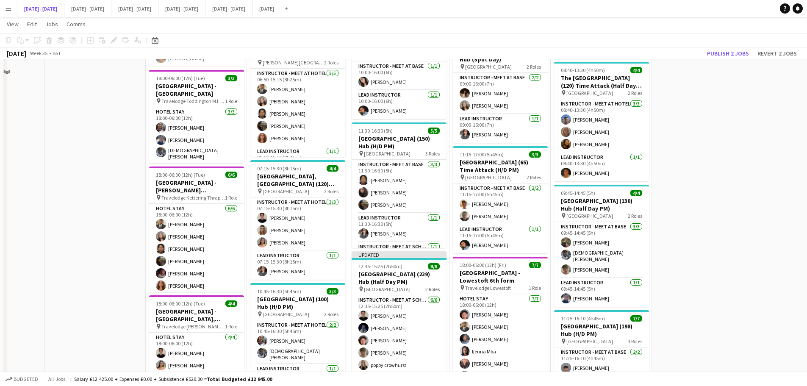
scroll to position [805, 0]
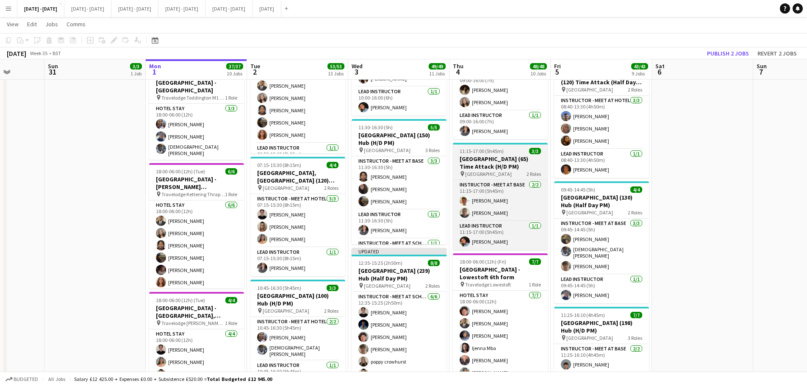
click at [515, 167] on h3 "[GEOGRAPHIC_DATA] (65) Time Attack (H/D PM)" at bounding box center [500, 162] width 95 height 15
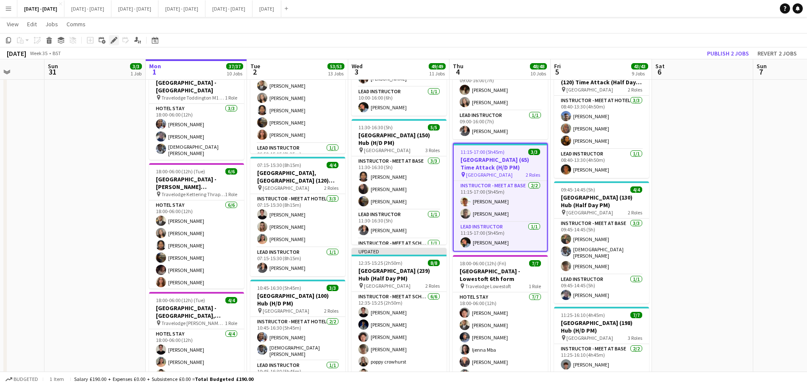
click at [112, 41] on icon at bounding box center [113, 40] width 5 height 5
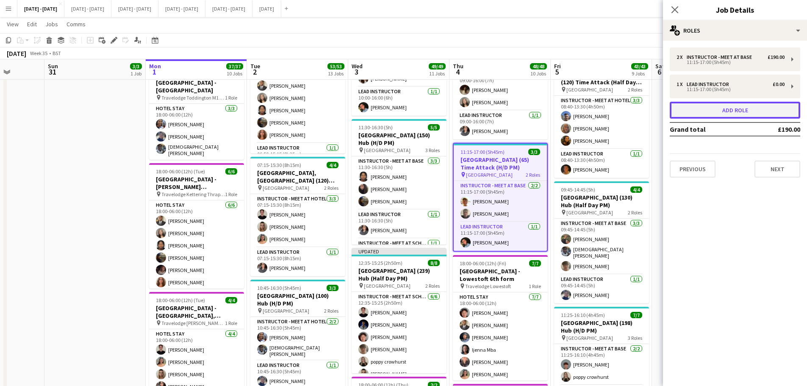
click at [765, 111] on button "Add role" at bounding box center [734, 110] width 130 height 17
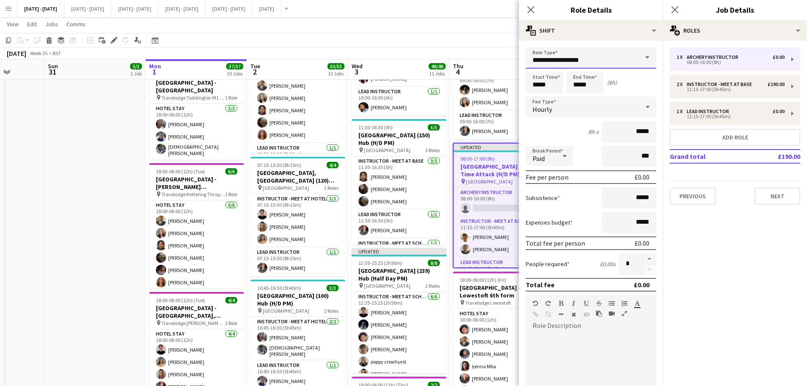
click at [622, 55] on input "**********" at bounding box center [590, 57] width 130 height 21
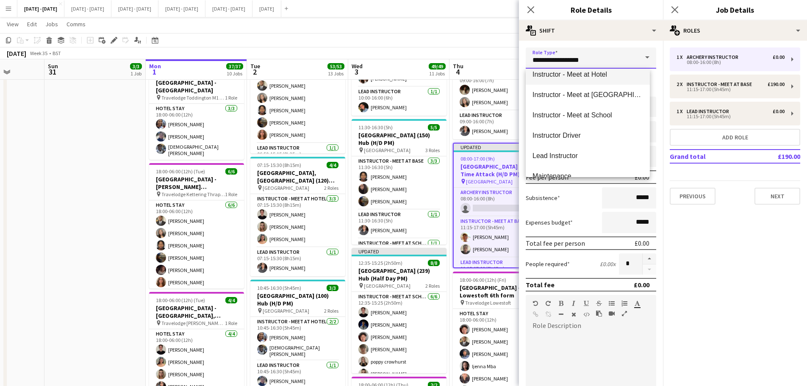
scroll to position [212, 0]
click at [600, 110] on span "Instructor - Meet at School" at bounding box center [587, 114] width 111 height 8
type input "**********"
type input "******"
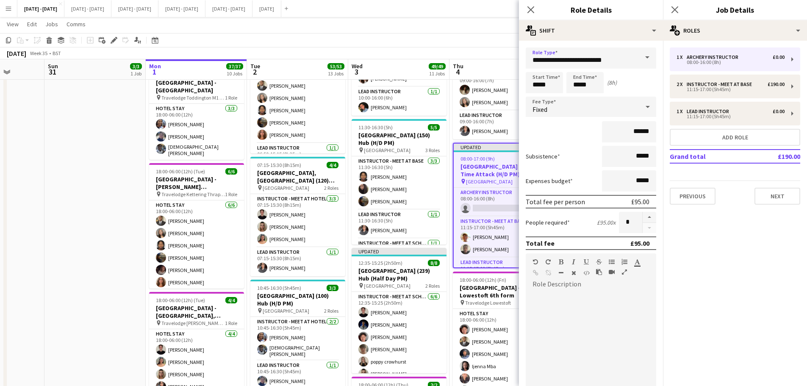
click at [565, 107] on div "Fixed" at bounding box center [581, 107] width 113 height 20
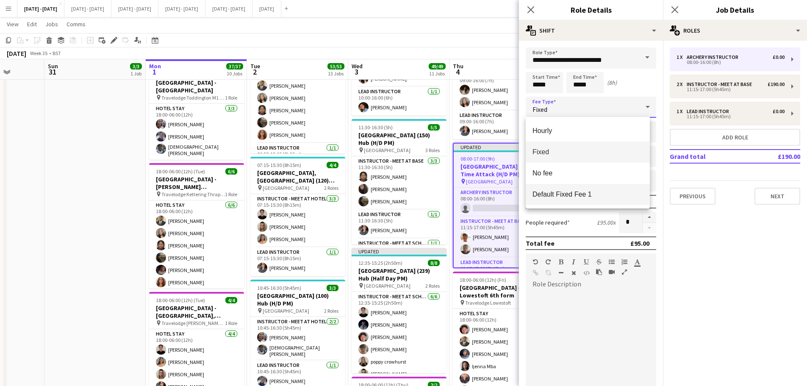
click at [568, 196] on span "Default Fixed Fee 1" at bounding box center [587, 194] width 111 height 8
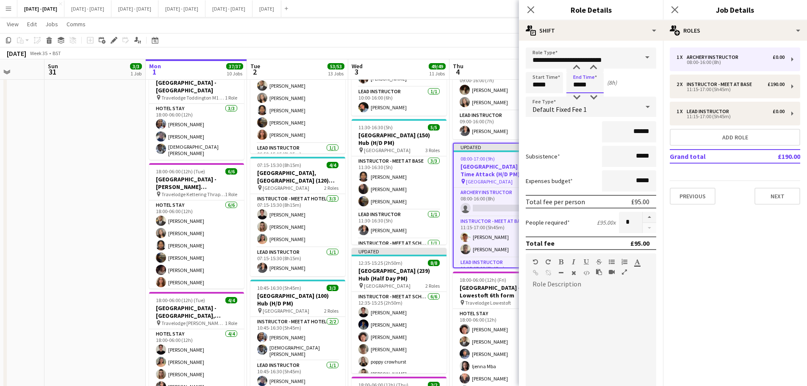
drag, startPoint x: 589, startPoint y: 85, endPoint x: 559, endPoint y: 88, distance: 30.6
click at [559, 88] on div "Start Time ***** End Time ***** (8h)" at bounding box center [590, 82] width 130 height 21
type input "*****"
click at [558, 86] on input "*****" at bounding box center [543, 82] width 37 height 21
click at [528, 9] on icon "Close pop-in" at bounding box center [530, 10] width 8 height 8
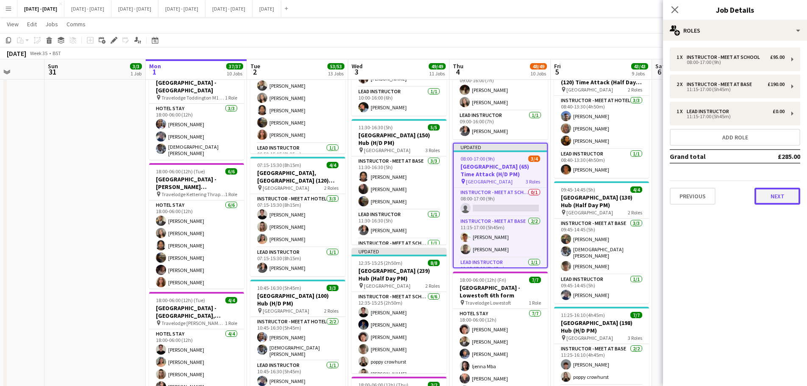
click at [773, 189] on button "Next" at bounding box center [777, 196] width 46 height 17
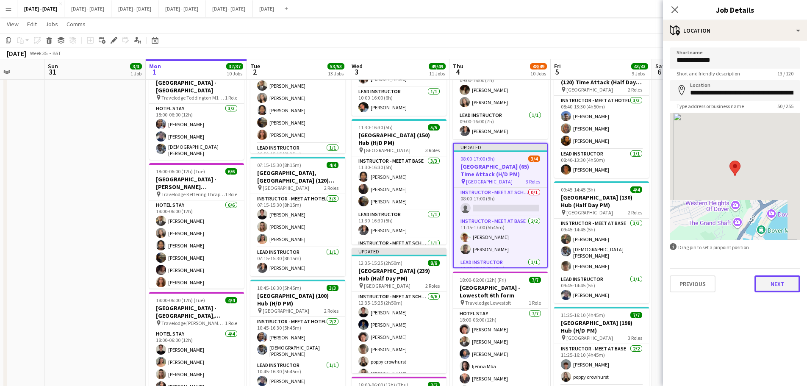
click at [787, 282] on button "Next" at bounding box center [777, 283] width 46 height 17
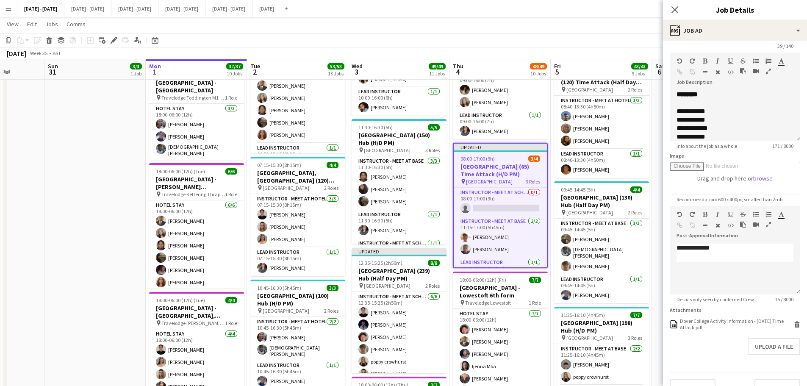
scroll to position [42, 0]
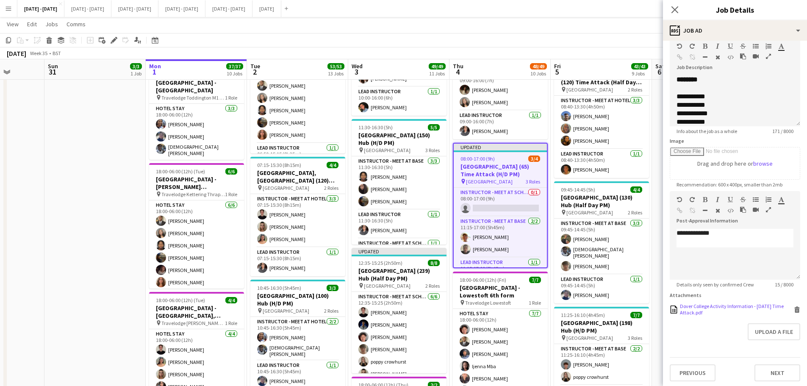
click at [722, 310] on div "Dover College Activity Information - [DATE] Time Attack.pdf" at bounding box center [736, 309] width 112 height 13
click at [504, 168] on h3 "[GEOGRAPHIC_DATA] (65) Time Attack (H/D PM)" at bounding box center [499, 170] width 93 height 15
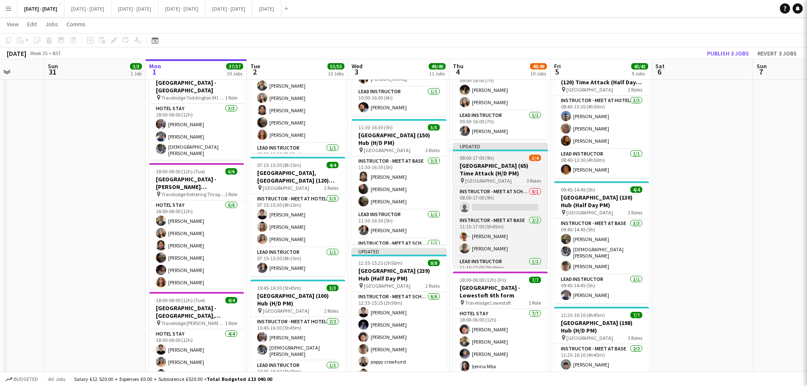
click at [504, 168] on h3 "[GEOGRAPHIC_DATA] (65) Time Attack (H/D PM)" at bounding box center [500, 169] width 95 height 15
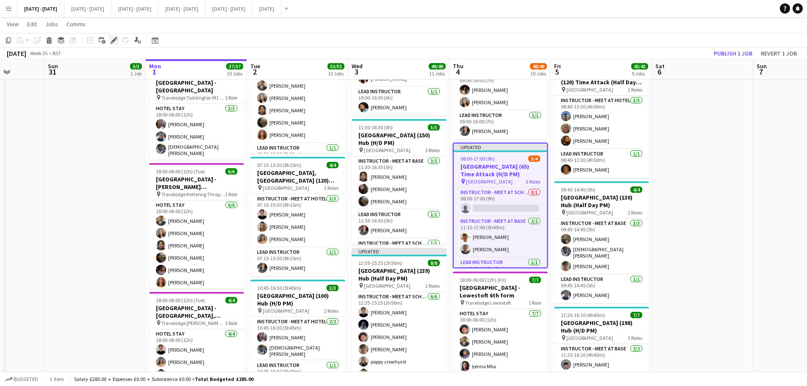
click at [116, 44] on div "Edit" at bounding box center [114, 40] width 10 height 10
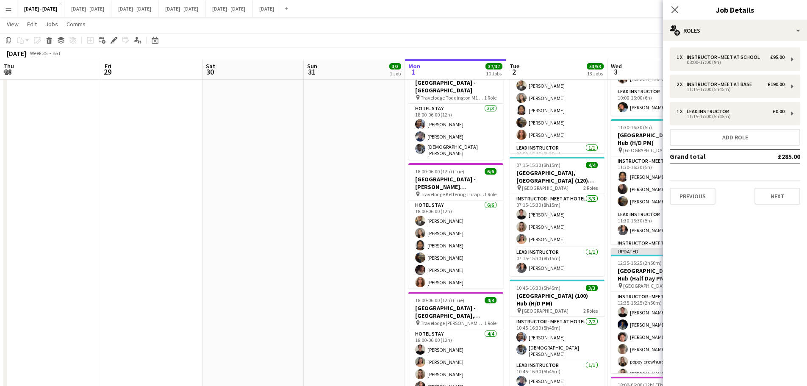
scroll to position [0, 259]
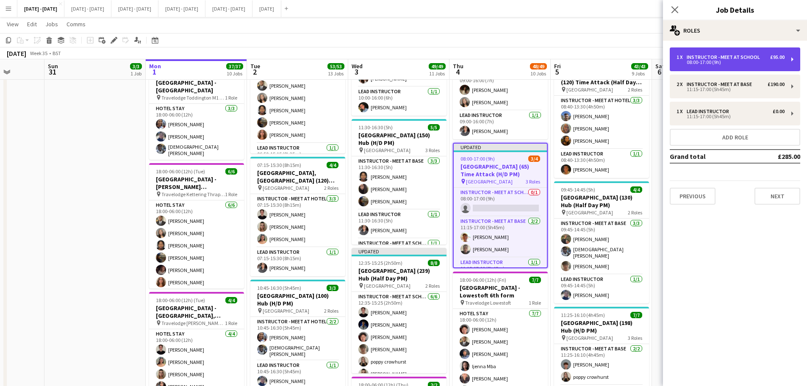
click at [750, 58] on div "Instructor - Meet at School" at bounding box center [724, 57] width 77 height 6
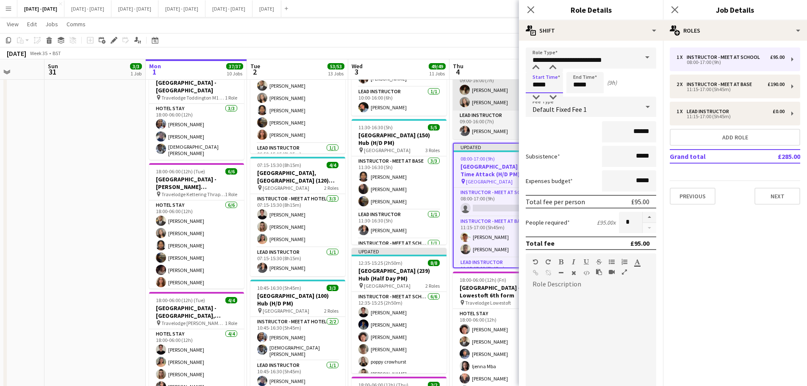
drag, startPoint x: 550, startPoint y: 83, endPoint x: 512, endPoint y: 89, distance: 38.1
click at [512, 89] on body "Menu Boards Boards Boards All jobs Status Workforce Workforce My Workforce Recr…" at bounding box center [403, 14] width 807 height 1638
type input "*****"
click at [533, 11] on icon at bounding box center [530, 10] width 8 height 8
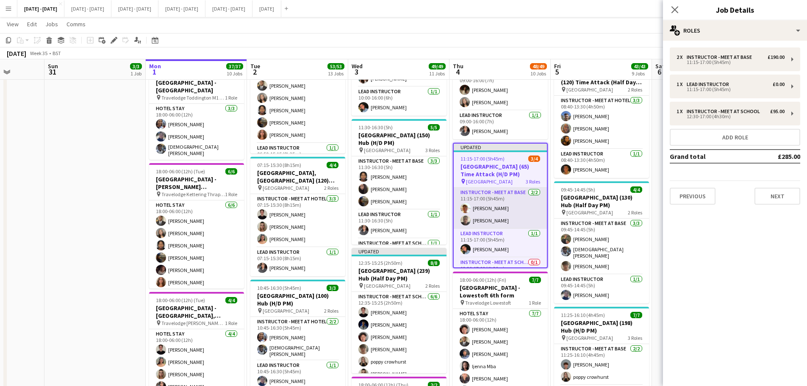
click at [503, 220] on app-card-role "Instructor - Meet at Base 2/2 11:15-17:00 (5h45m) Tom Allewell Jediael Onasanya" at bounding box center [499, 208] width 93 height 41
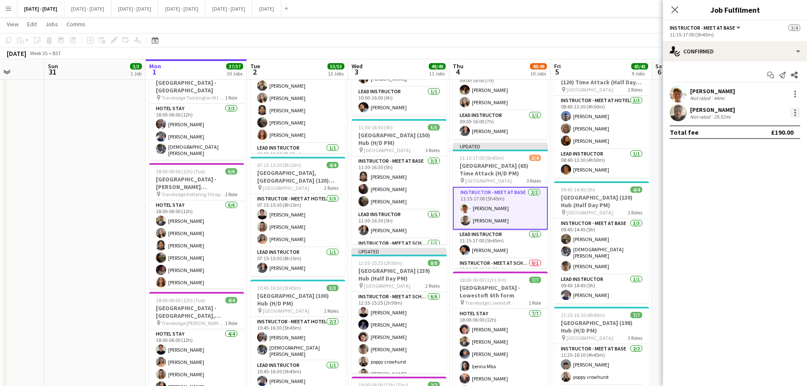
click at [796, 113] on div at bounding box center [795, 113] width 10 height 10
click at [781, 146] on span "Switch crew" at bounding box center [767, 149] width 53 height 8
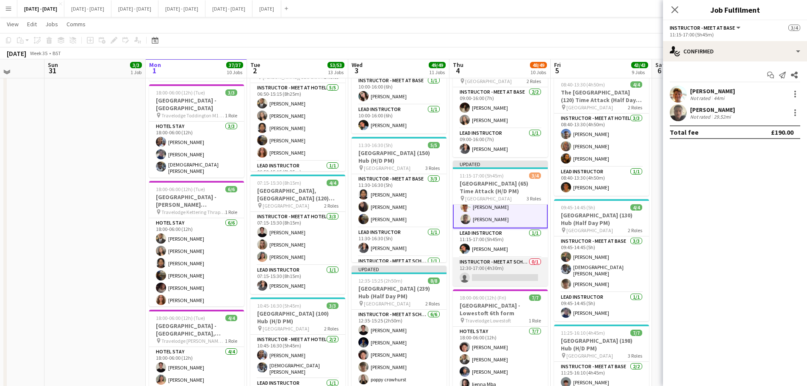
click at [496, 267] on app-card-role "Instructor - Meet at School 0/1 12:30-17:00 (4h30m) single-neutral-actions" at bounding box center [500, 271] width 95 height 29
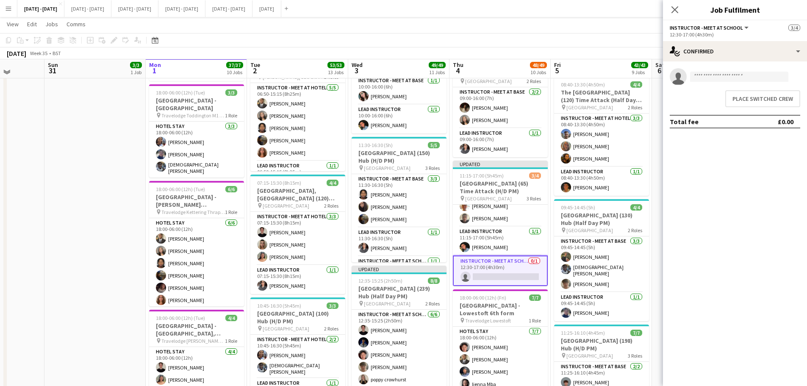
scroll to position [18, 0]
click at [766, 97] on button "Place switched crew" at bounding box center [762, 98] width 75 height 17
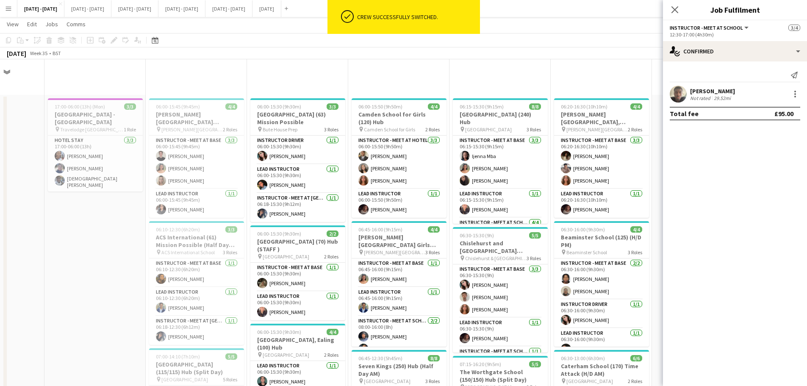
scroll to position [805, 0]
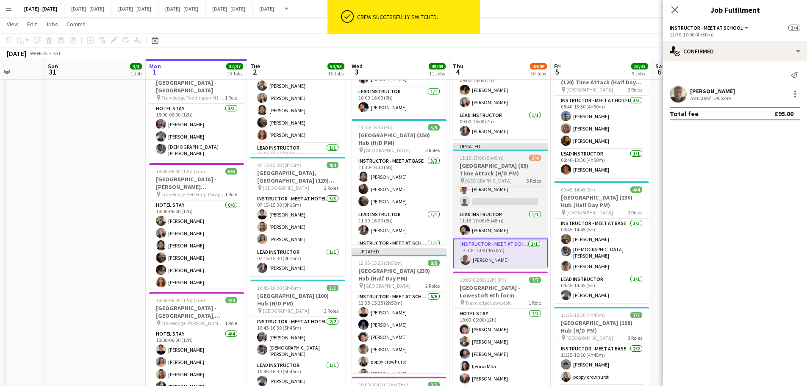
click at [500, 165] on h3 "[GEOGRAPHIC_DATA] (65) Time Attack (H/D PM)" at bounding box center [500, 169] width 95 height 15
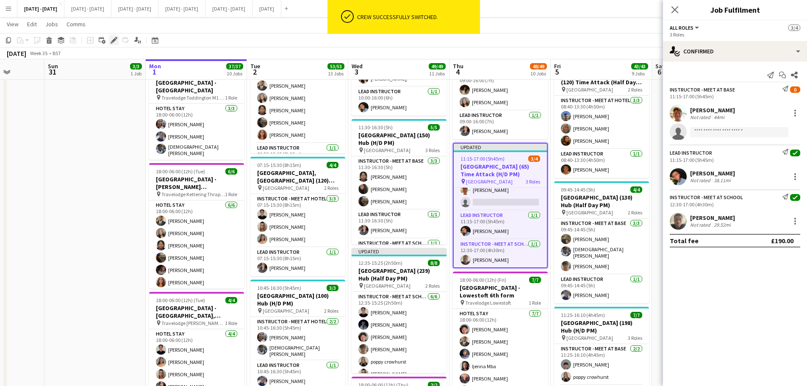
click at [112, 40] on icon "Edit" at bounding box center [114, 40] width 7 height 7
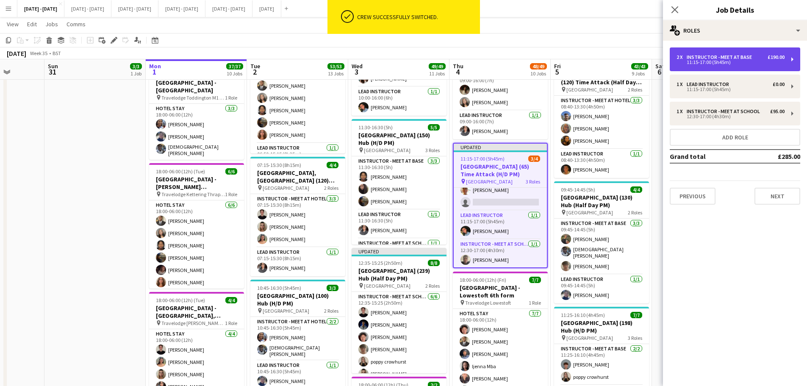
click at [704, 65] on div "2 x Instructor - Meet at Base £190.00 11:15-17:00 (5h45m)" at bounding box center [734, 59] width 130 height 24
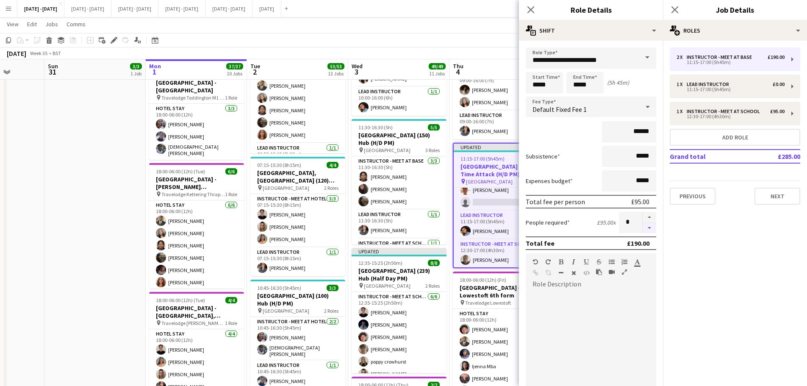
click at [648, 232] on button "button" at bounding box center [649, 228] width 14 height 11
type input "*"
click at [532, 10] on icon "Close pop-in" at bounding box center [530, 10] width 8 height 8
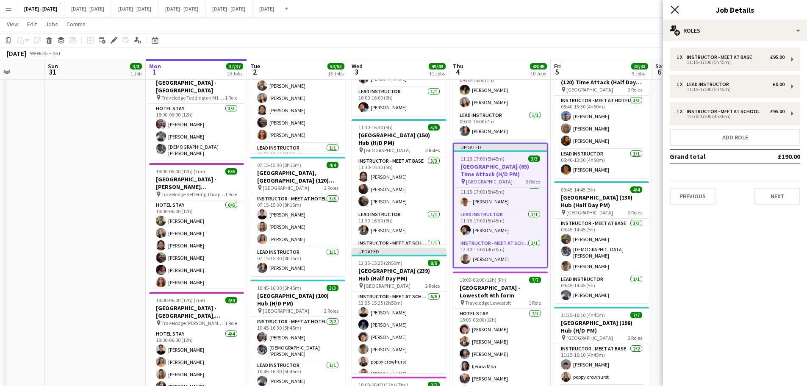
click at [677, 12] on icon "Close pop-in" at bounding box center [674, 10] width 8 height 8
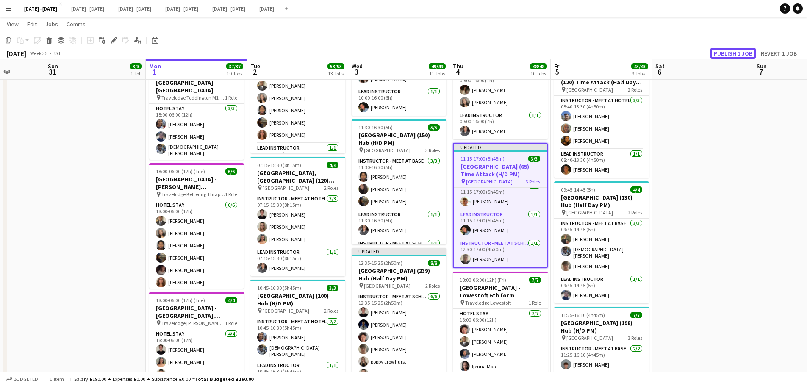
click at [732, 56] on button "Publish 1 job" at bounding box center [732, 53] width 45 height 11
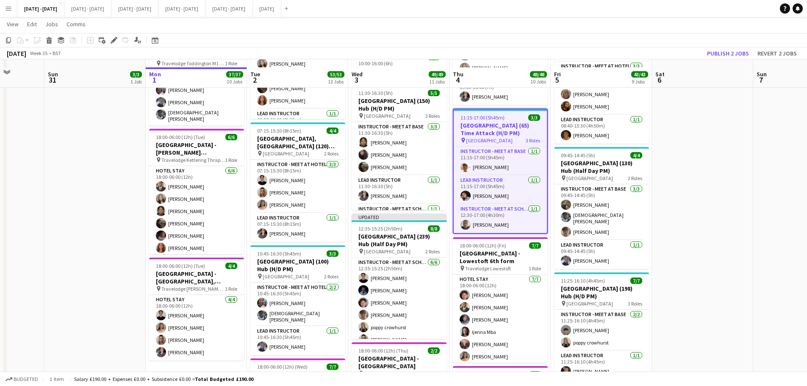
scroll to position [847, 0]
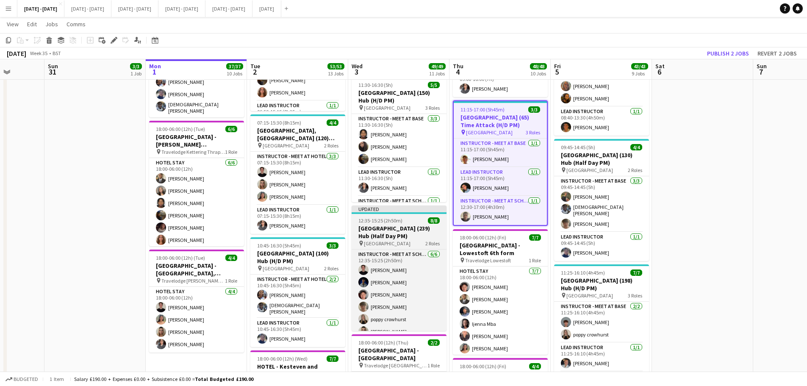
click at [403, 227] on h3 "[GEOGRAPHIC_DATA] (239) Hub (Half Day PM)" at bounding box center [398, 231] width 95 height 15
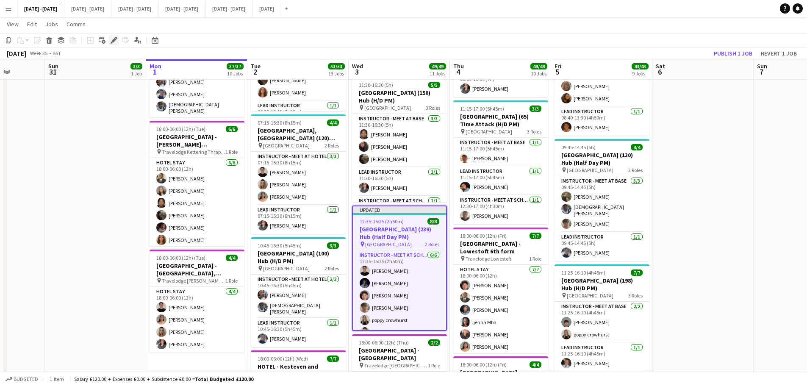
click at [112, 41] on icon at bounding box center [113, 40] width 5 height 5
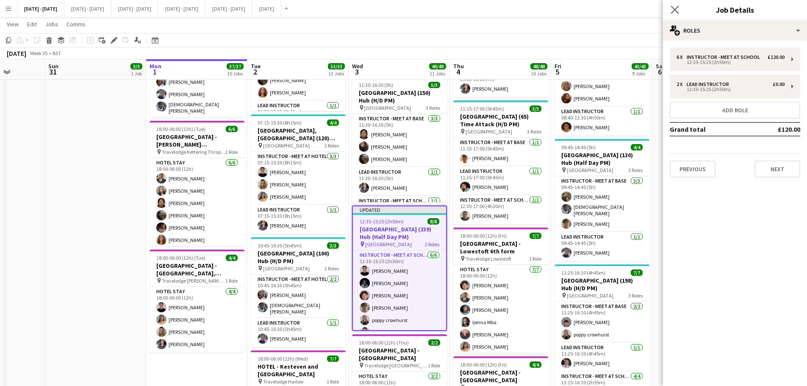
click at [673, 5] on app-icon "Close pop-in" at bounding box center [675, 10] width 12 height 12
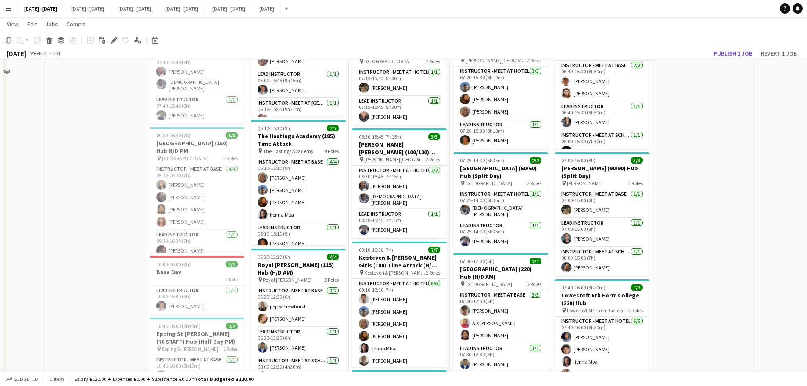
scroll to position [466, 0]
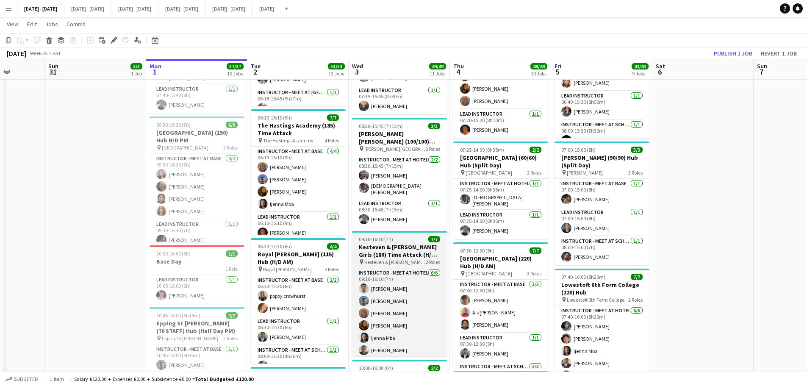
drag, startPoint x: 395, startPoint y: 260, endPoint x: 403, endPoint y: 260, distance: 8.1
click at [395, 260] on span "Kesteven & [PERSON_NAME] Girls" at bounding box center [394, 262] width 61 height 6
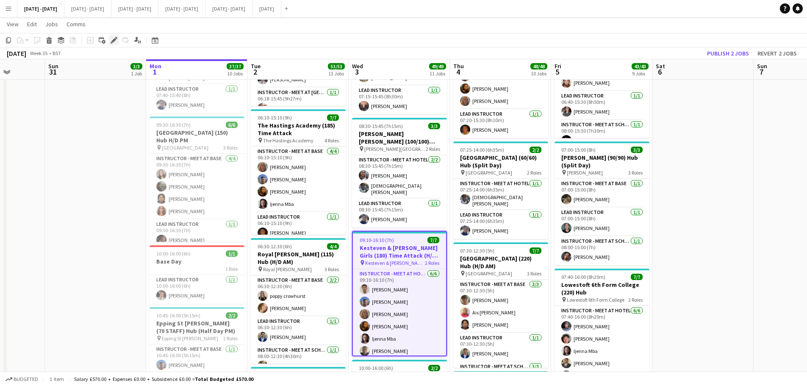
click at [110, 42] on div "Edit" at bounding box center [114, 40] width 10 height 10
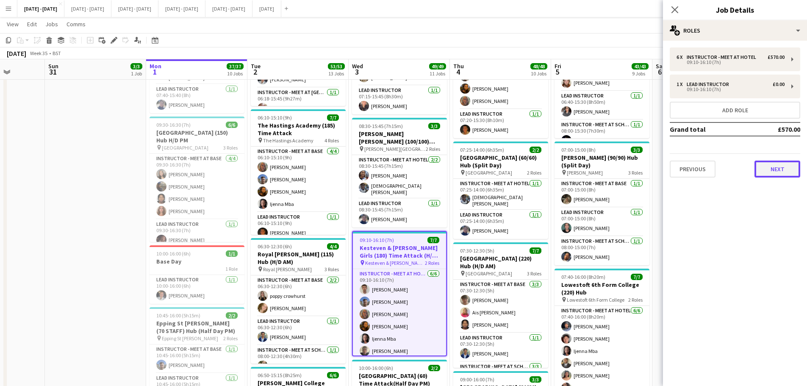
click at [765, 168] on button "Next" at bounding box center [777, 168] width 46 height 17
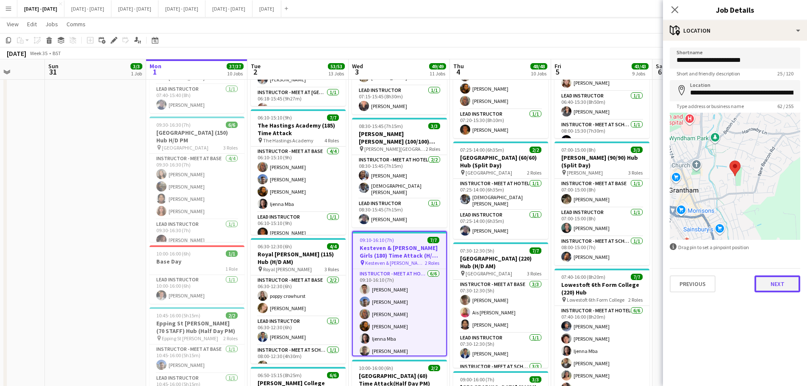
click at [780, 282] on button "Next" at bounding box center [777, 283] width 46 height 17
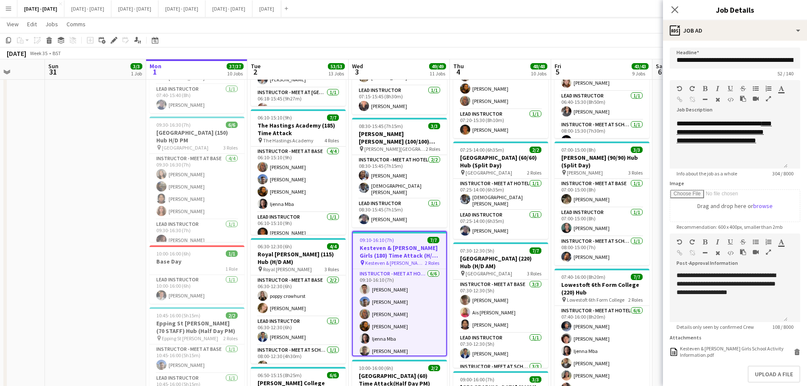
scroll to position [66, 0]
click at [720, 145] on div "**********" at bounding box center [728, 128] width 104 height 34
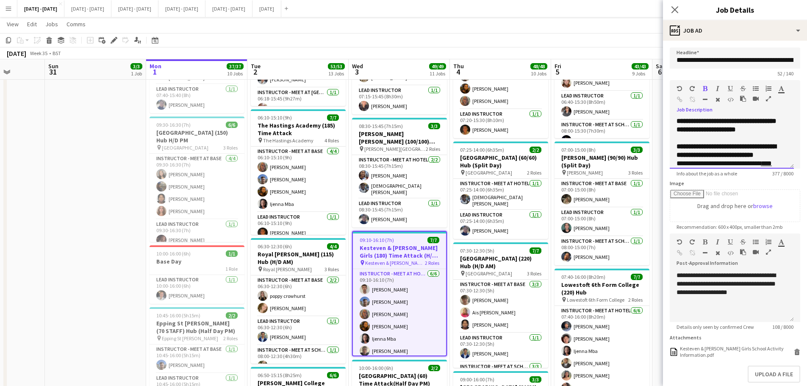
scroll to position [86, 0]
click at [717, 151] on div "**********" at bounding box center [731, 142] width 111 height 17
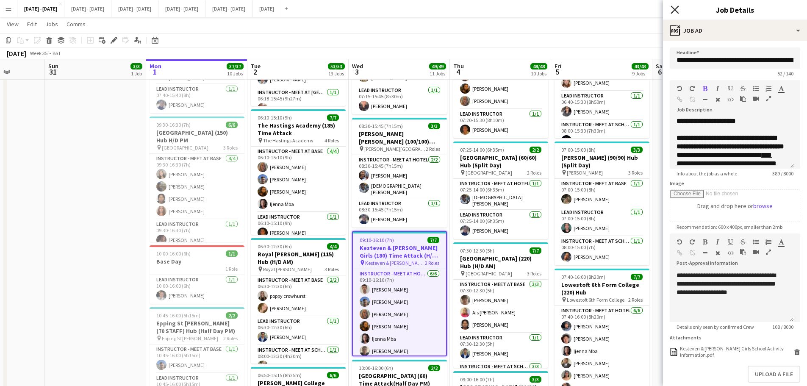
click at [673, 10] on icon "Close pop-in" at bounding box center [674, 10] width 8 height 8
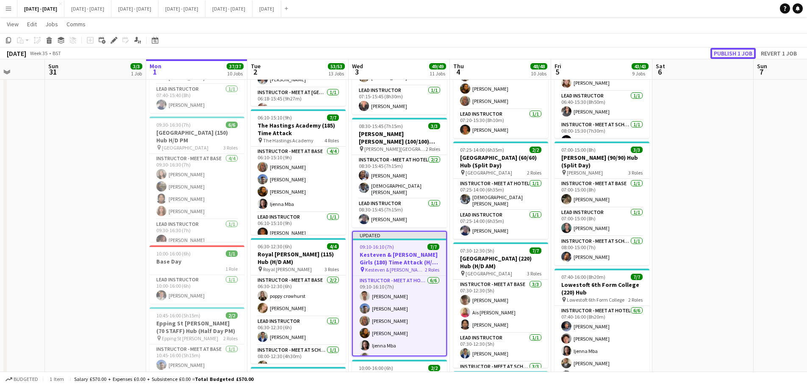
click at [740, 50] on button "Publish 1 job" at bounding box center [732, 53] width 45 height 11
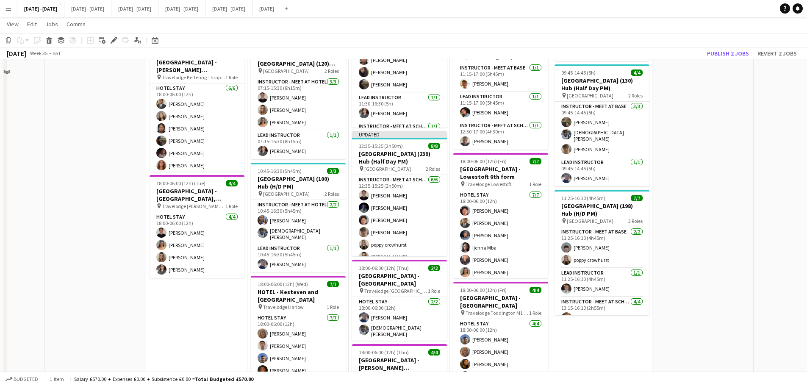
scroll to position [889, 0]
